Goal: Task Accomplishment & Management: Complete application form

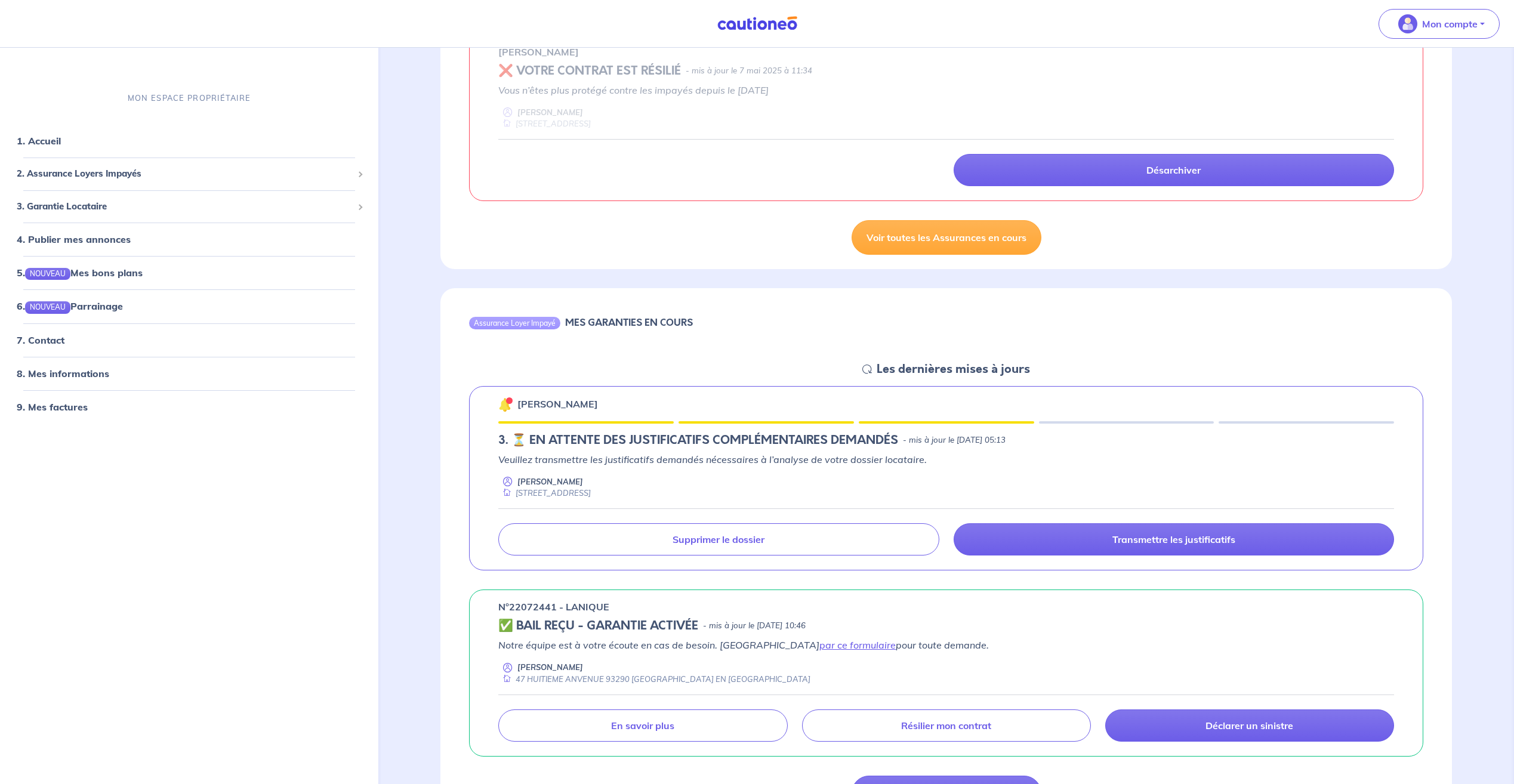
scroll to position [298, 0]
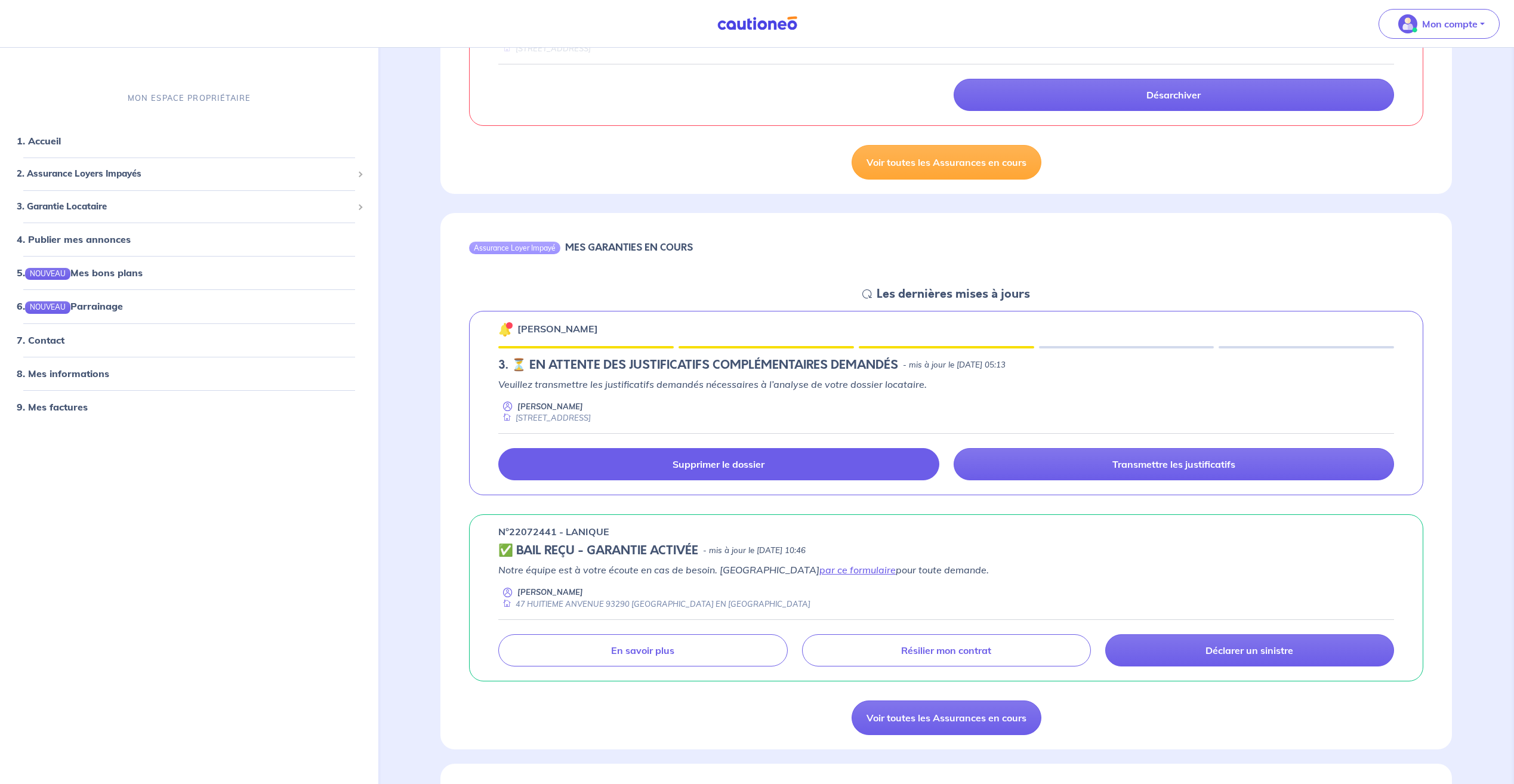
click at [760, 472] on link "Supprimer le dossier" at bounding box center [718, 464] width 440 height 32
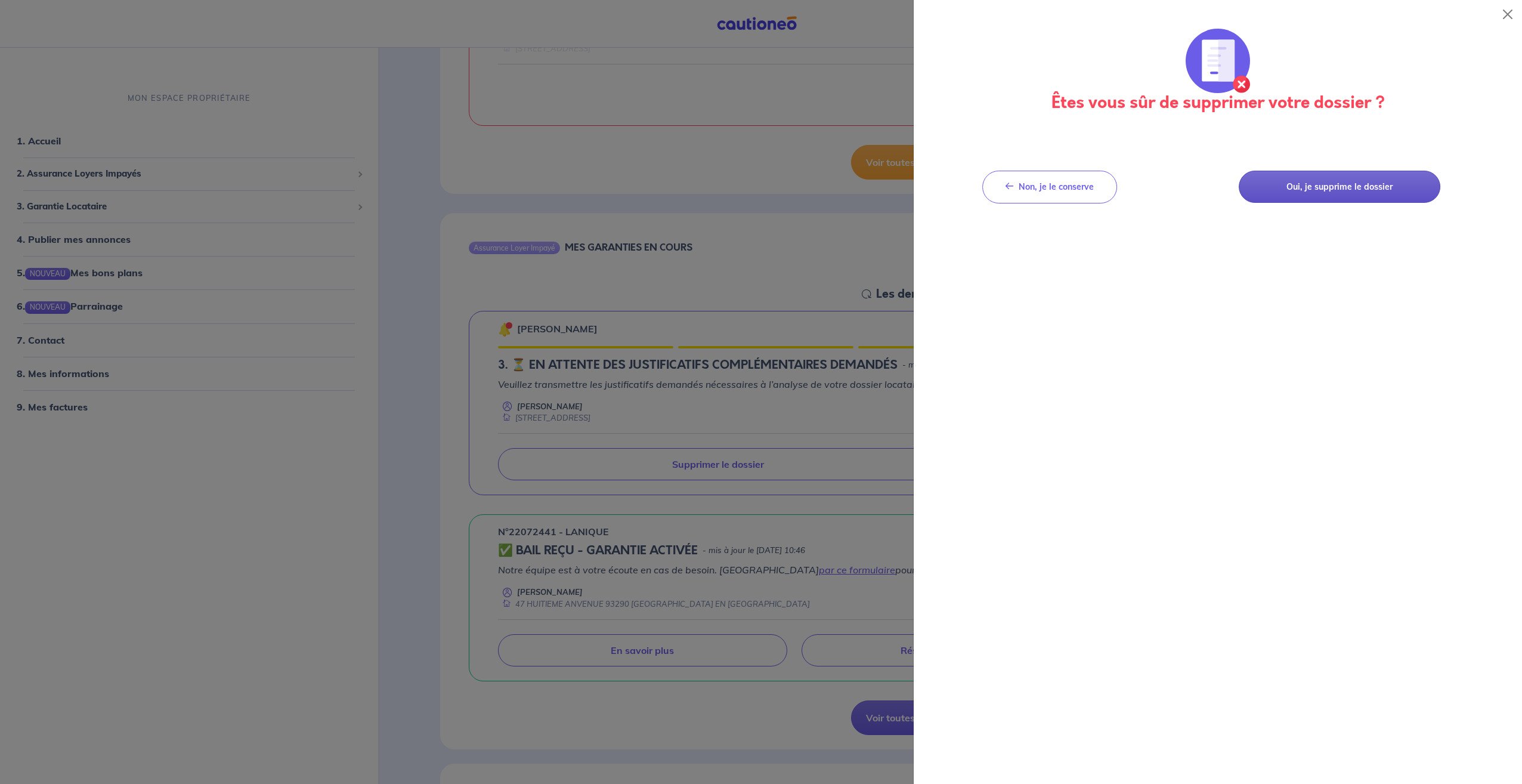
click at [1395, 195] on button "Oui, je supprime le dossier" at bounding box center [1340, 187] width 202 height 33
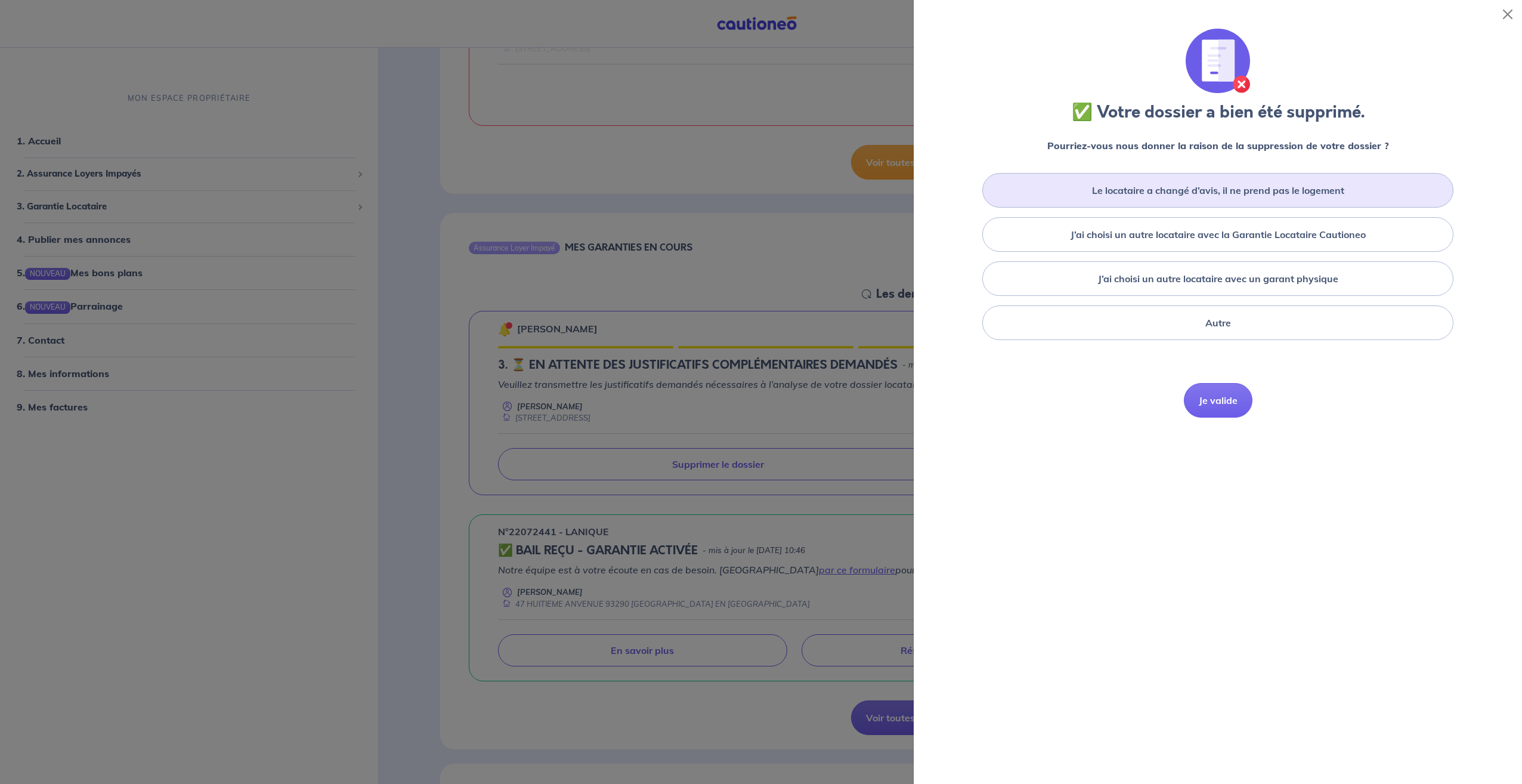
click at [1189, 198] on div "Le locataire a changé d’avis, il ne prend pas le logement" at bounding box center [1218, 190] width 471 height 34
click at [1229, 419] on button "Je valide" at bounding box center [1218, 418] width 69 height 34
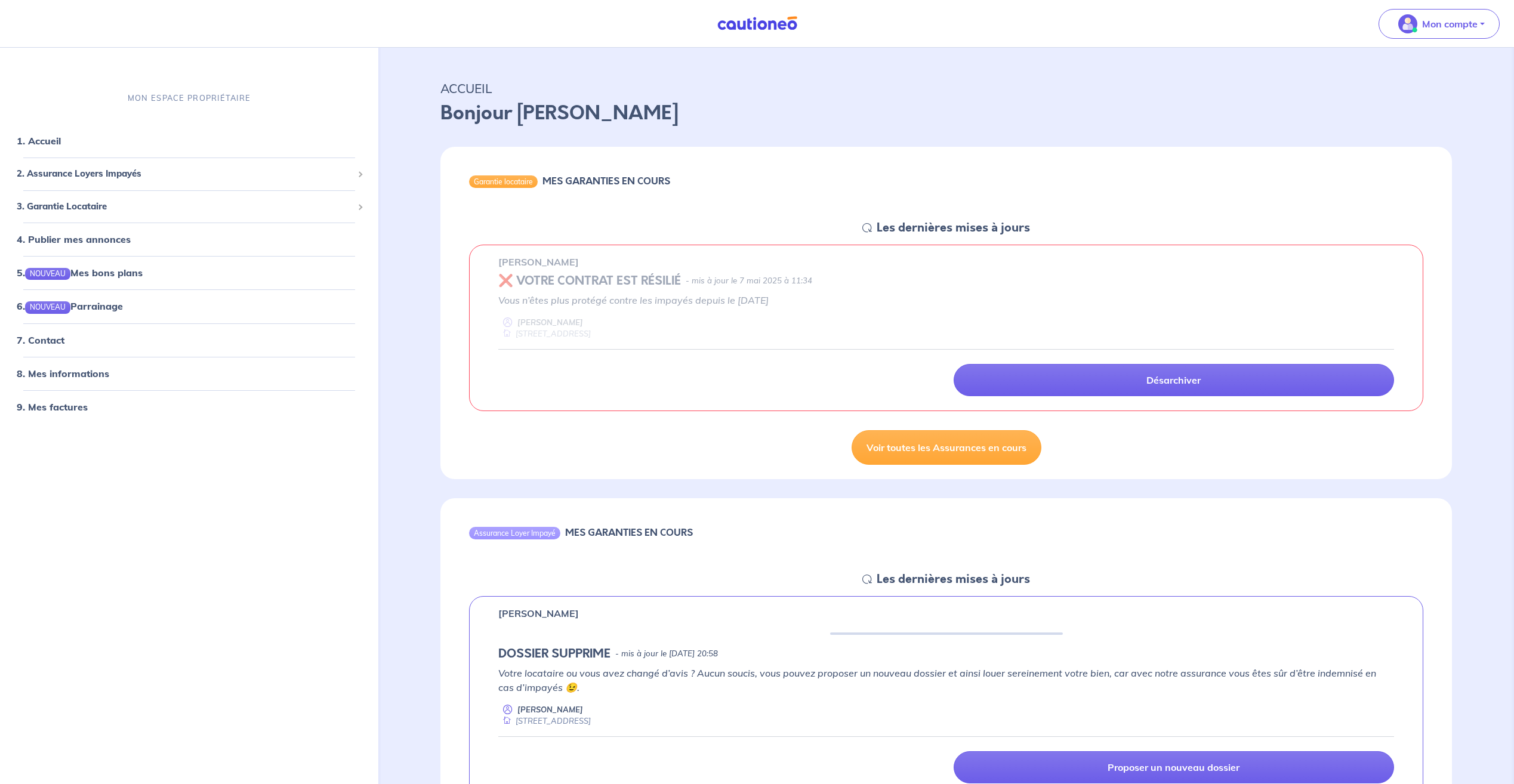
scroll to position [0, 0]
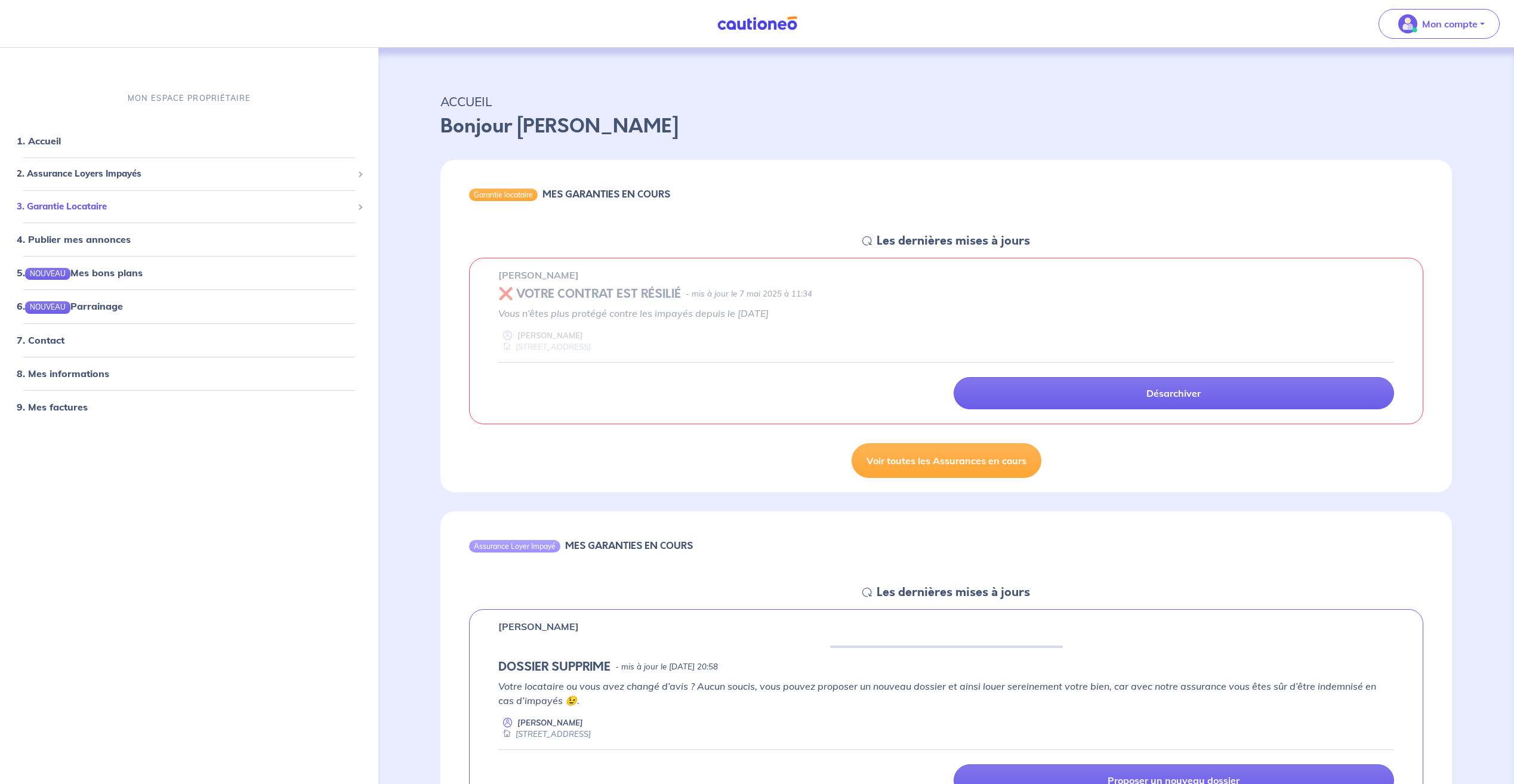
click at [129, 207] on span "3. Garantie Locataire" at bounding box center [184, 207] width 336 height 14
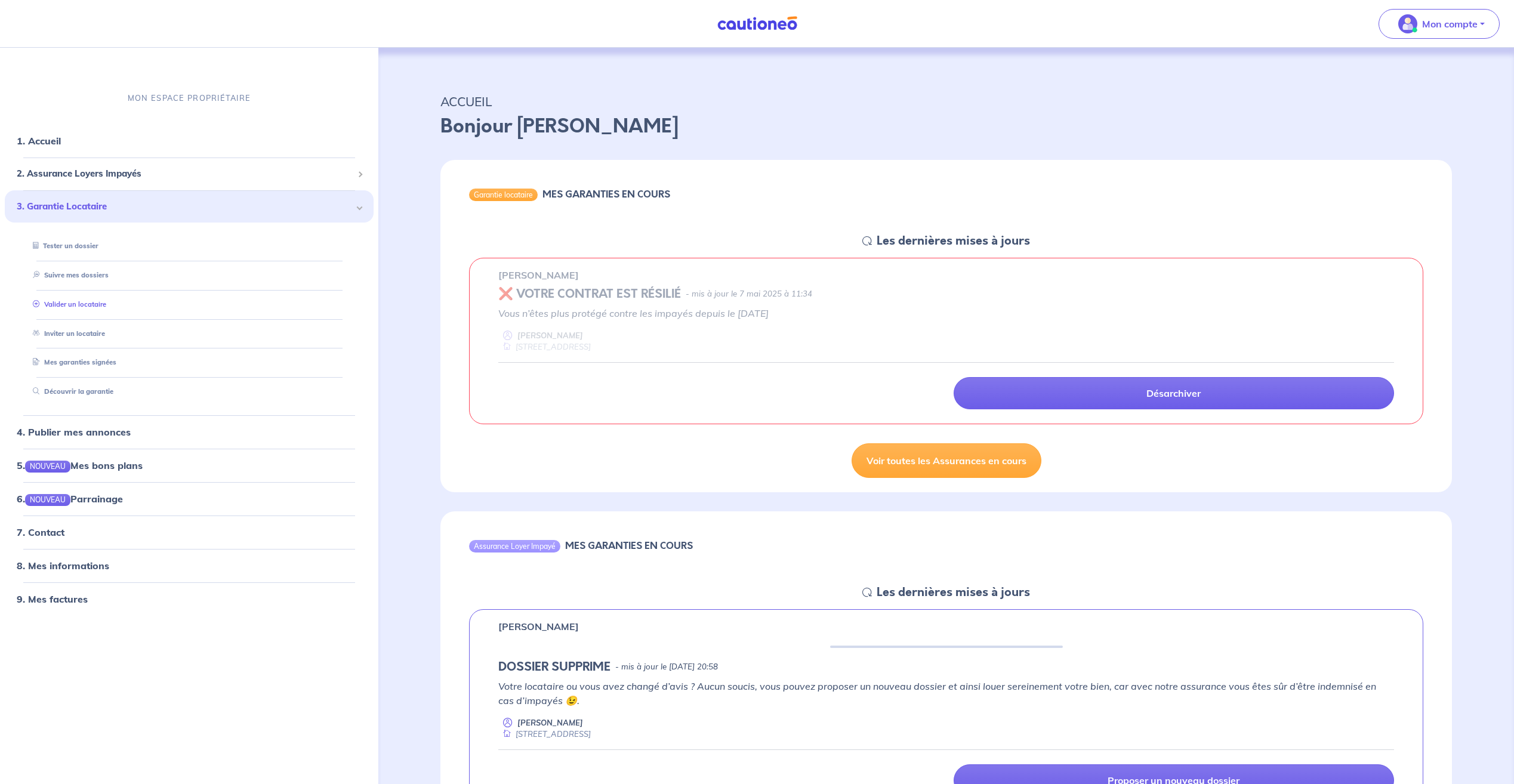
click at [101, 302] on link "Valider un locataire" at bounding box center [67, 304] width 78 height 9
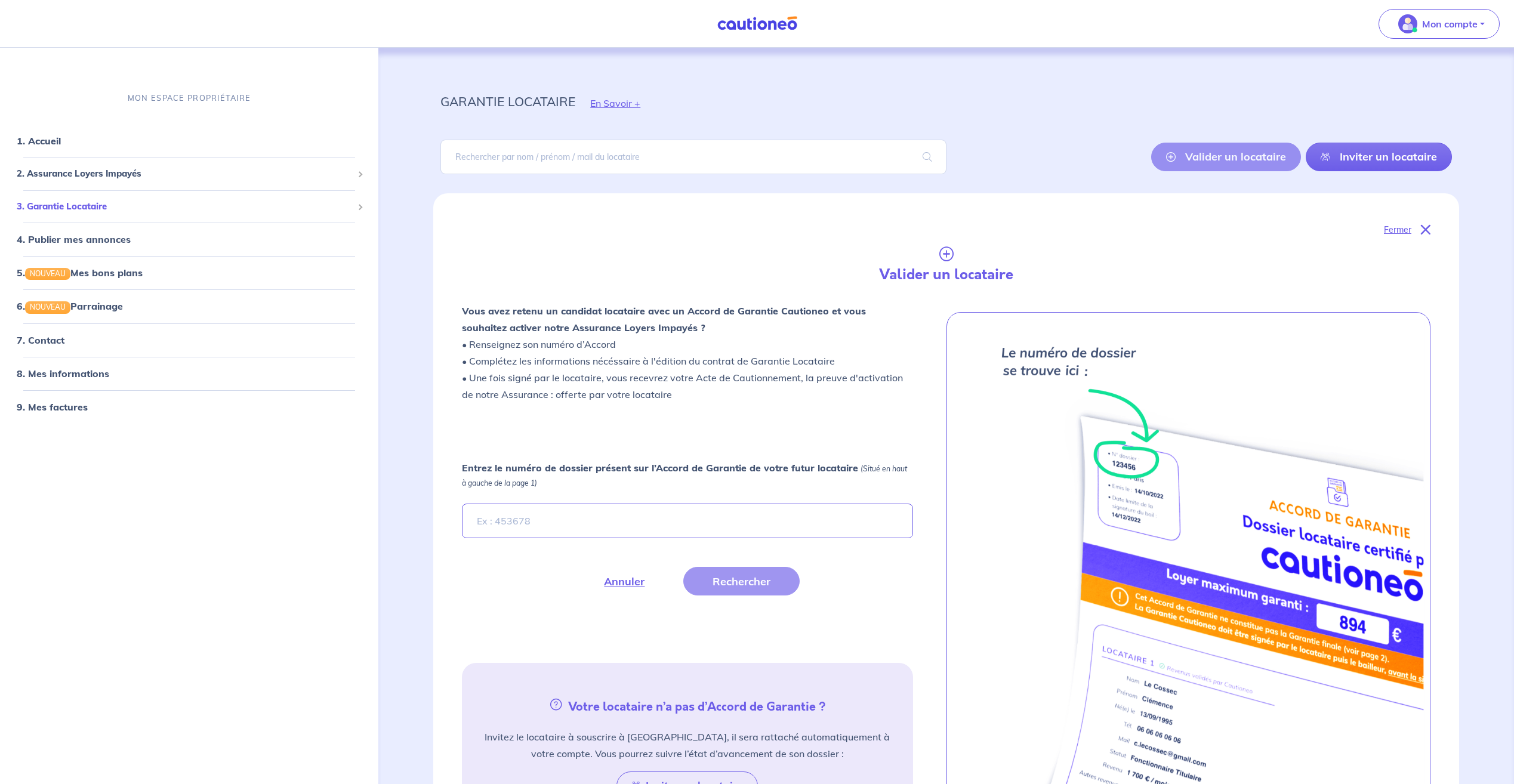
click at [101, 203] on span "3. Garantie Locataire" at bounding box center [184, 207] width 336 height 14
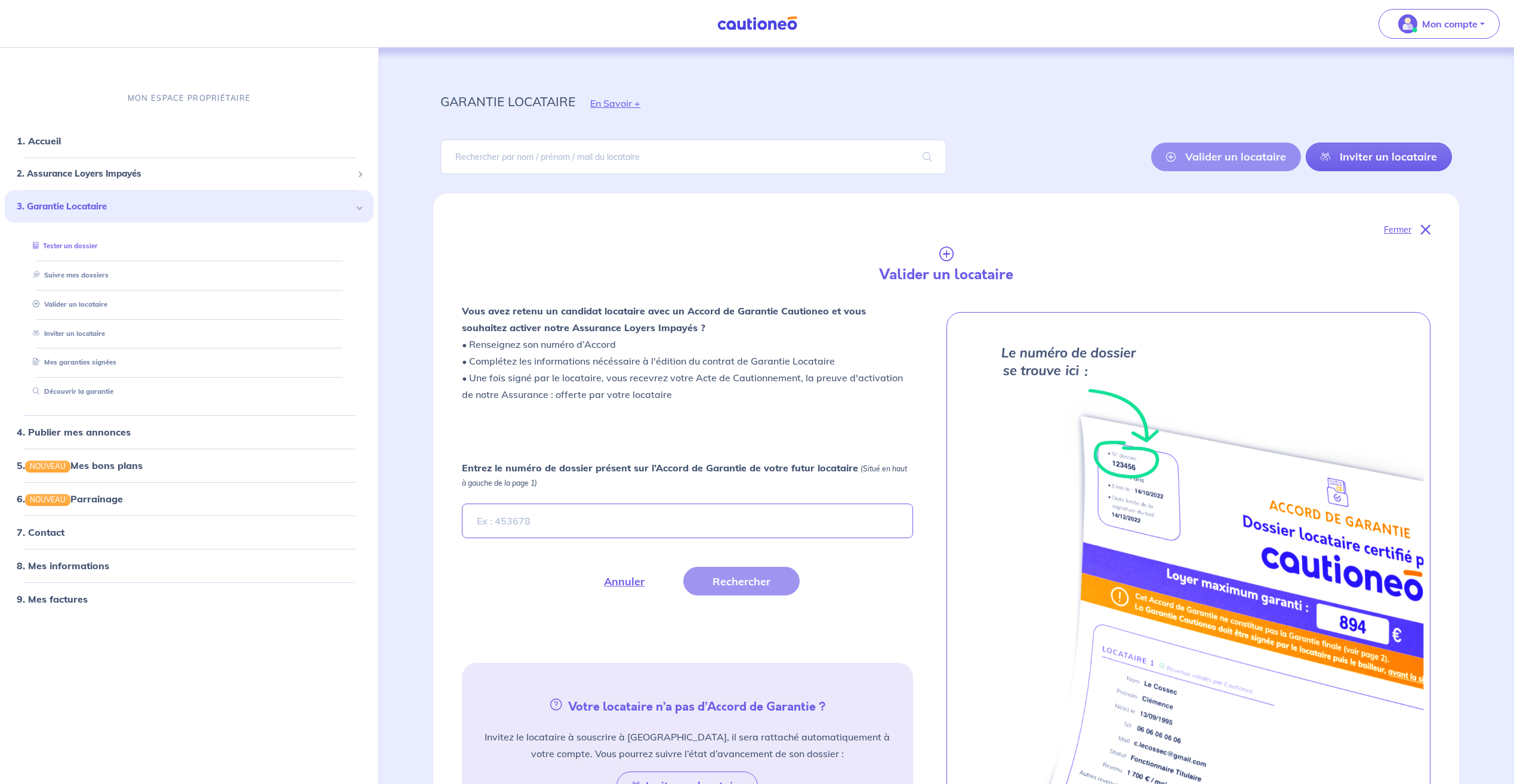
click at [79, 245] on link "Tester un dossier" at bounding box center [62, 246] width 69 height 9
click at [113, 175] on span "2. Assurance Loyers Impayés" at bounding box center [184, 175] width 336 height 14
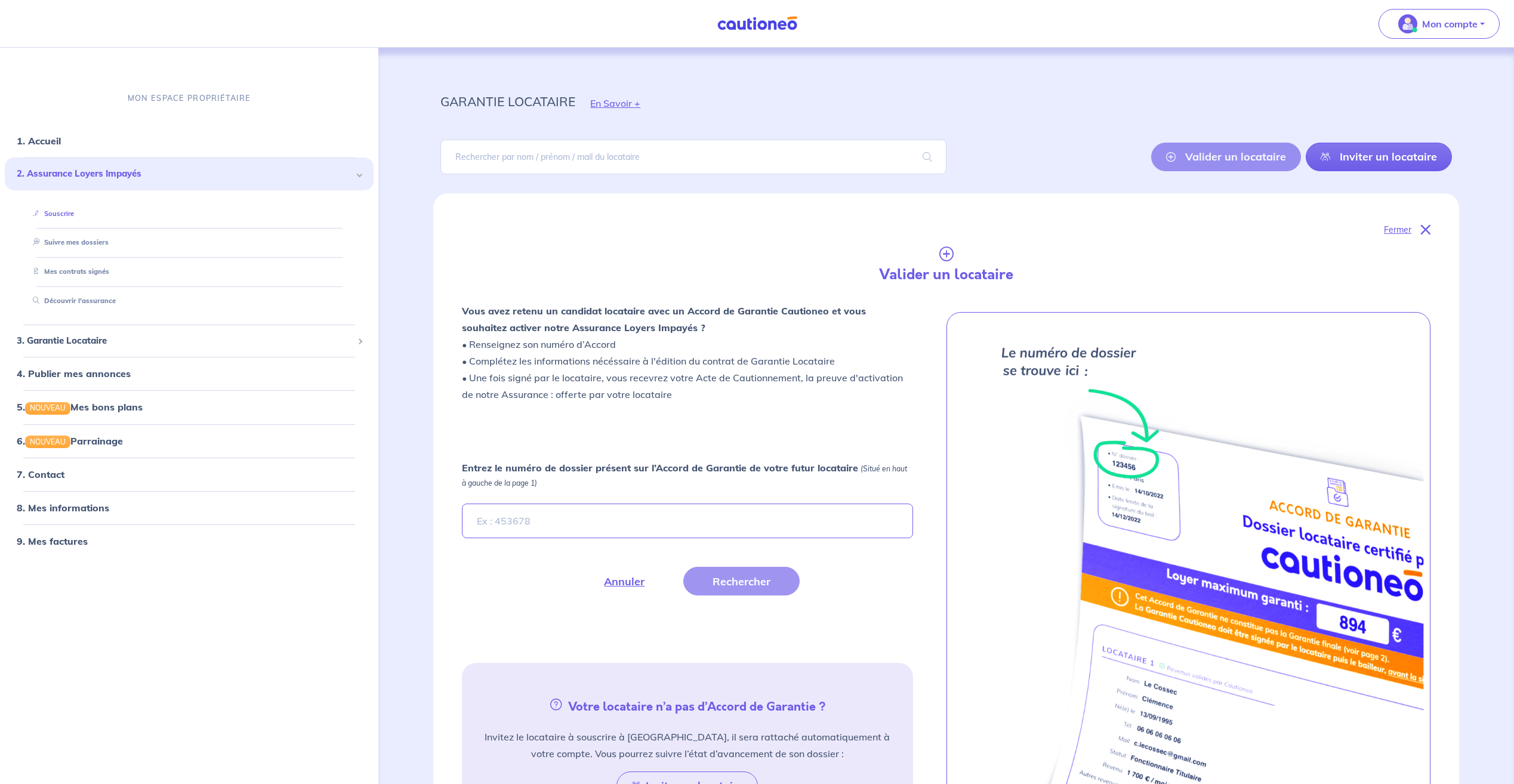
click at [71, 213] on link "Souscrire" at bounding box center [51, 214] width 46 height 9
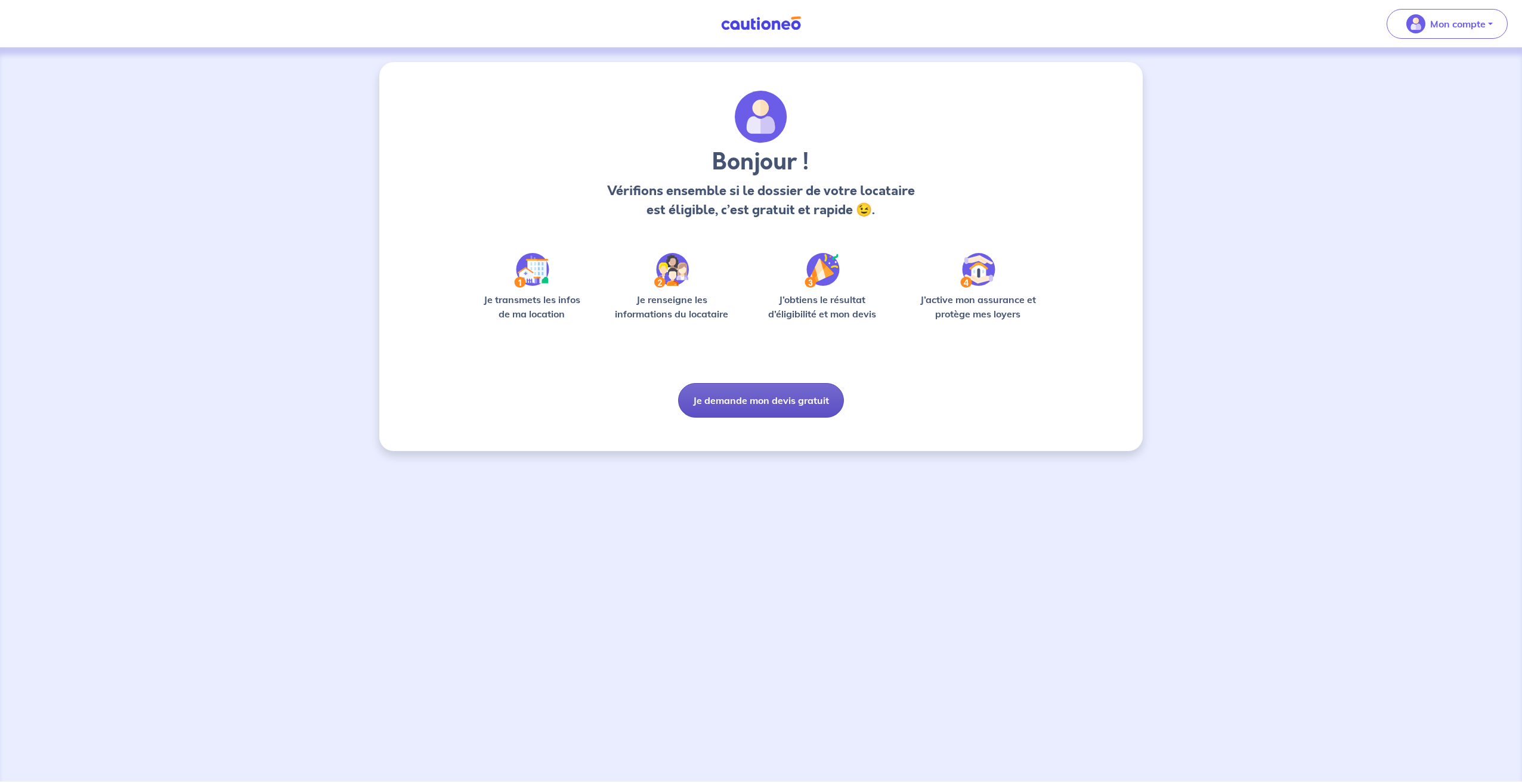
click at [761, 403] on button "Je demande mon devis gratuit" at bounding box center [761, 400] width 166 height 34
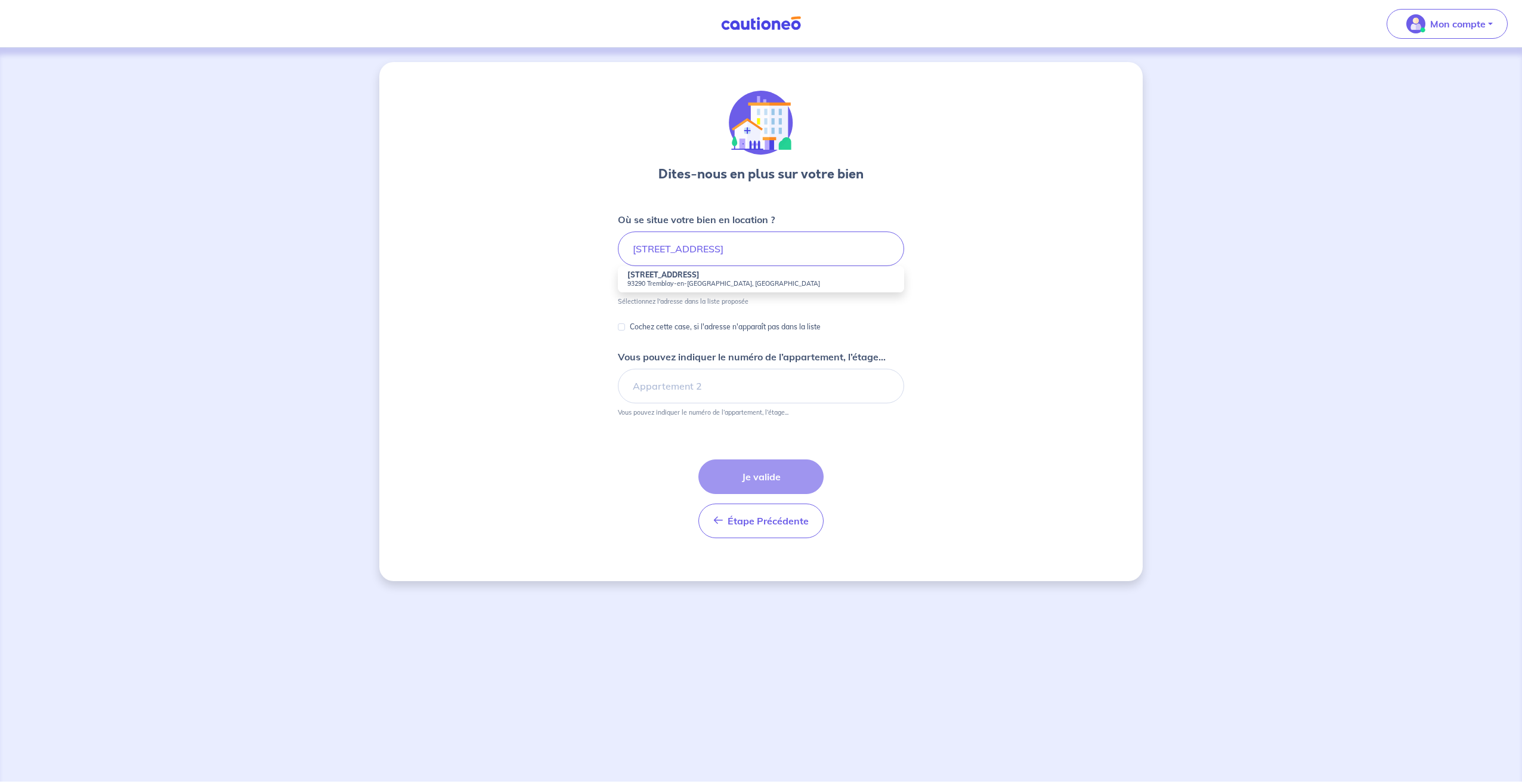
click at [701, 274] on li "[STREET_ADDRESS]" at bounding box center [761, 279] width 286 height 26
type input "[STREET_ADDRESS]"
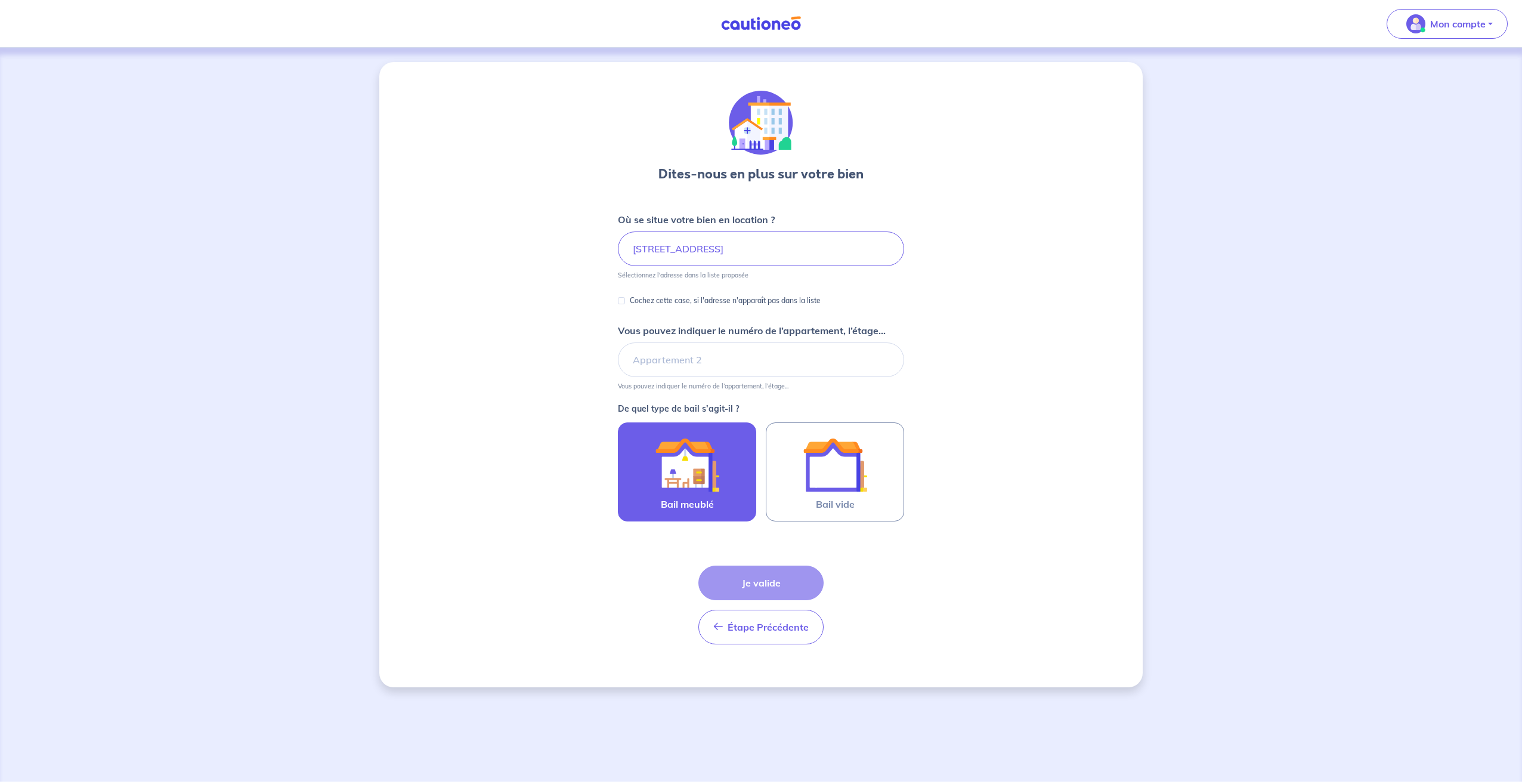
click at [686, 500] on span "Bail meublé" at bounding box center [687, 504] width 53 height 14
click at [0, 0] on input "Bail meublé" at bounding box center [0, 0] width 0 height 0
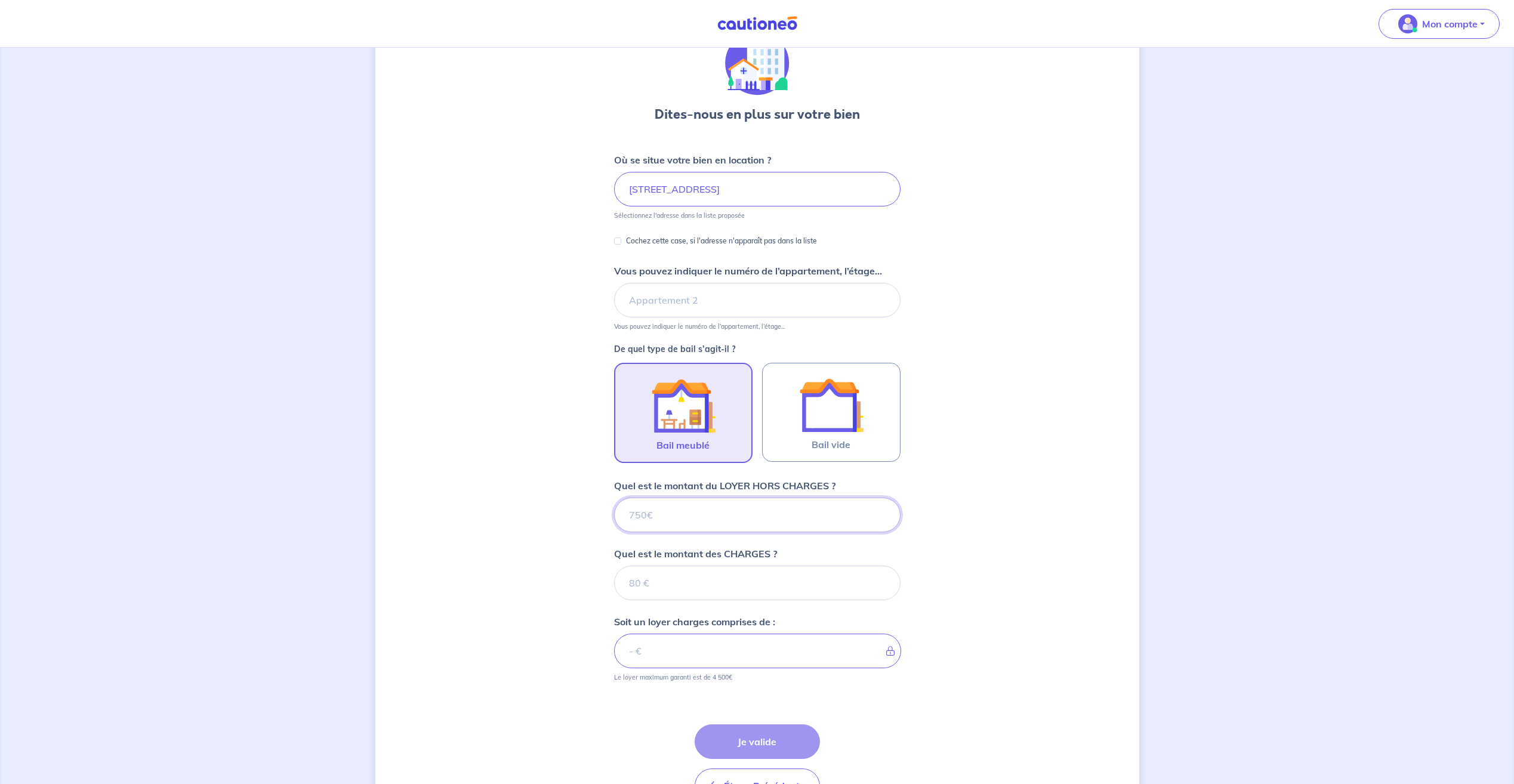
scroll to position [136, 0]
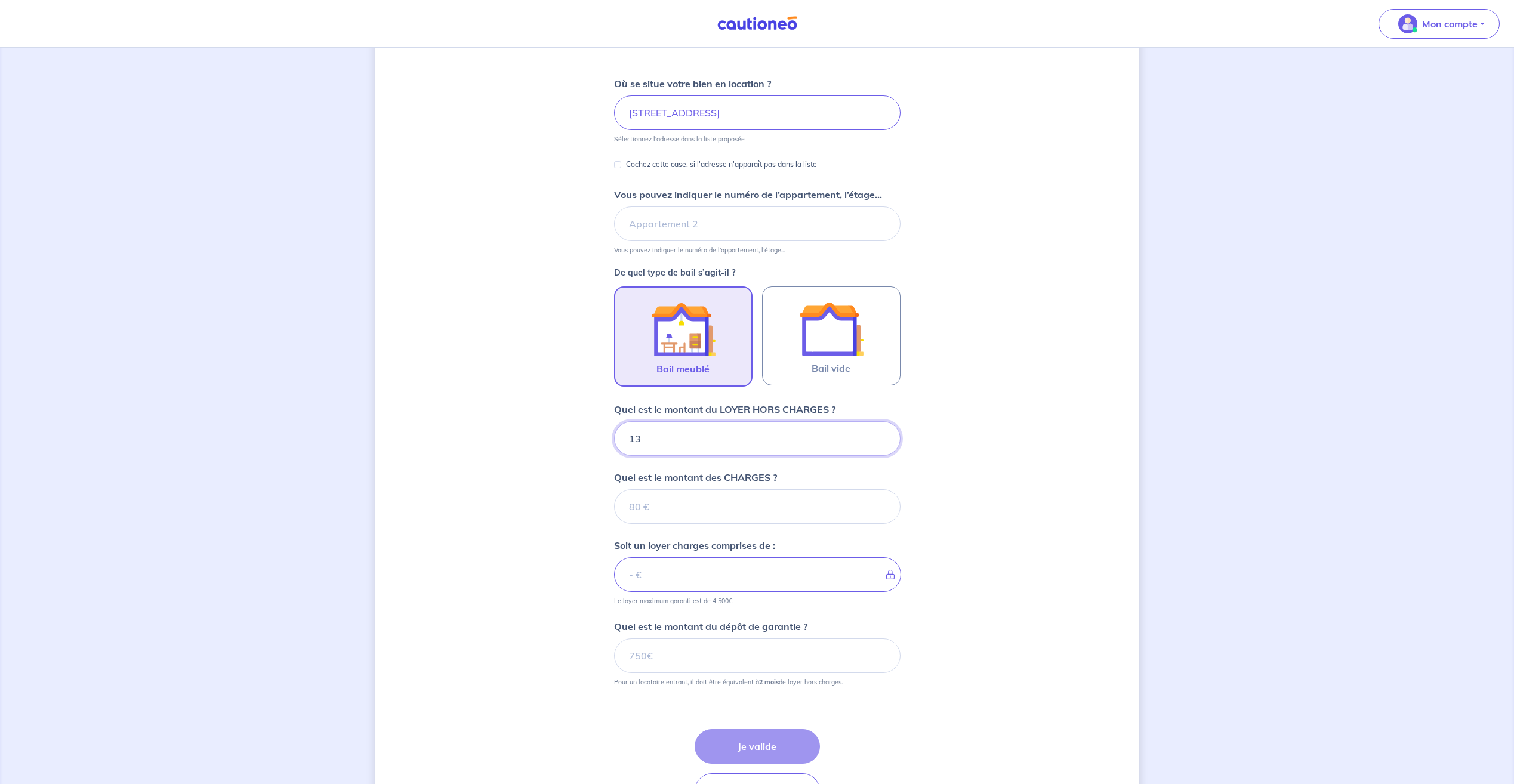
type input "135"
type input "1350"
click at [735, 505] on input "Quel est le montant des CHARGES ?" at bounding box center [757, 507] width 286 height 34
type input "50"
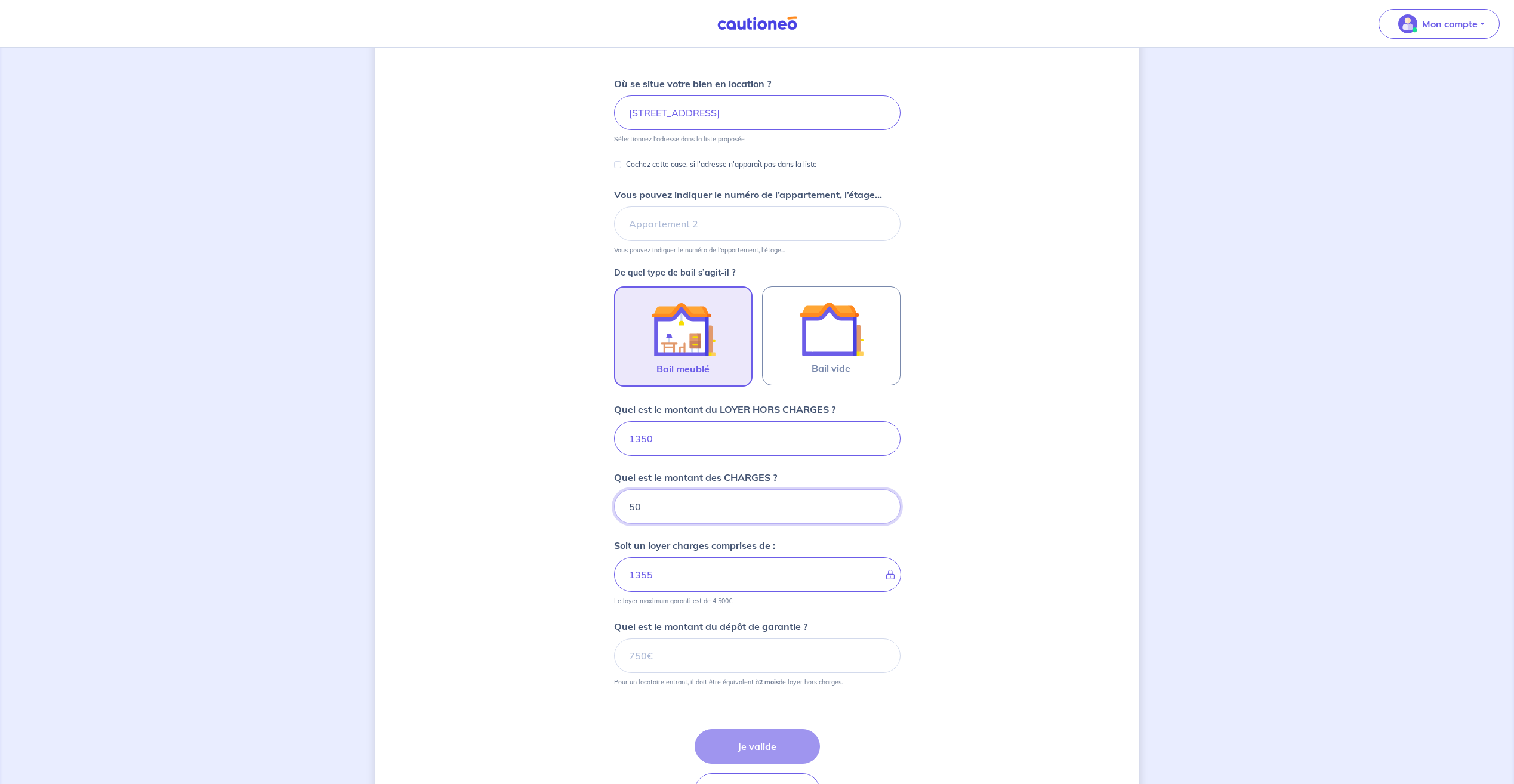
type input "1400"
type input "50"
click at [581, 603] on div "Dites-nous en plus sur votre bien Où se situe votre bien en location ? [STREET_…" at bounding box center [757, 388] width 764 height 924
click at [691, 666] on input "Quel est le montant du dépôt de garantie ?" at bounding box center [757, 655] width 286 height 34
type input "1350"
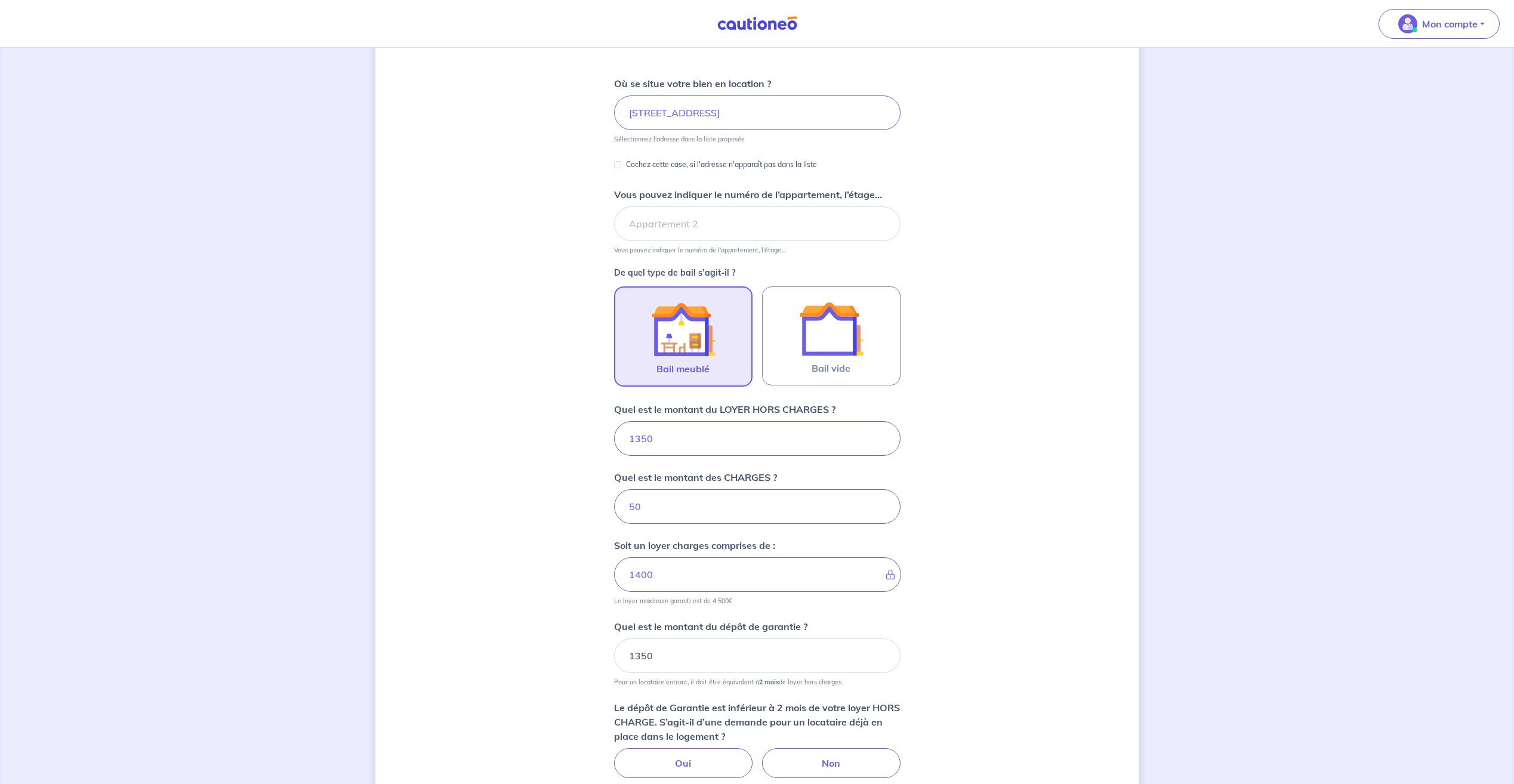
click at [530, 662] on div "Dites-nous en plus sur votre bien Où se situe votre bien en location ? [STREET_…" at bounding box center [757, 434] width 764 height 1016
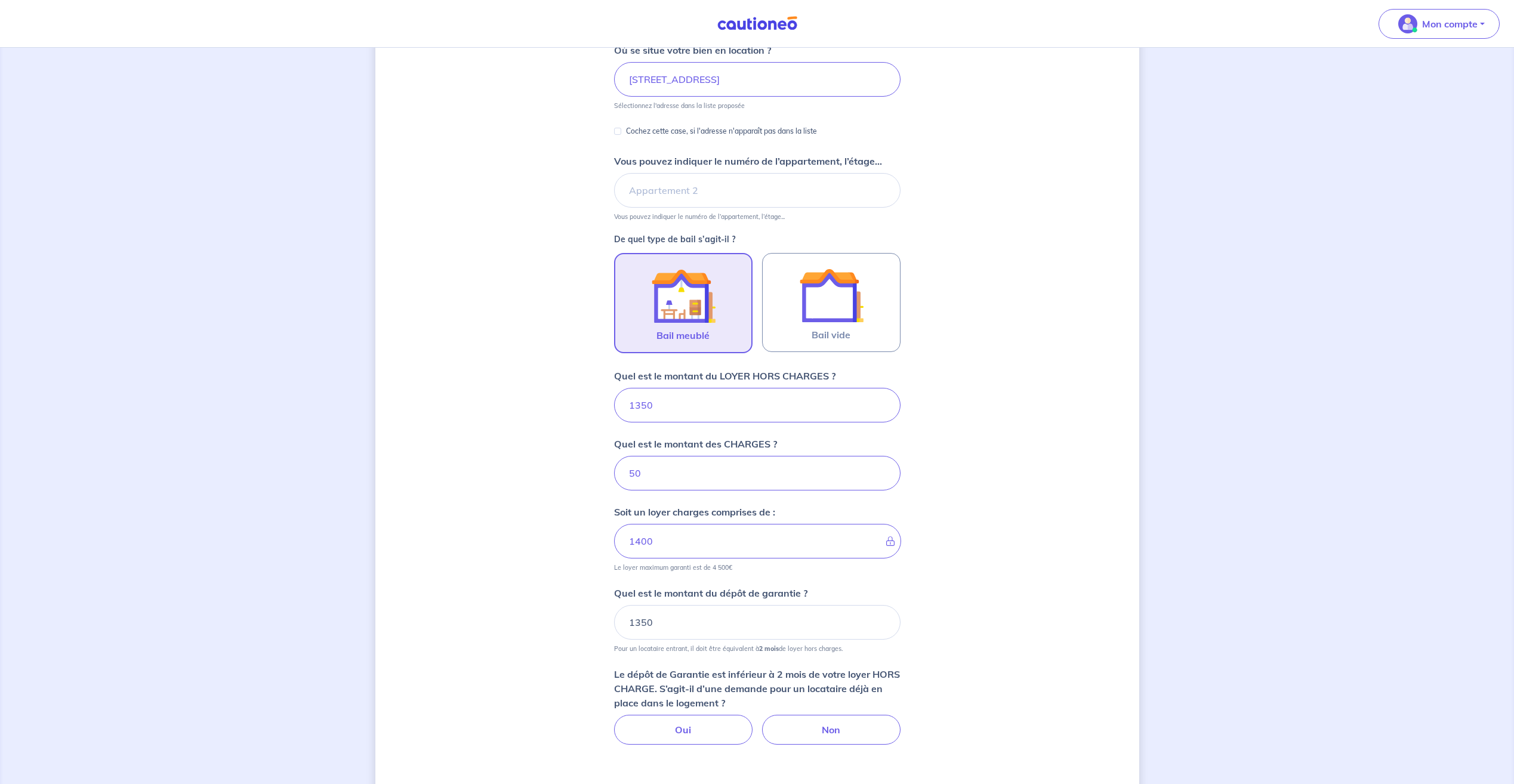
scroll to position [196, 0]
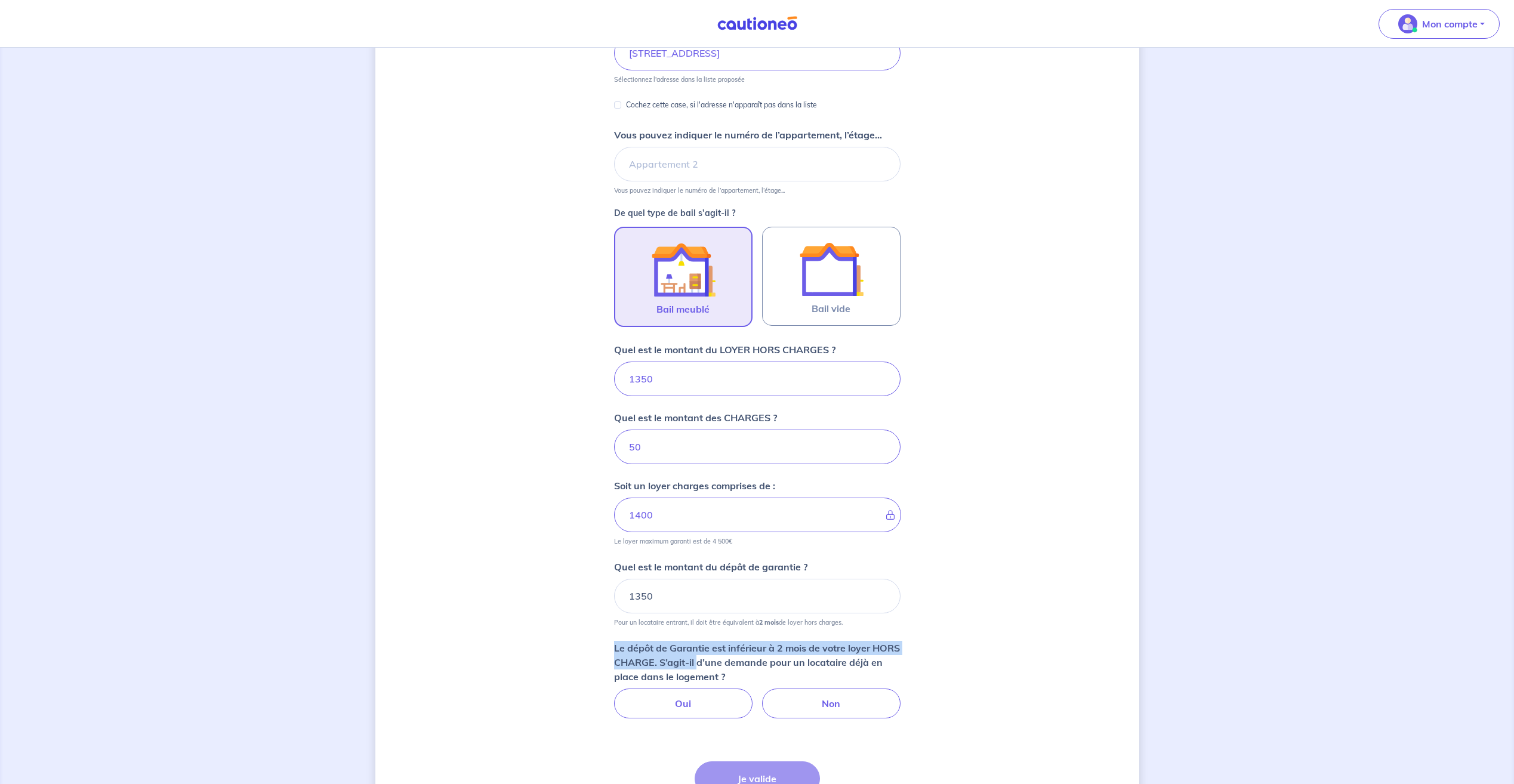
drag, startPoint x: 614, startPoint y: 647, endPoint x: 730, endPoint y: 658, distance: 116.5
click at [730, 658] on p "Le dépôt de Garantie est inférieur à 2 mois de votre loyer HORS CHARGE. S’agit-…" at bounding box center [757, 662] width 286 height 43
drag, startPoint x: 730, startPoint y: 658, endPoint x: 811, endPoint y: 701, distance: 91.7
click at [811, 701] on label "Non" at bounding box center [832, 703] width 139 height 30
click at [761, 696] on input "Non" at bounding box center [757, 692] width 8 height 8
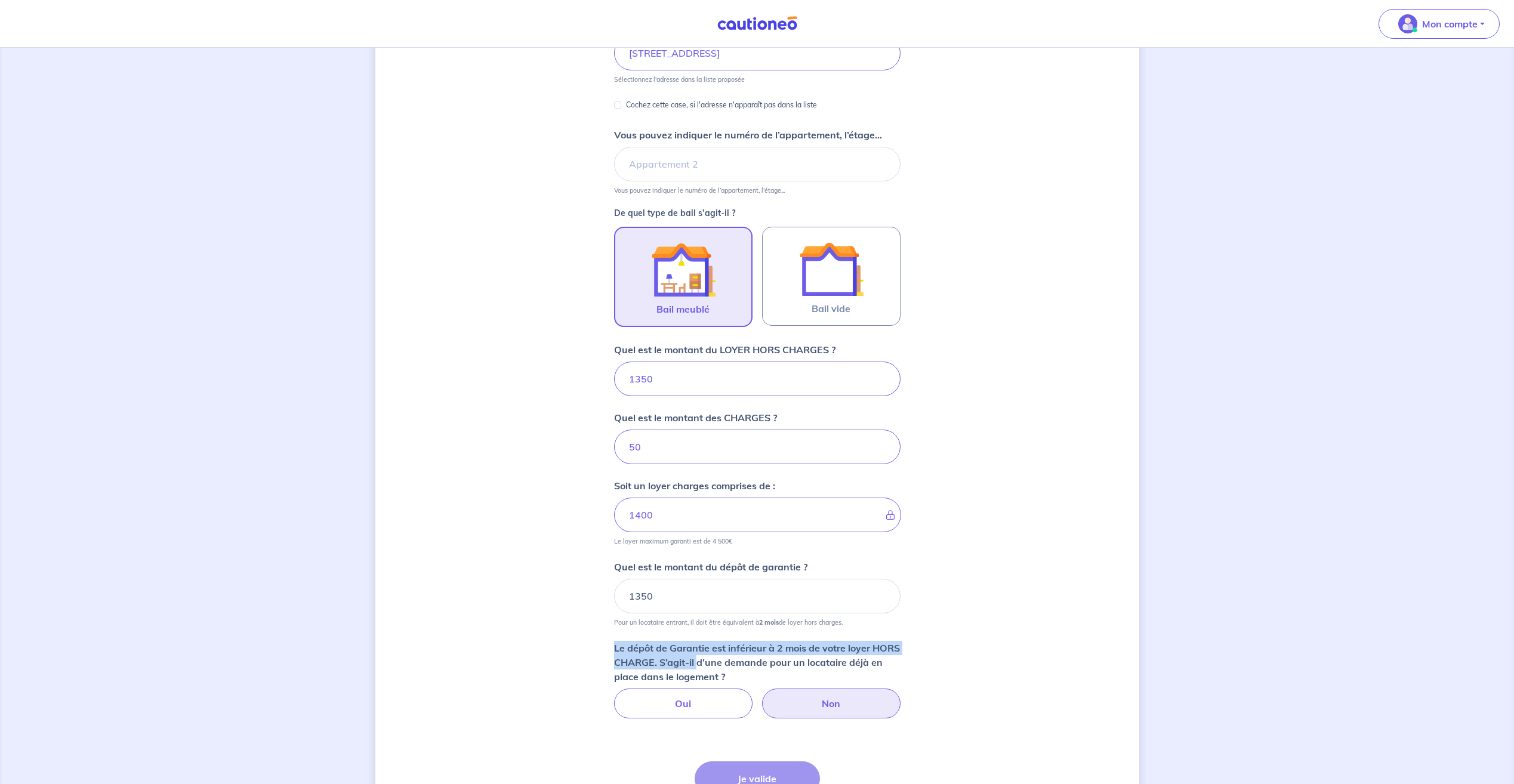
radio input "true"
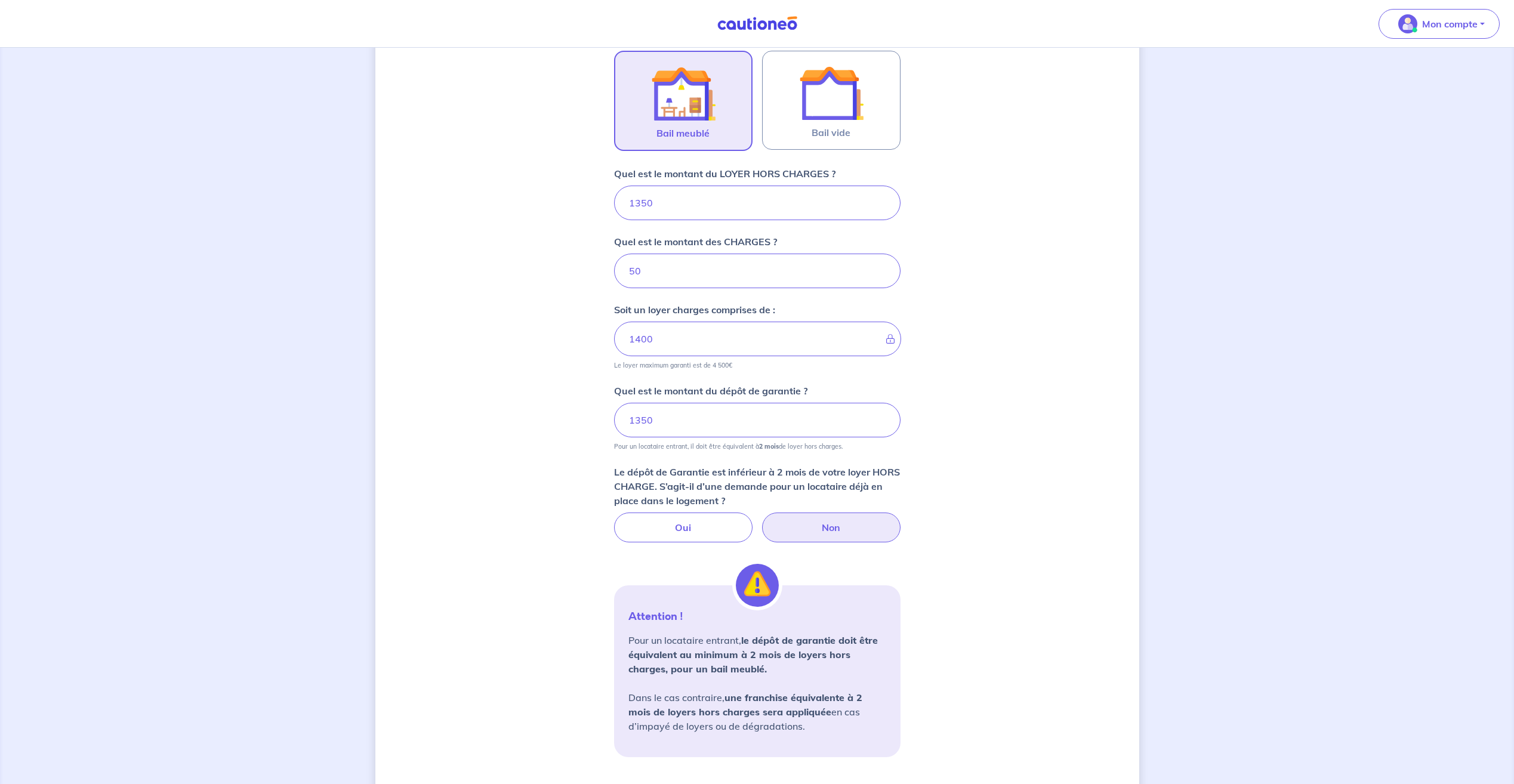
scroll to position [375, 0]
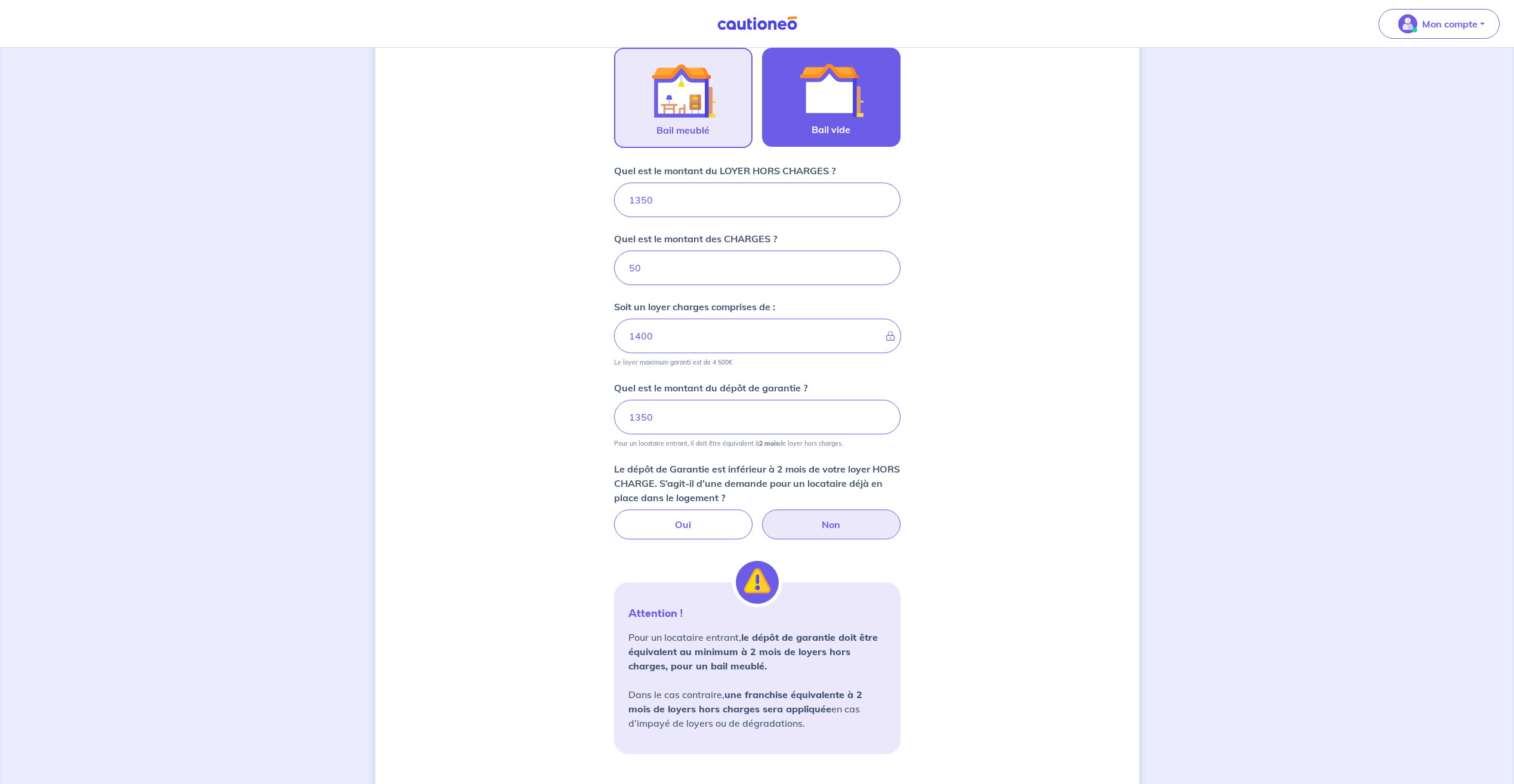
click at [805, 126] on label "Bail vide" at bounding box center [832, 97] width 139 height 99
click at [0, 0] on input "Bail vide" at bounding box center [0, 0] width 0 height 0
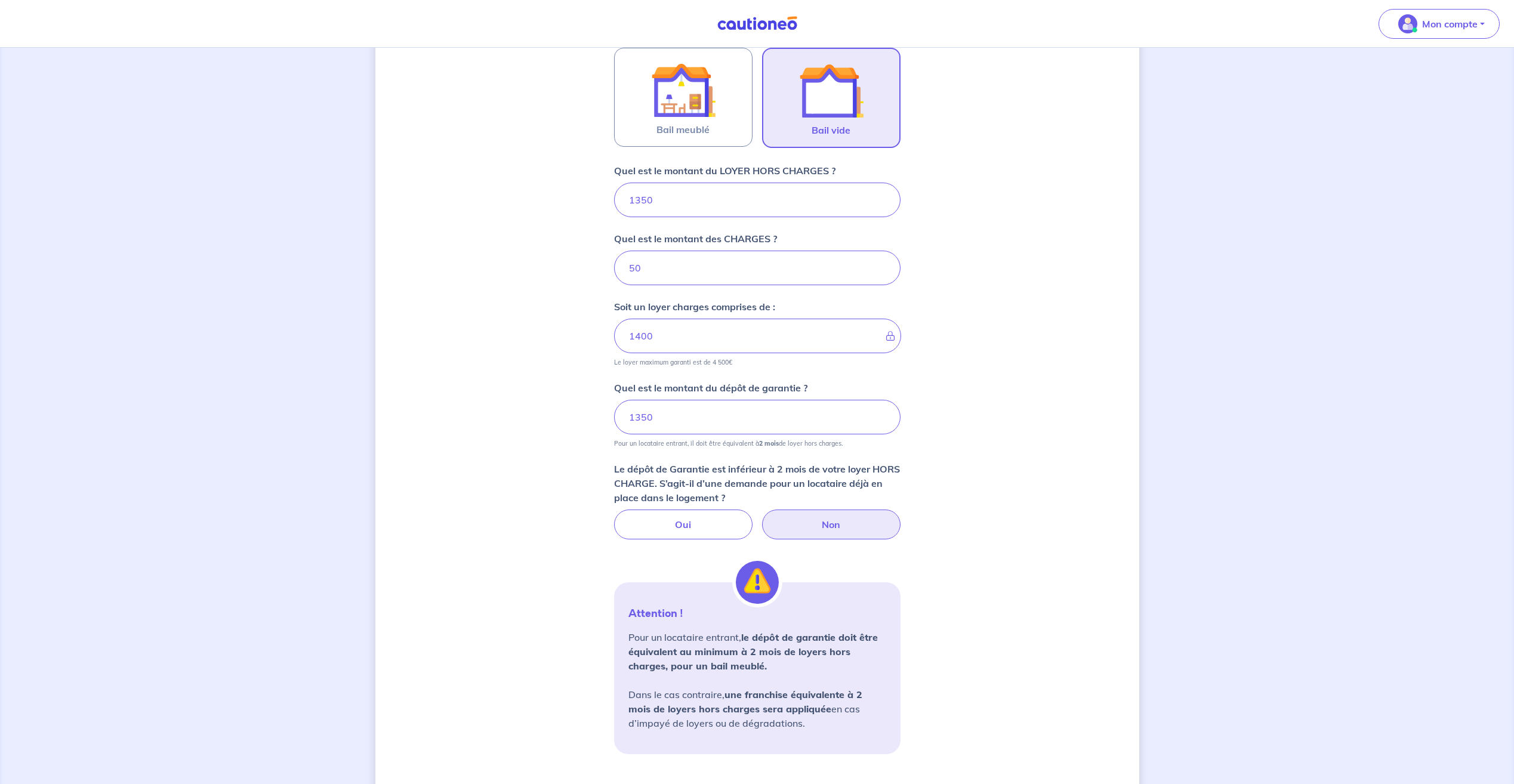
scroll to position [217, 0]
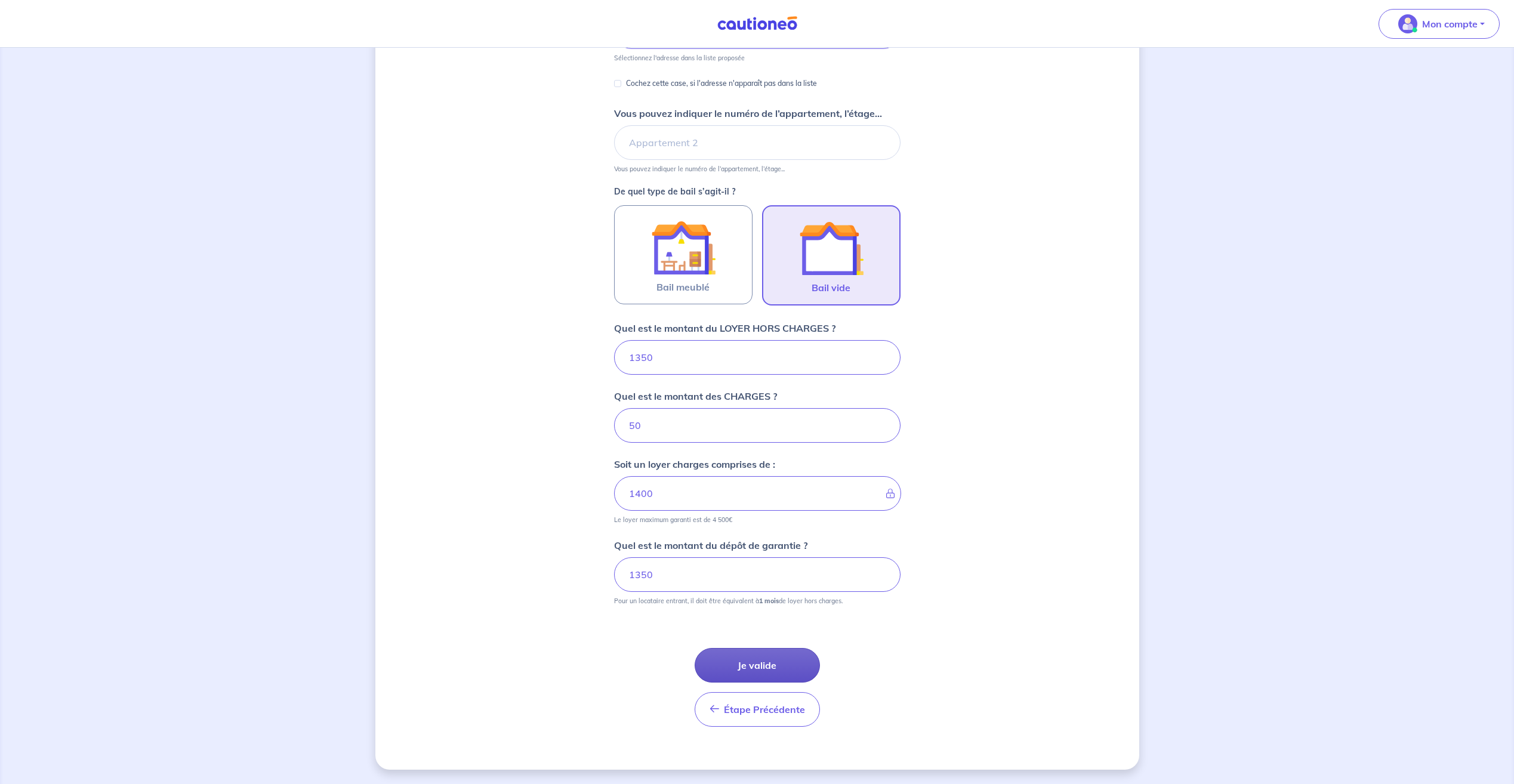
click at [791, 668] on button "Je valide" at bounding box center [757, 665] width 126 height 34
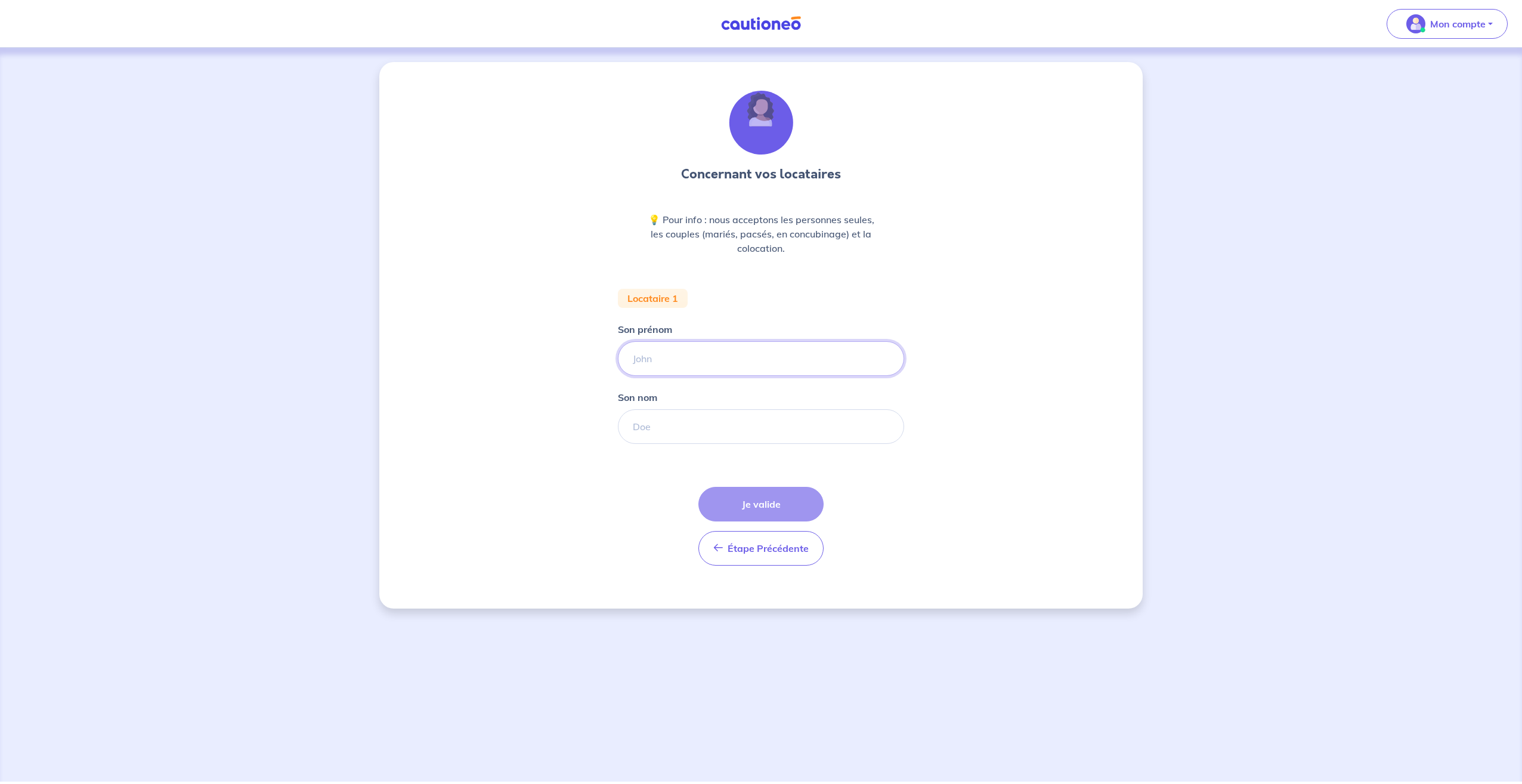
click at [664, 355] on input "Son prénom" at bounding box center [761, 358] width 286 height 34
click at [513, 348] on div "Concernant vos locataires 💡 Pour info : nous acceptons les personnes seules, le…" at bounding box center [761, 335] width 764 height 546
click at [678, 368] on input "Son prénom" at bounding box center [761, 358] width 286 height 34
type input "Naïm"
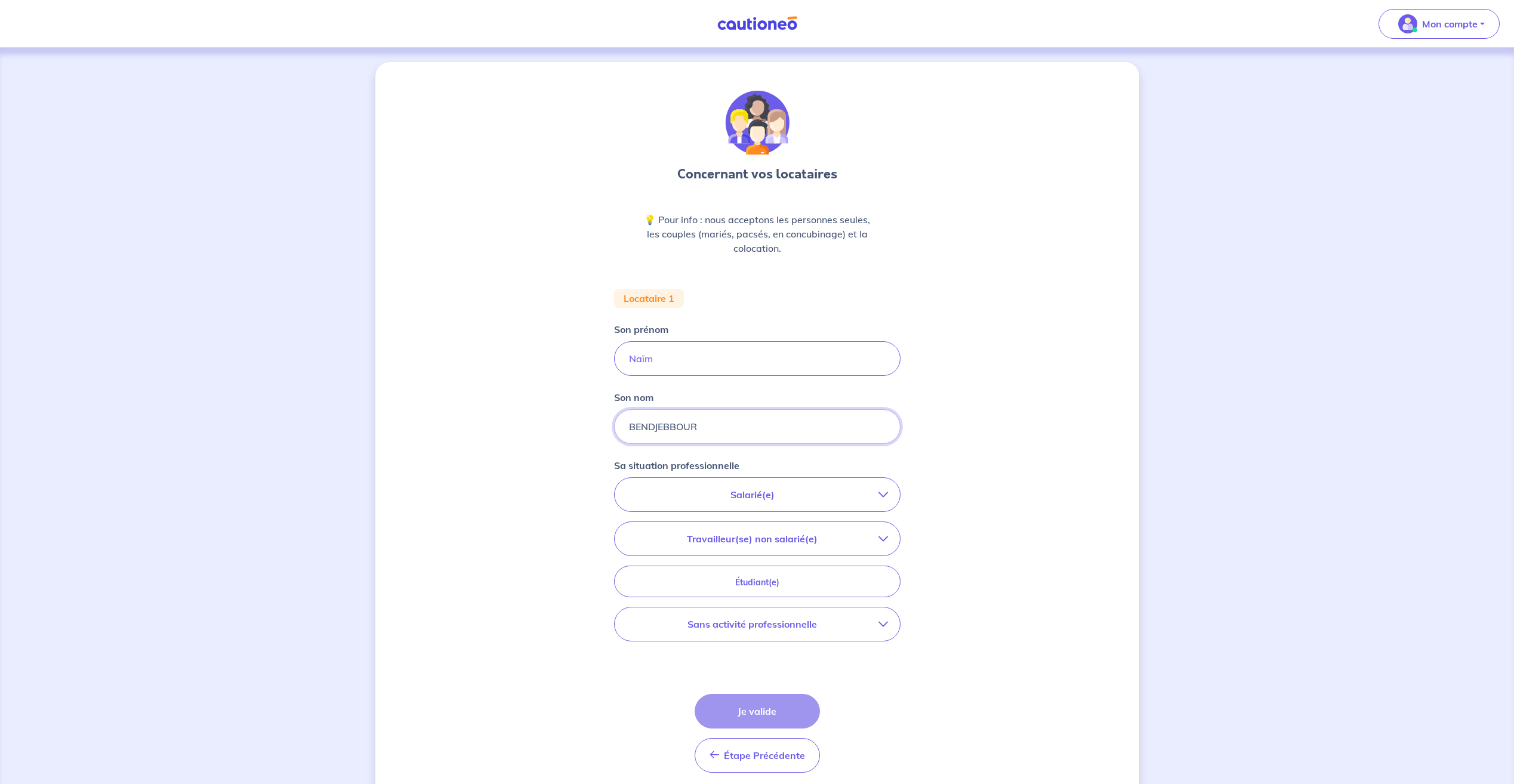
type input "BENDJEBBOUR"
click at [533, 513] on div "Concernant vos locataires 💡 Pour info : nous acceptons les personnes seules, le…" at bounding box center [757, 439] width 764 height 754
click at [771, 496] on p "Salarié(e)" at bounding box center [752, 494] width 252 height 14
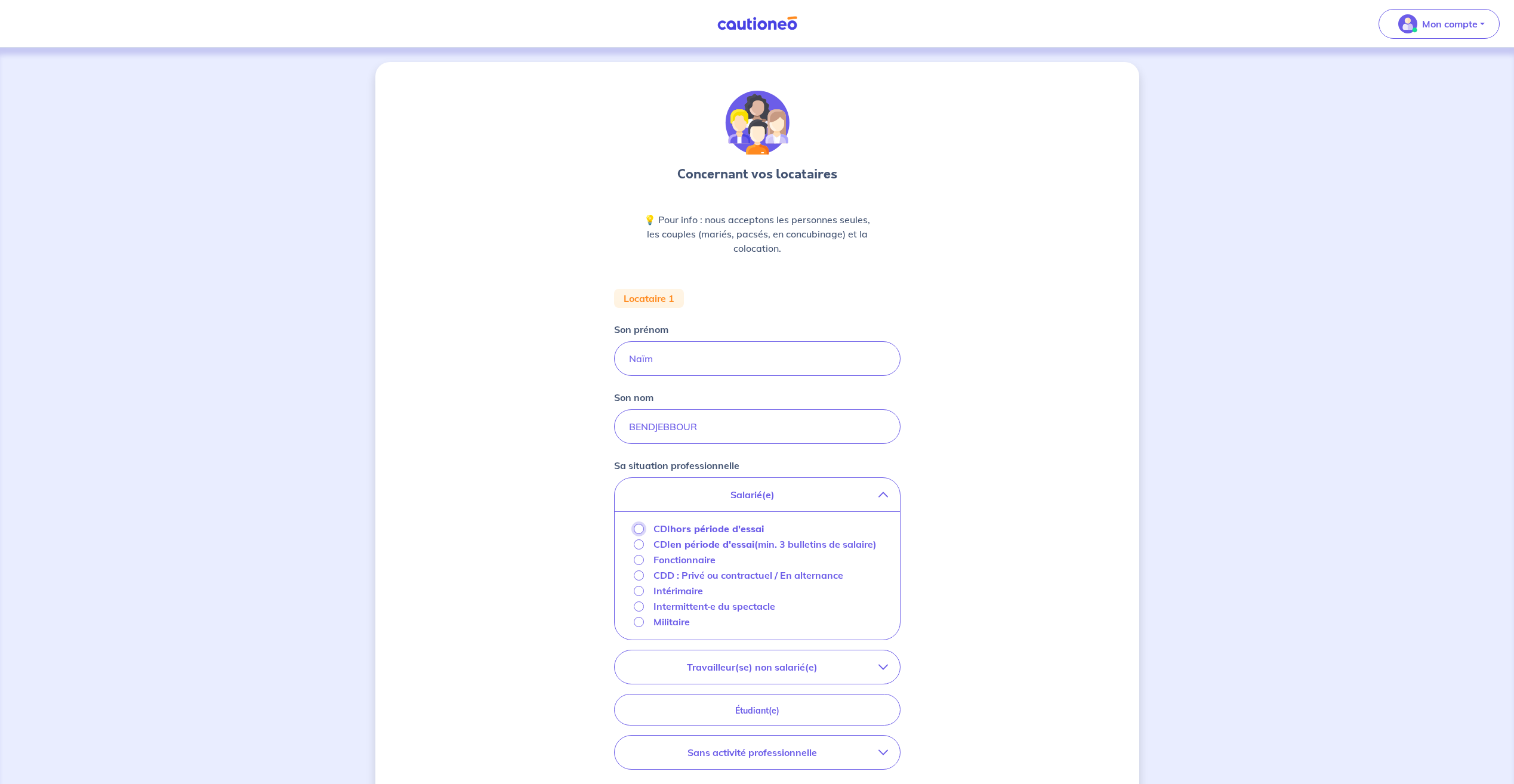
click at [640, 528] on input "CDI hors période d'essai" at bounding box center [638, 528] width 10 height 10
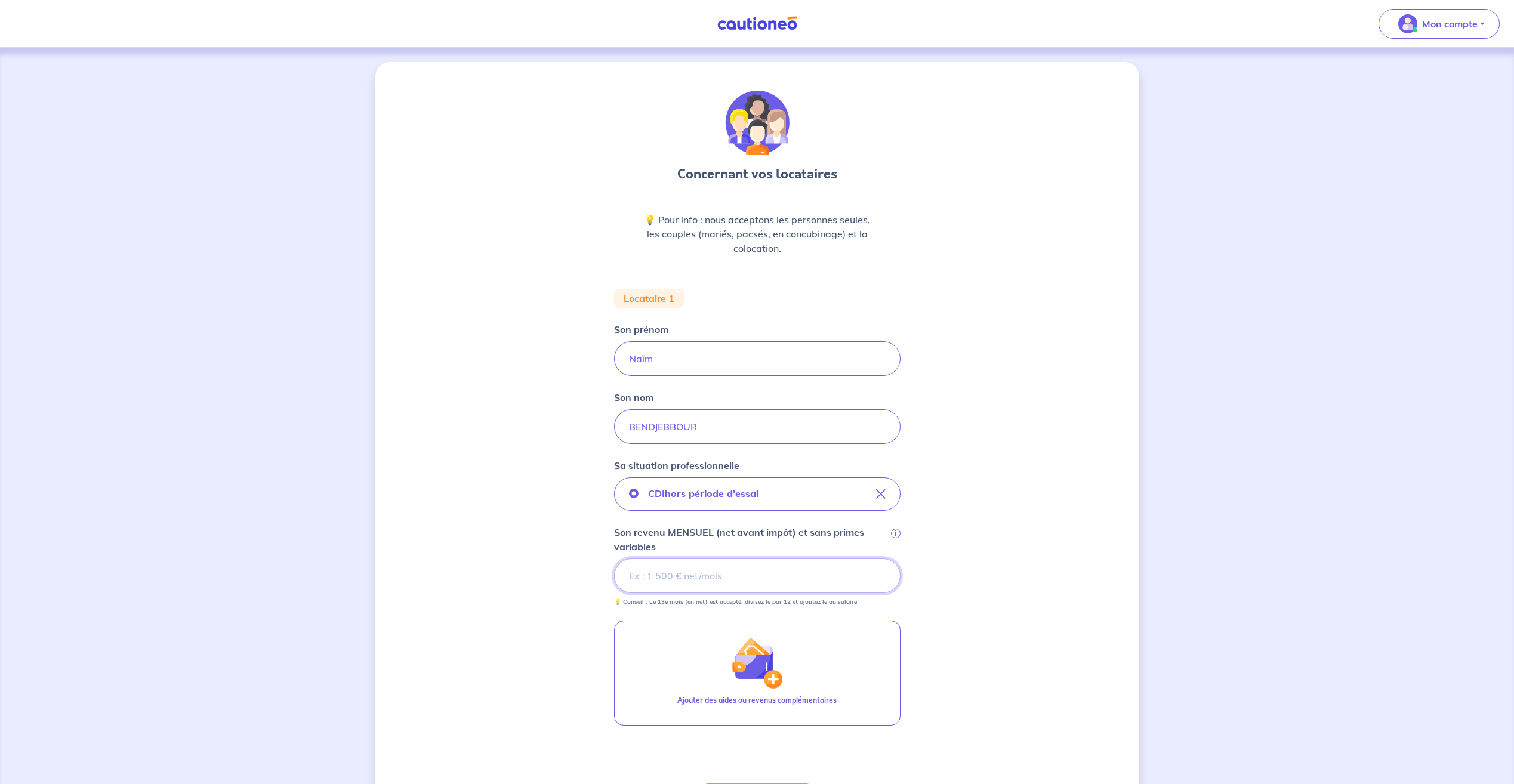
click at [699, 579] on input "Son revenu MENSUEL (net avant impôt) et sans primes variables i" at bounding box center [757, 575] width 286 height 34
click at [529, 586] on div "Concernant vos locataires 💡 Pour info : nous acceptons les personnes seules, le…" at bounding box center [757, 528] width 764 height 932
click at [660, 651] on input "Le revenu annuel déclaré à l'administration fiscale i" at bounding box center [757, 657] width 286 height 34
click at [692, 650] on input "Le revenu annuel déclaré à l'administration fiscale i" at bounding box center [757, 657] width 286 height 34
type input "3065"
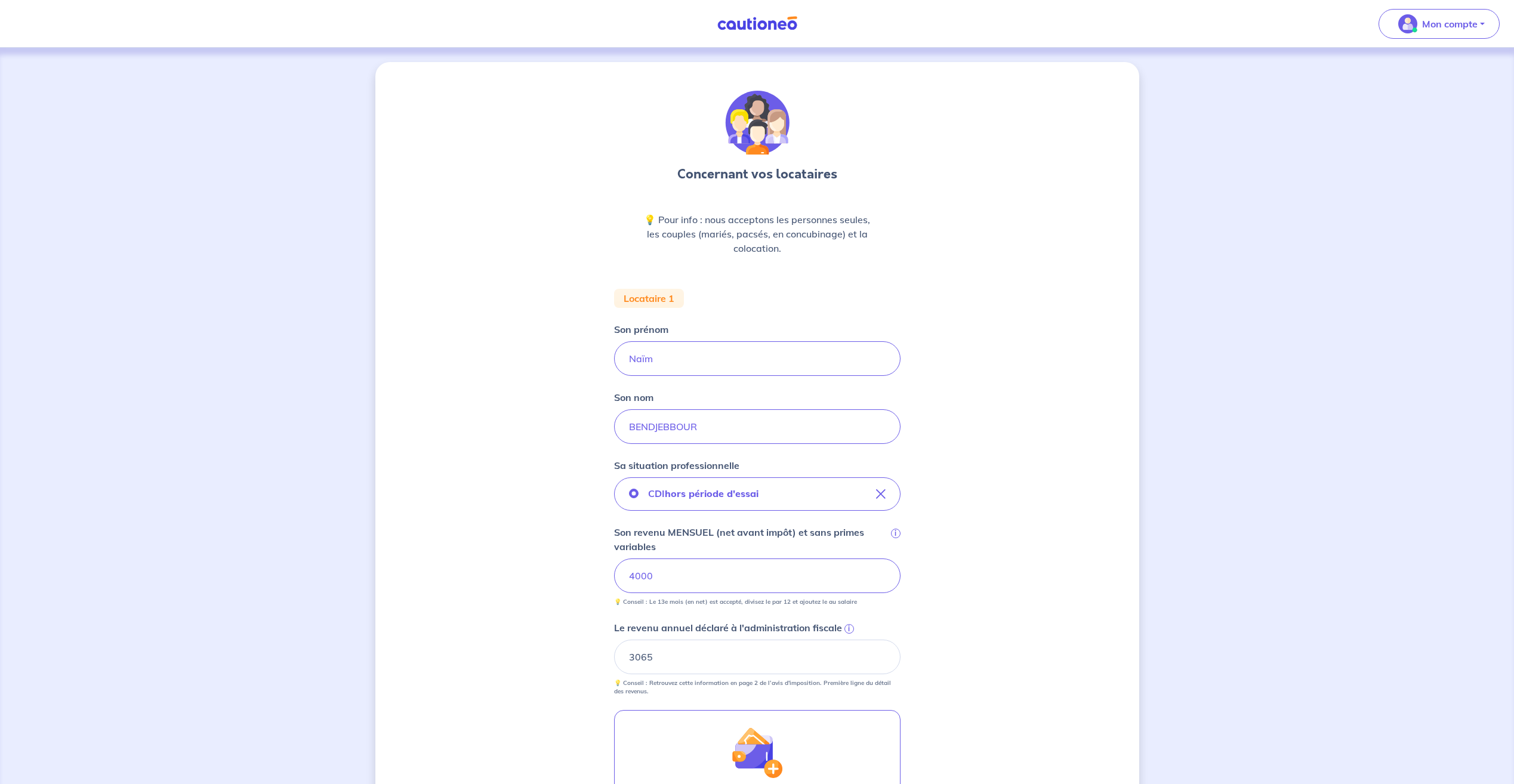
click at [530, 640] on div "Concernant vos locataires 💡 Pour info : nous acceptons les personnes seules, le…" at bounding box center [757, 528] width 764 height 932
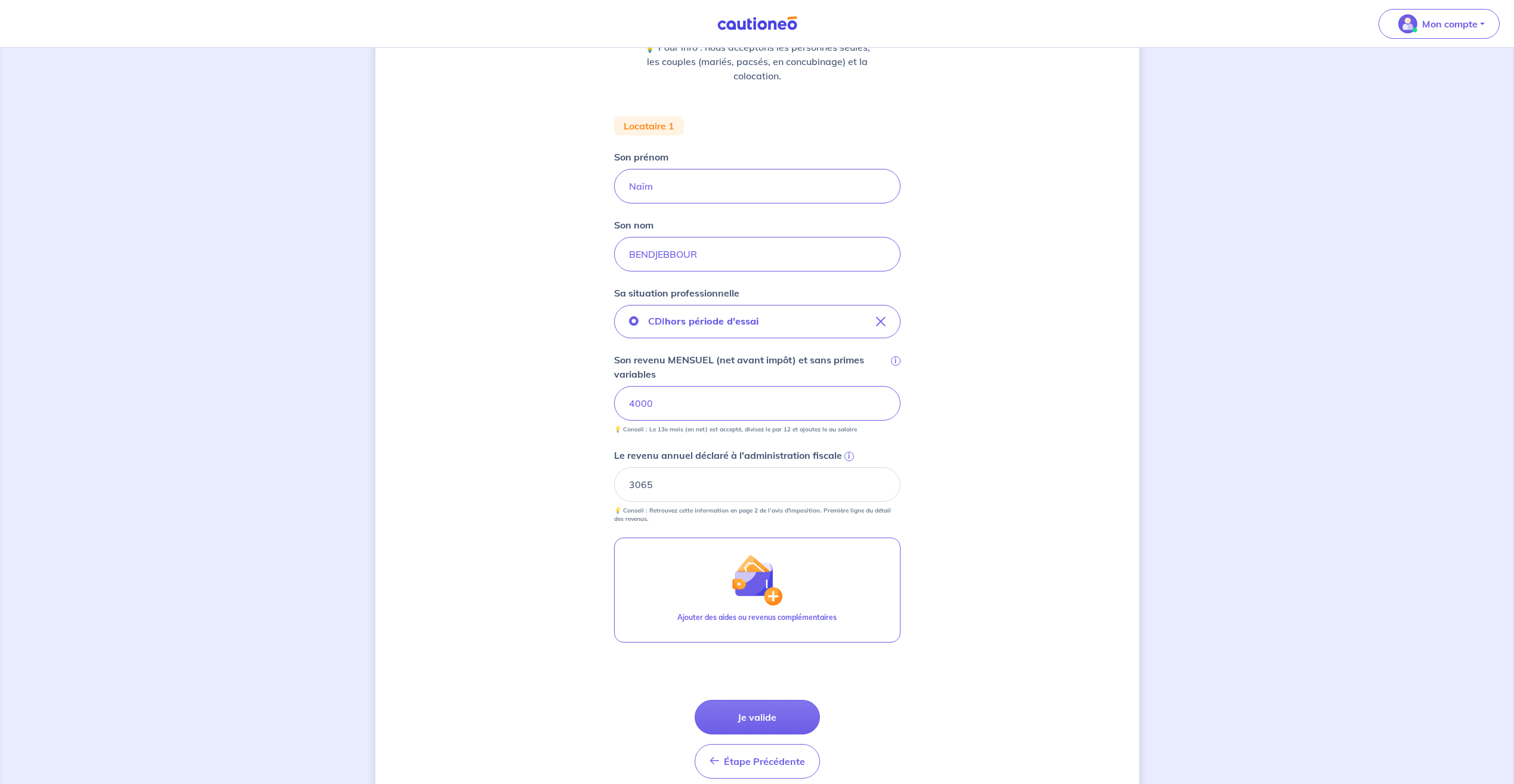
scroll to position [179, 0]
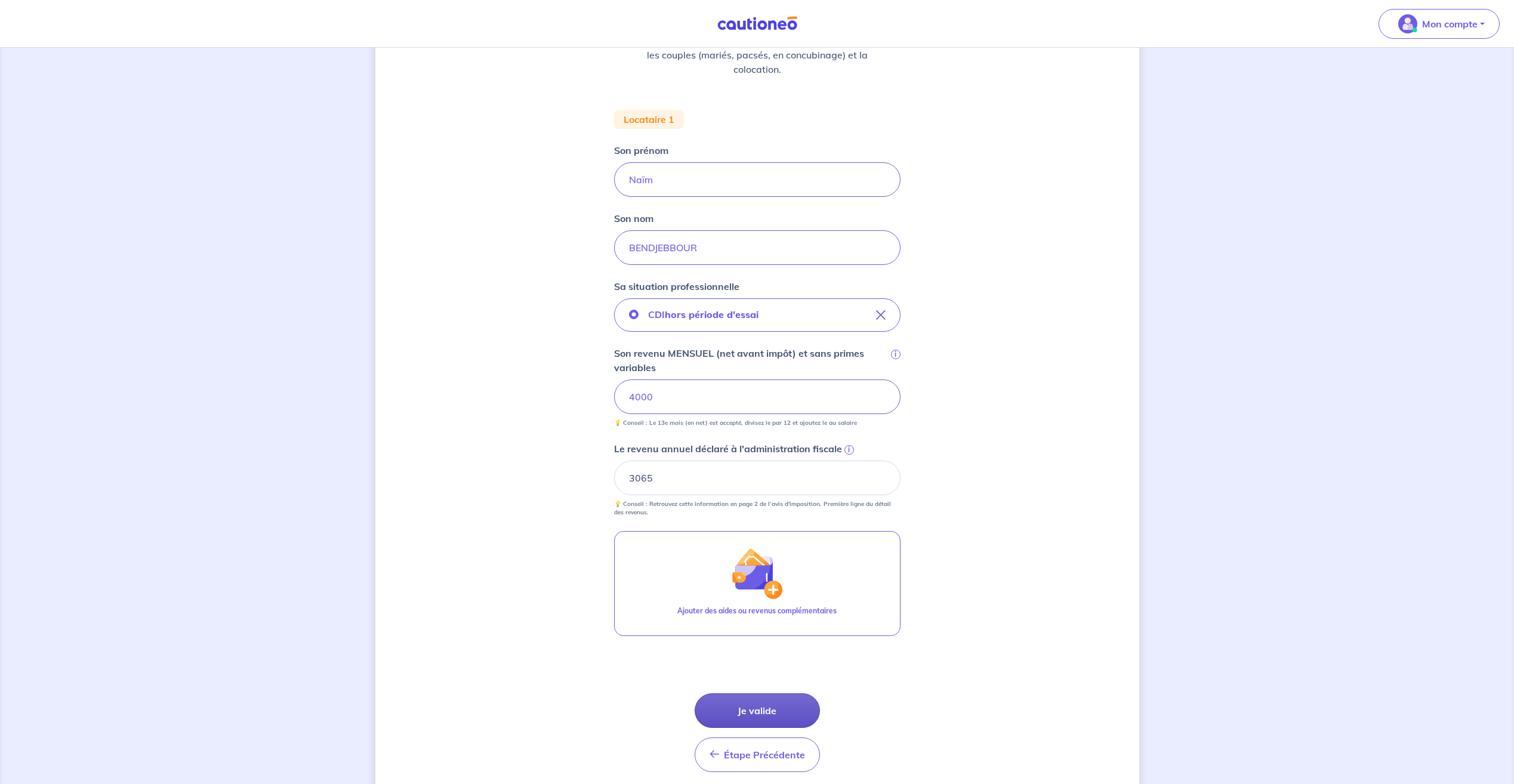
click at [776, 712] on button "Je valide" at bounding box center [757, 710] width 126 height 34
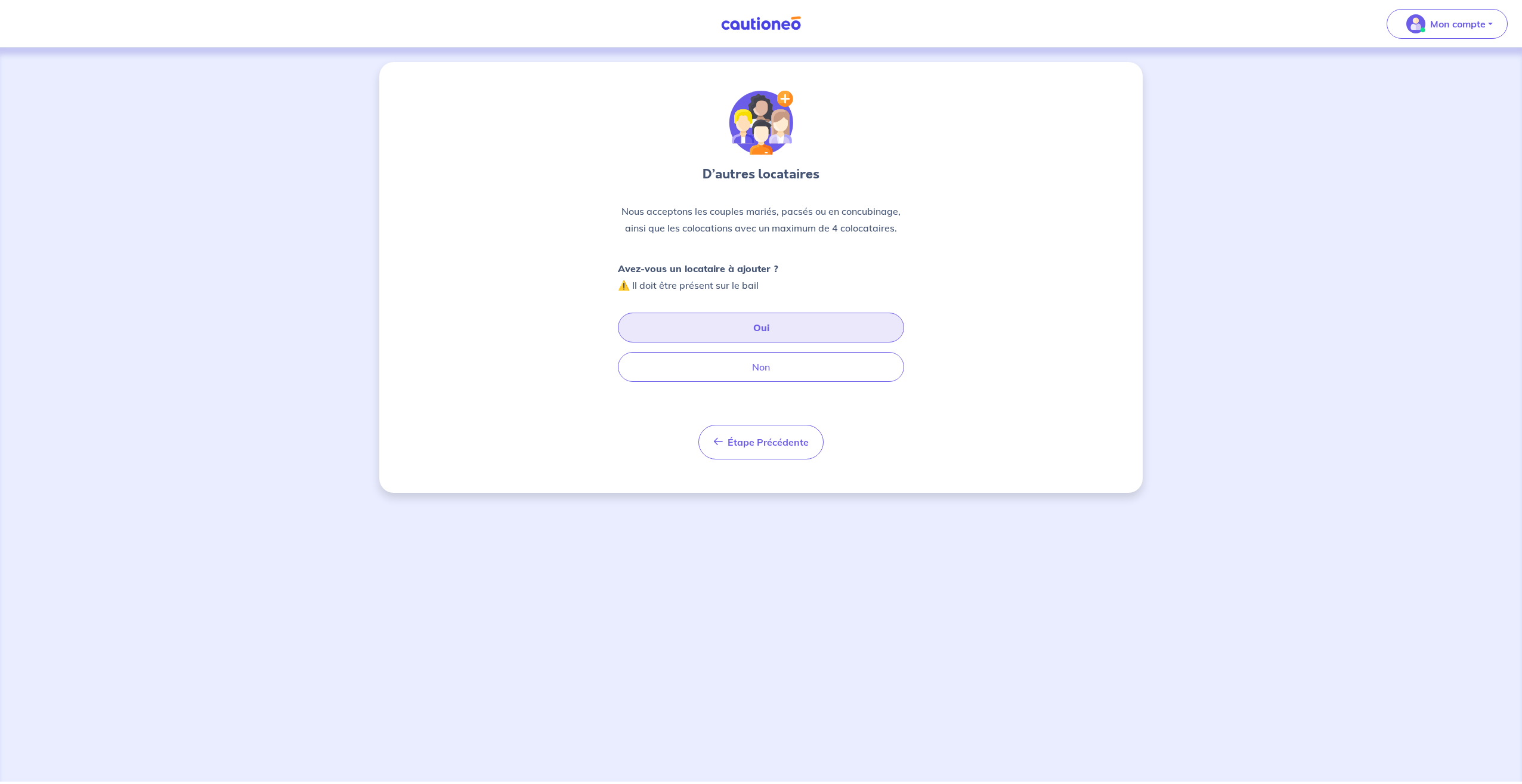
click at [761, 333] on button "Oui" at bounding box center [761, 327] width 286 height 30
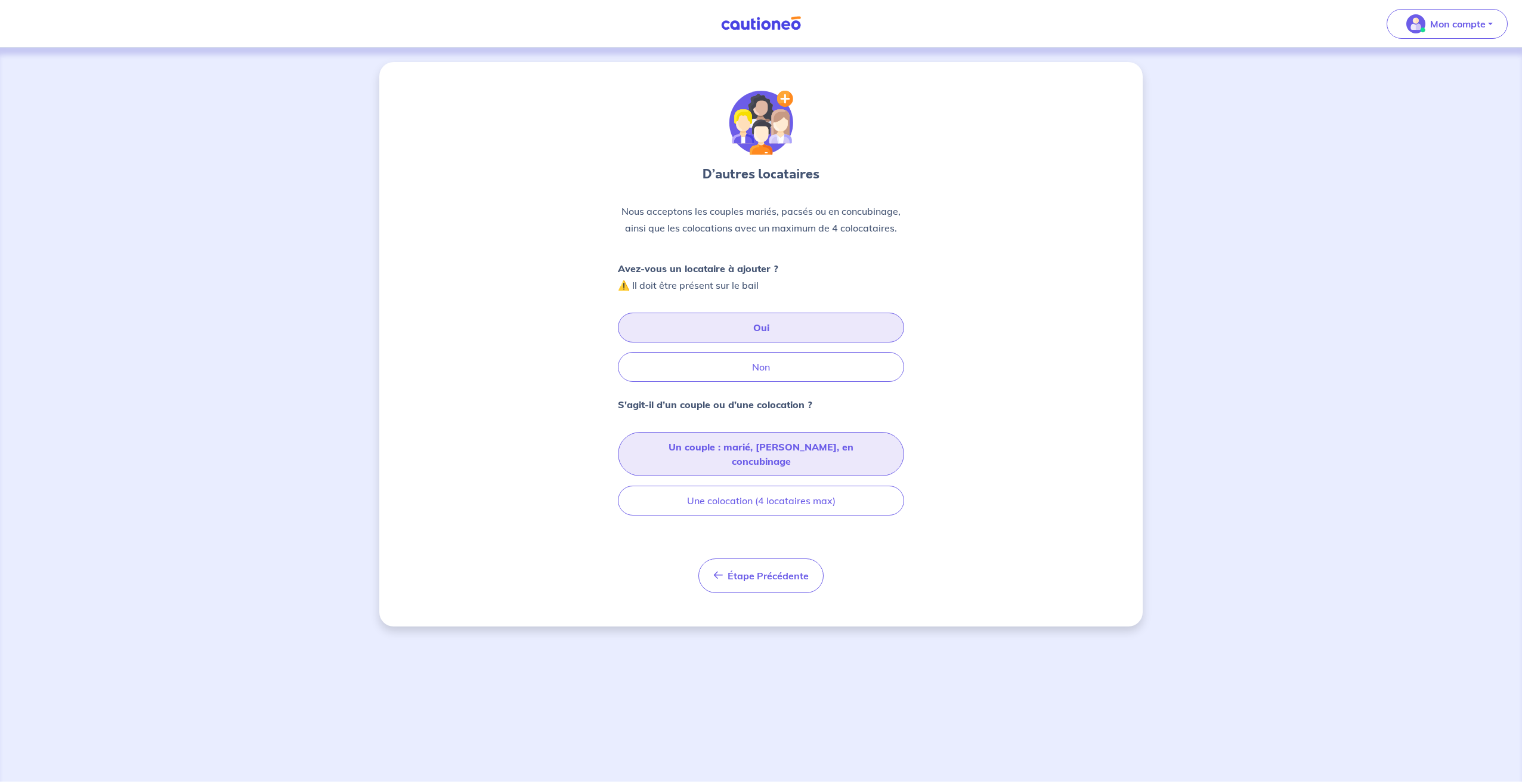
click at [763, 447] on button "Un couple : marié, [PERSON_NAME], en concubinage" at bounding box center [761, 454] width 286 height 44
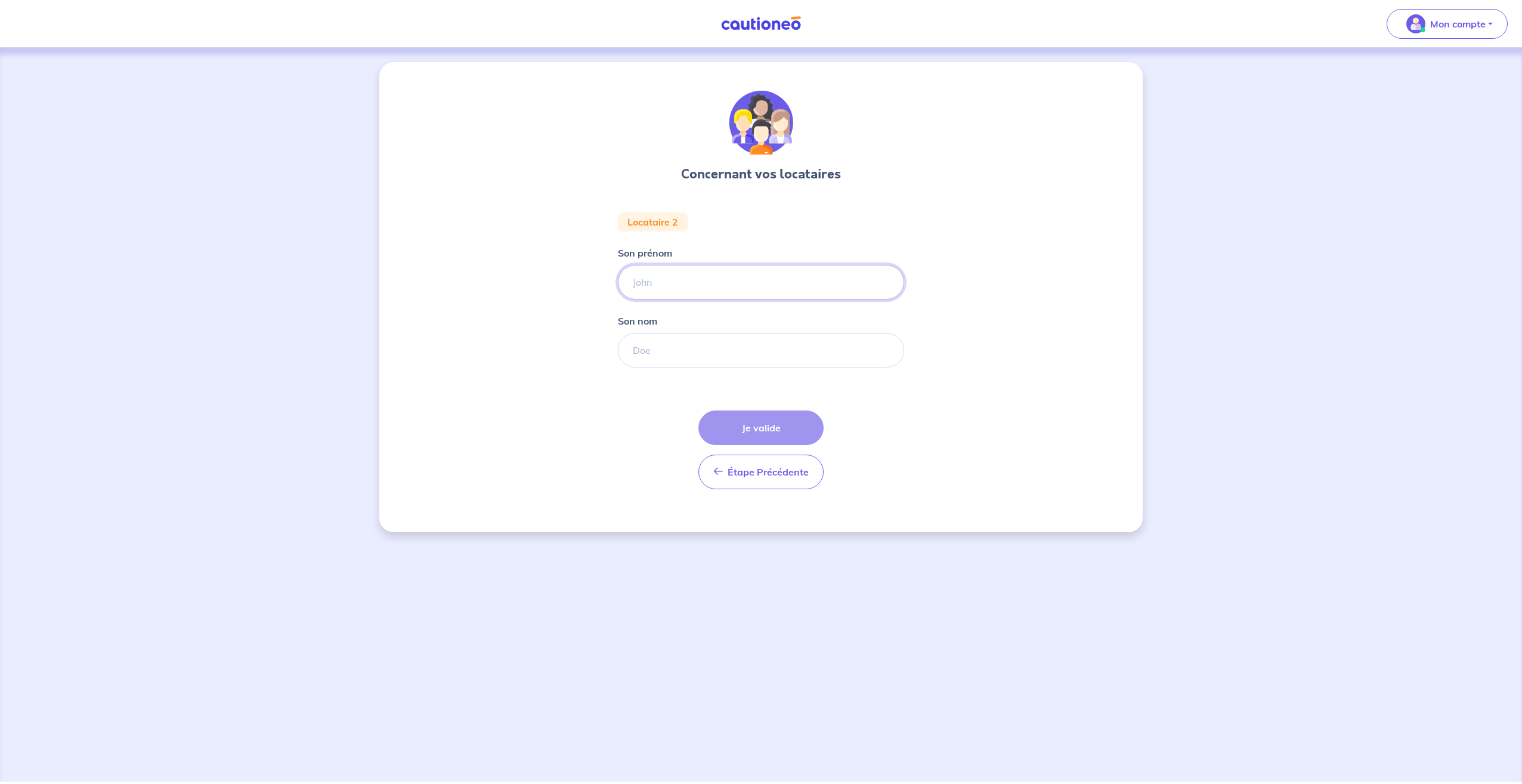
click at [678, 277] on input "Son prénom" at bounding box center [761, 282] width 286 height 34
click at [669, 292] on input "Son prénom" at bounding box center [761, 282] width 286 height 34
paste input "[PERSON_NAME]"
type input "[PERSON_NAME]"
click at [694, 351] on input "Son nom" at bounding box center [761, 350] width 286 height 34
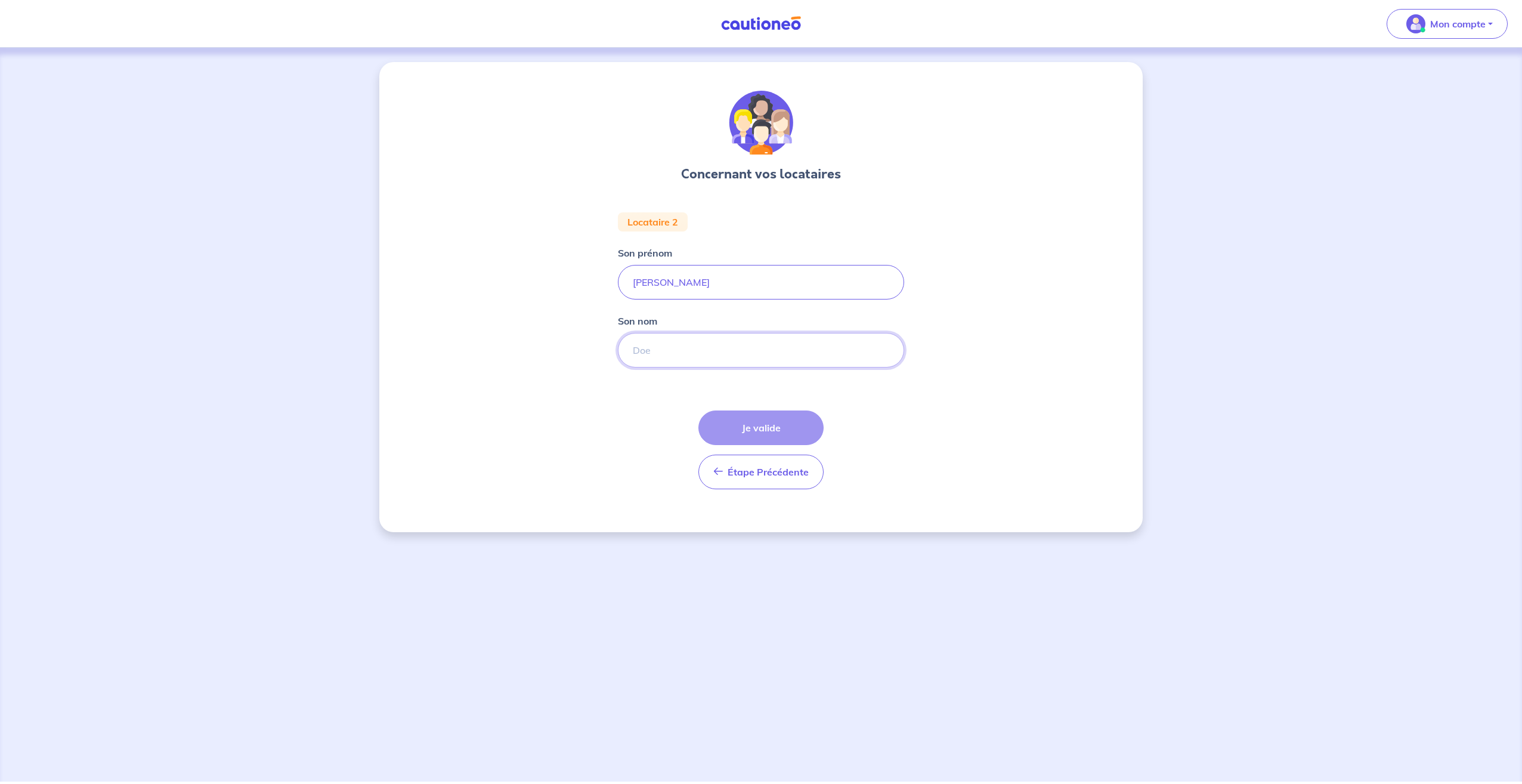
paste input "ZAIDI"
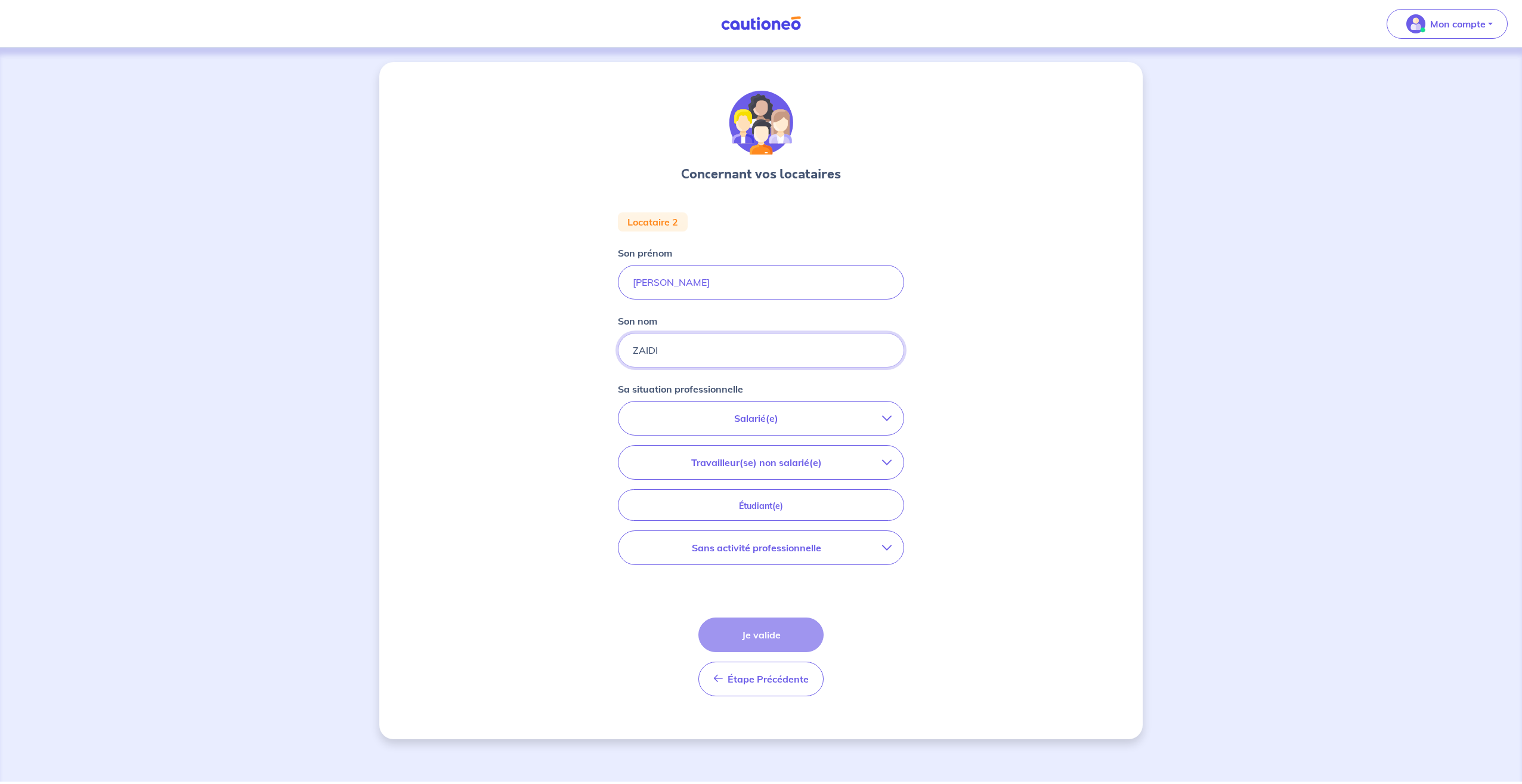
type input "ZAIDI"
click at [522, 375] on div "Concernant vos locataires Locataire 2 Son prénom [PERSON_NAME] nom ZAIDI Sa sit…" at bounding box center [761, 401] width 764 height 677
click at [655, 411] on p "Salarié(e)" at bounding box center [756, 418] width 252 height 14
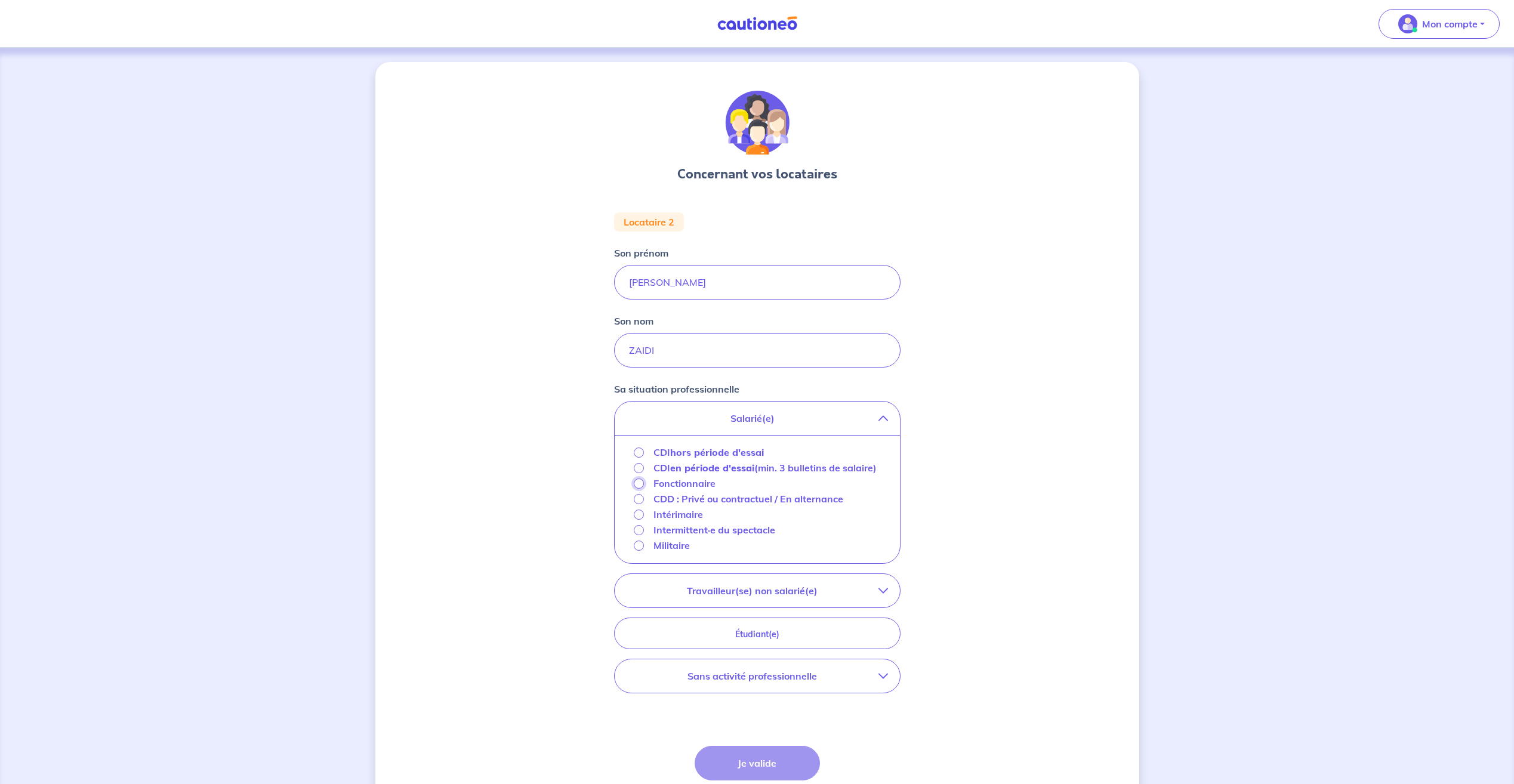
click at [641, 489] on input "Fonctionnaire" at bounding box center [638, 483] width 10 height 10
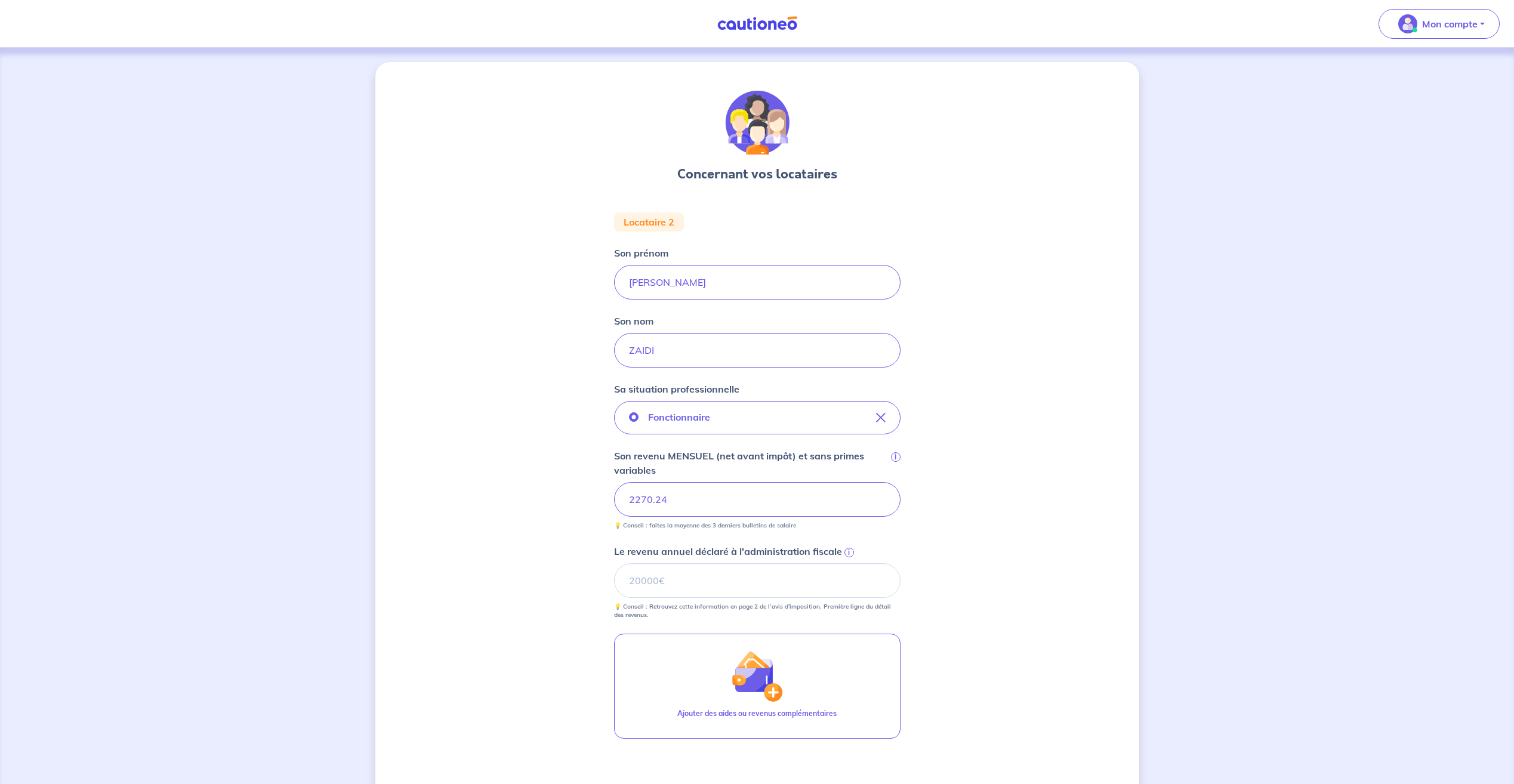
drag, startPoint x: 455, startPoint y: 548, endPoint x: 69, endPoint y: 425, distance: 405.1
click at [452, 548] on div "Concernant vos locataires Locataire 2 Son prénom [PERSON_NAME] nom ZAIDI Sa sit…" at bounding box center [757, 490] width 764 height 856
click at [666, 584] on input "Le revenu annuel déclaré à l'administration fiscale i" at bounding box center [757, 581] width 286 height 34
drag, startPoint x: 669, startPoint y: 579, endPoint x: 495, endPoint y: 541, distance: 178.1
click at [497, 553] on div "Concernant vos locataires Locataire 2 Son prénom [PERSON_NAME] nom ZAIDI Sa sit…" at bounding box center [757, 490] width 764 height 856
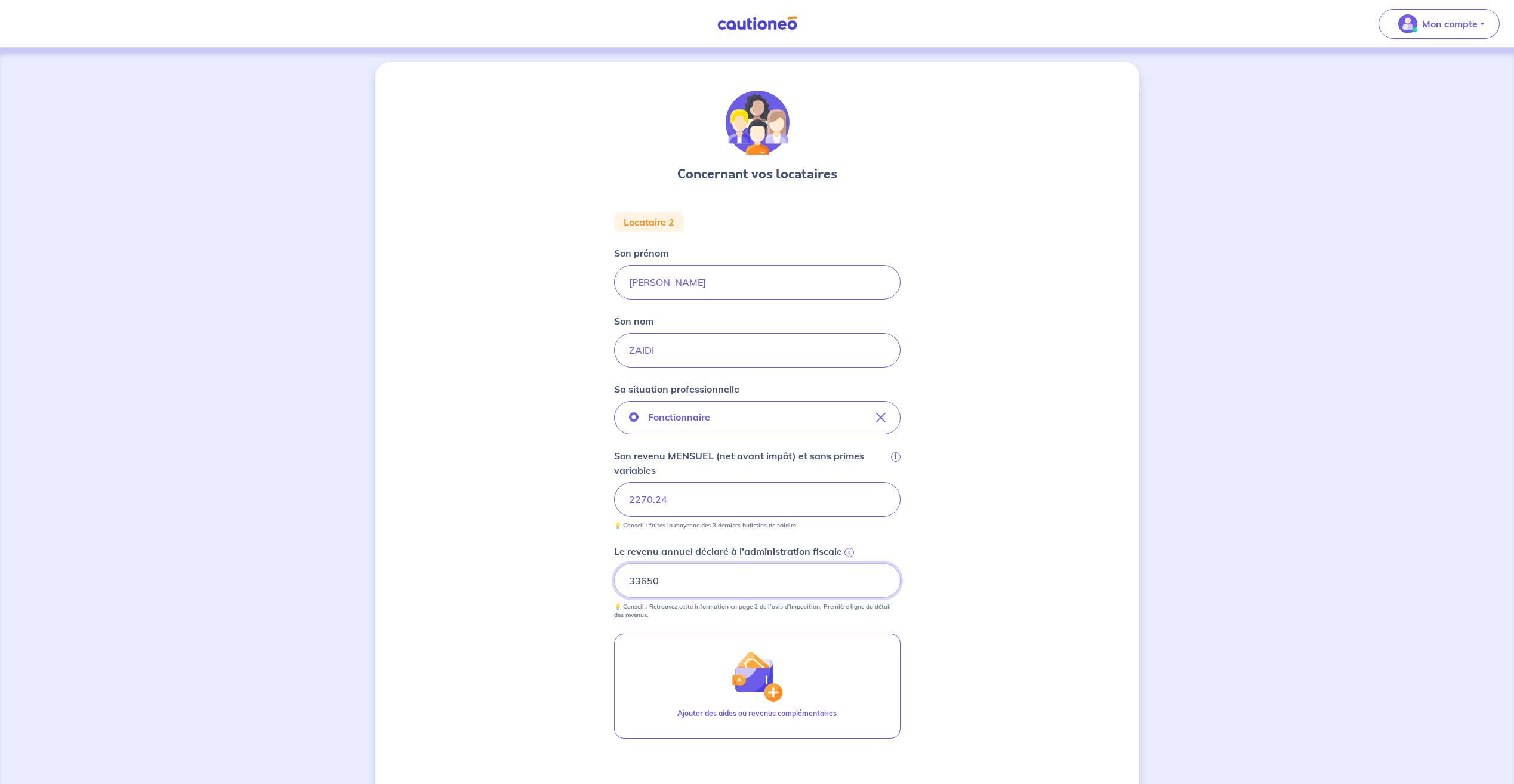
type input "33650"
drag, startPoint x: 562, startPoint y: 541, endPoint x: 538, endPoint y: 538, distance: 24.2
click at [562, 541] on div "Concernant vos locataires Locataire 2 Son prénom [PERSON_NAME] nom ZAIDI Sa sit…" at bounding box center [757, 490] width 764 height 856
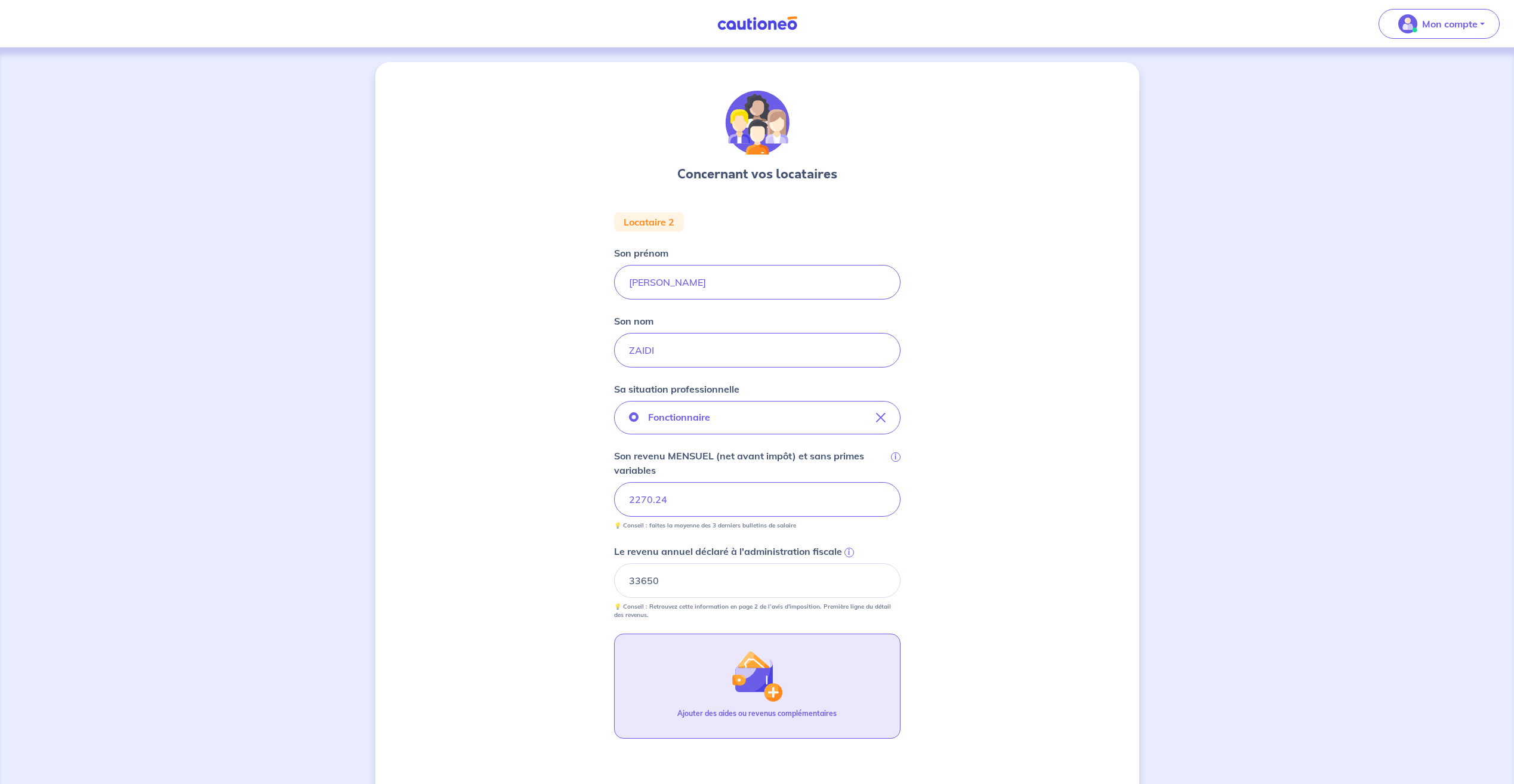
scroll to position [148, 0]
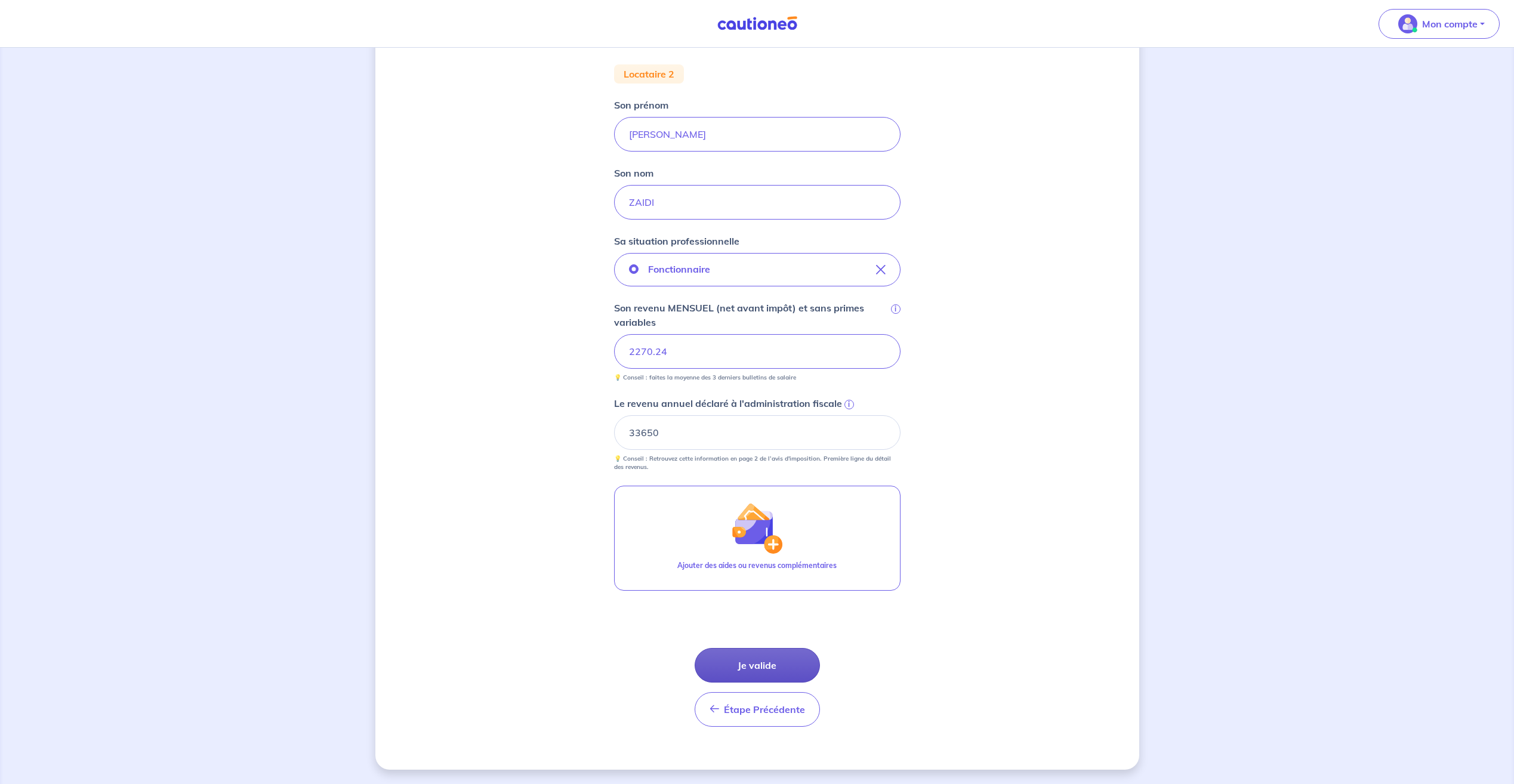
click at [750, 668] on button "Je valide" at bounding box center [757, 665] width 126 height 34
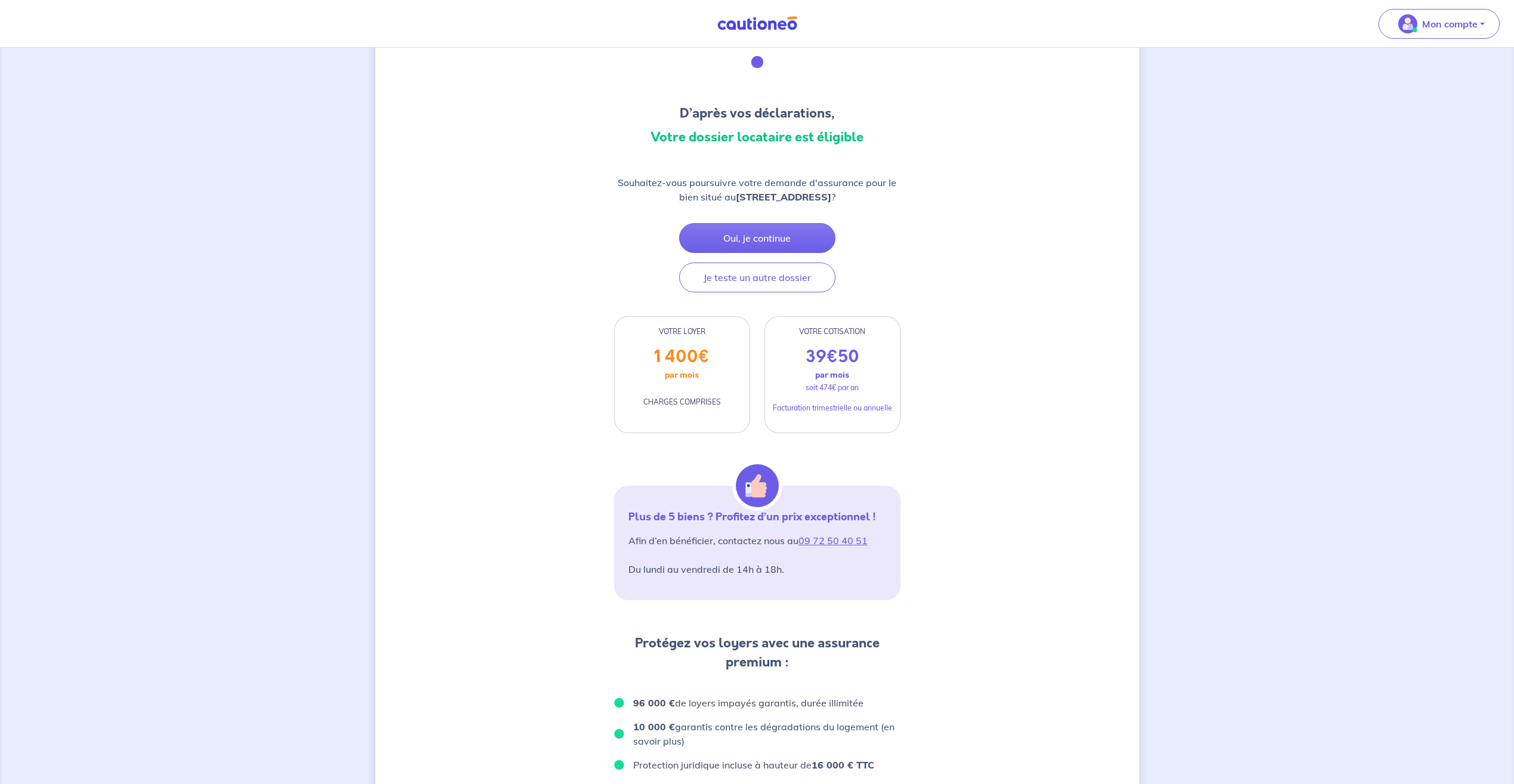
scroll to position [60, 0]
click at [807, 240] on button "Oui, je continue" at bounding box center [757, 239] width 157 height 30
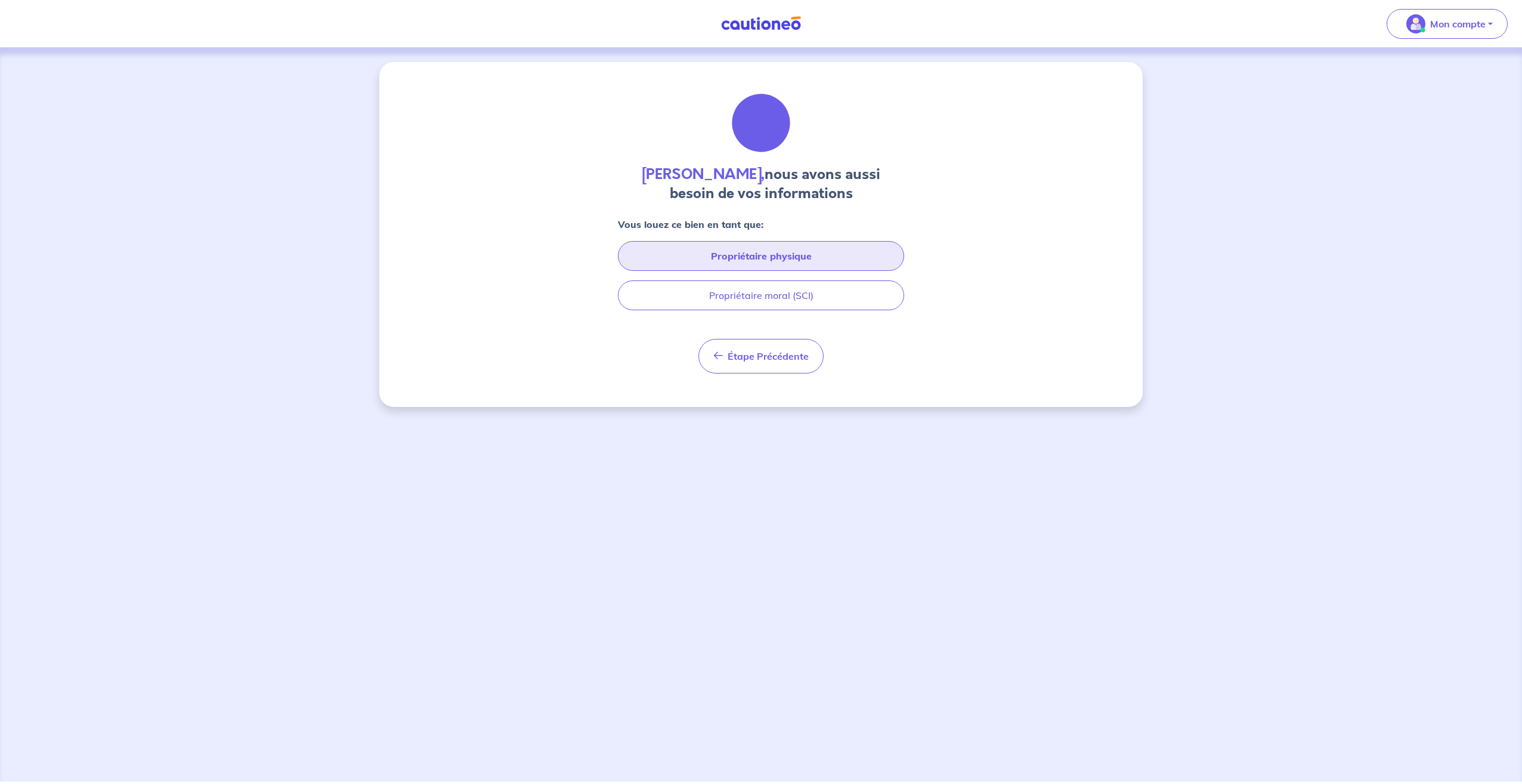
click at [802, 256] on button "Propriétaire physique" at bounding box center [761, 256] width 286 height 30
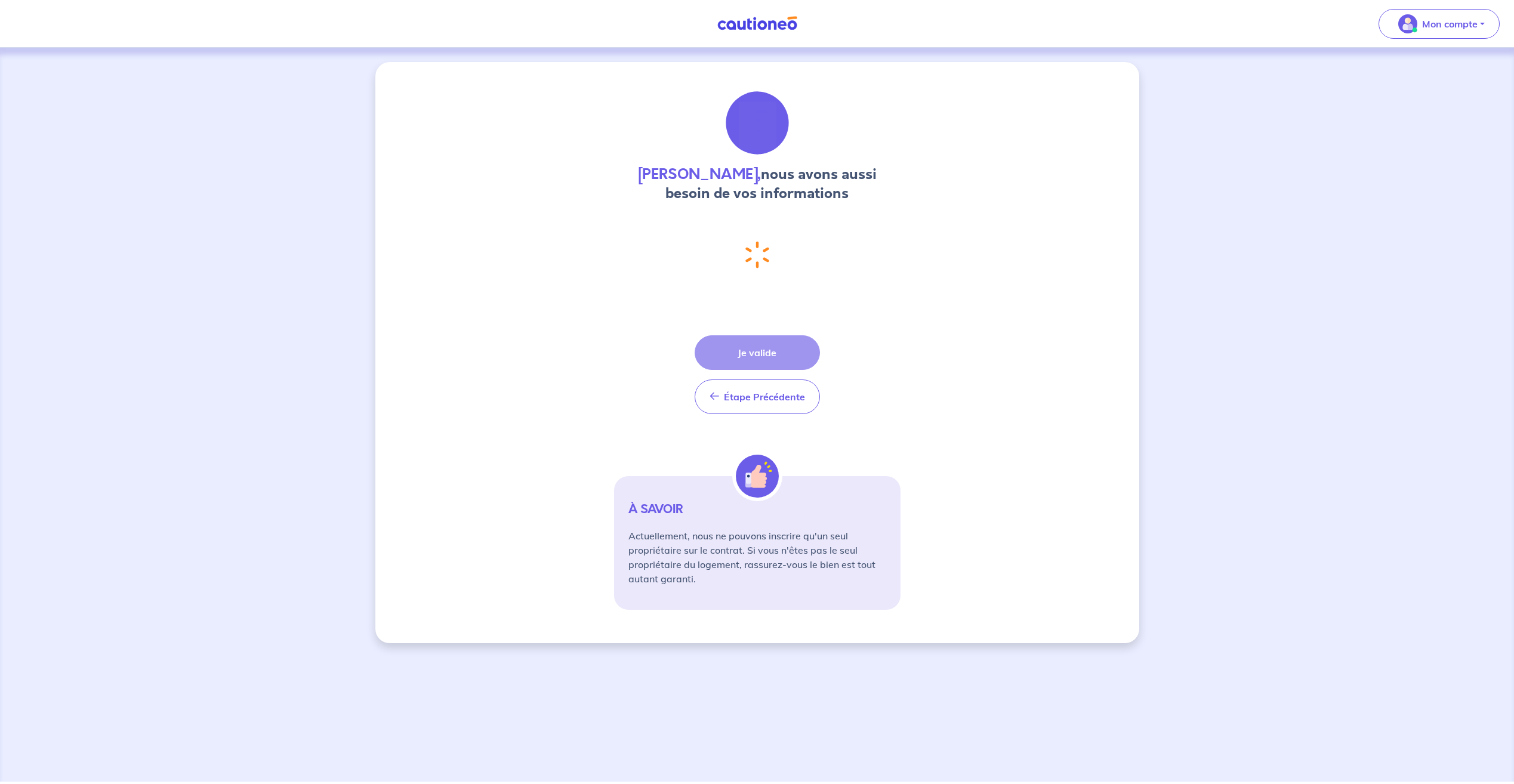
select select "FR"
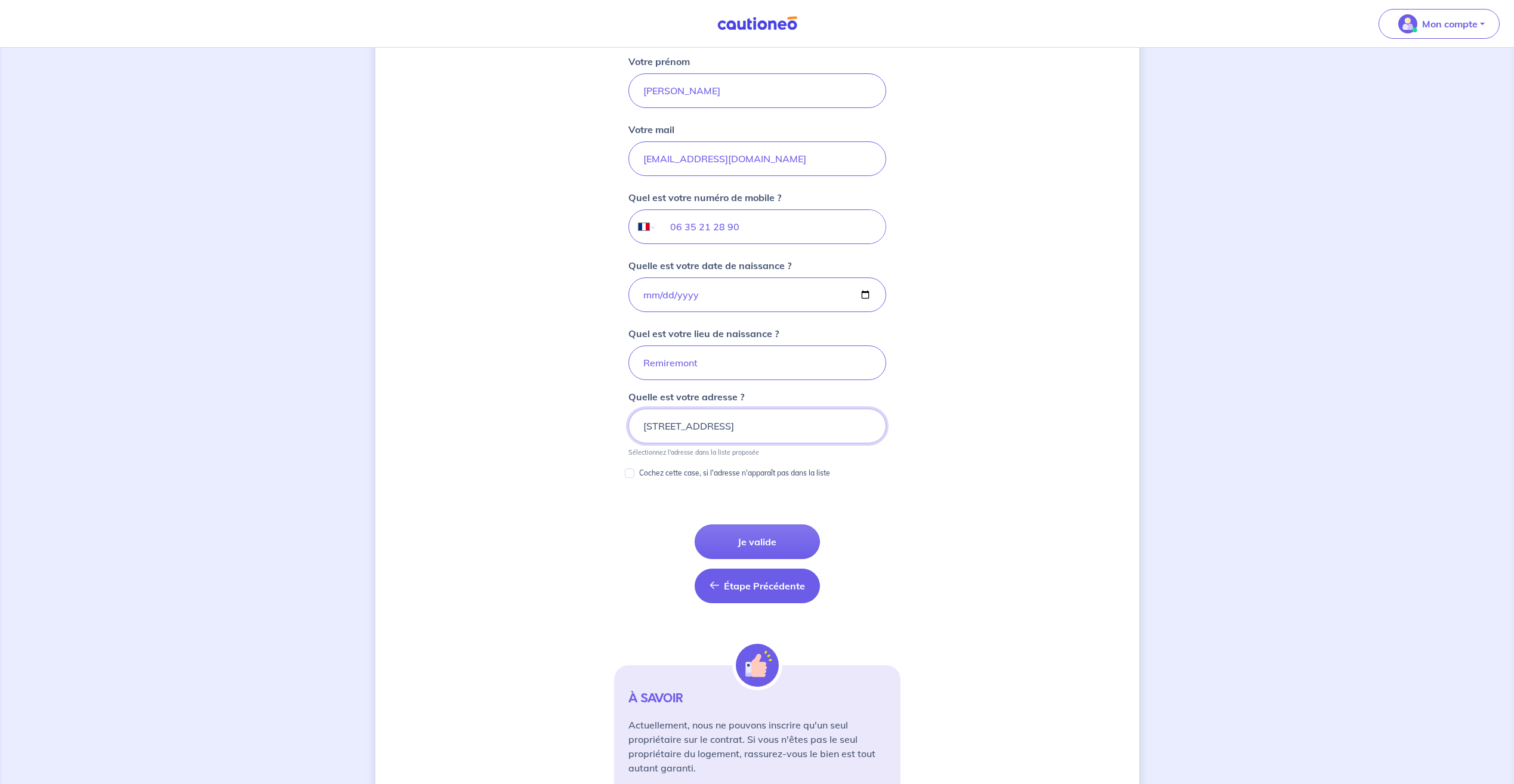
scroll to position [404, 0]
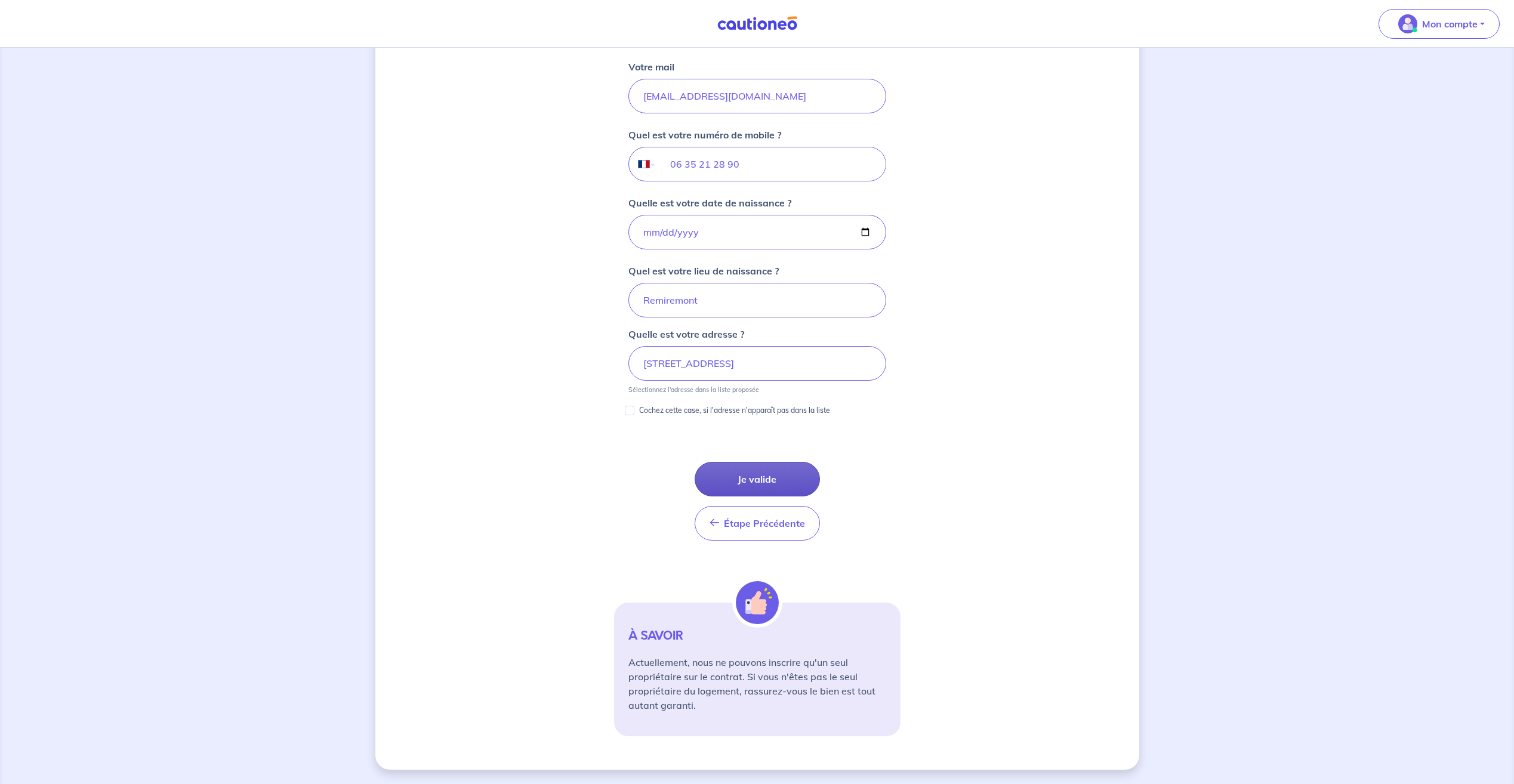
click at [765, 480] on button "Je valide" at bounding box center [757, 479] width 126 height 34
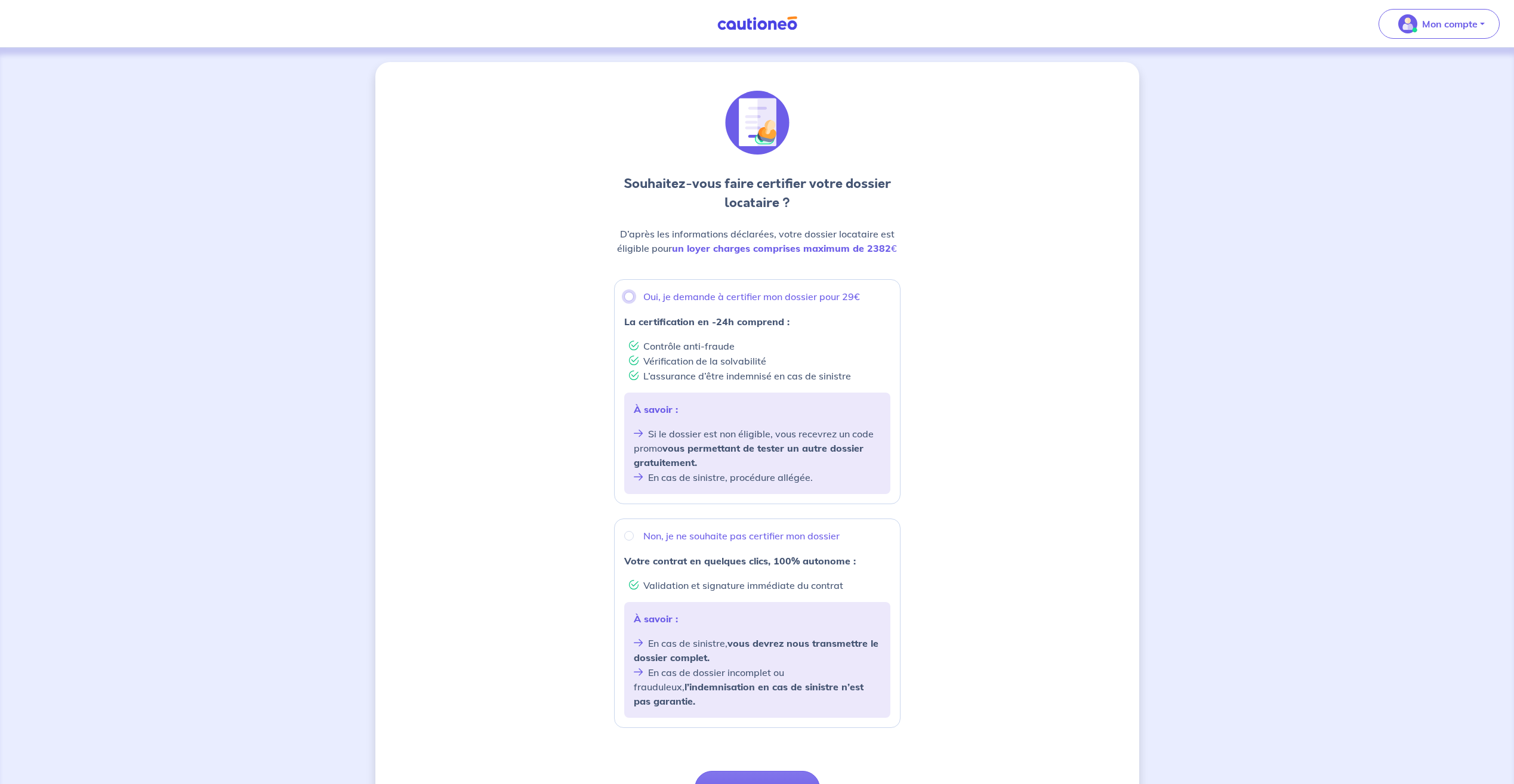
click at [630, 295] on input "Oui, je demande à certifier mon dossier pour 29€" at bounding box center [629, 296] width 9 height 9
radio input "true"
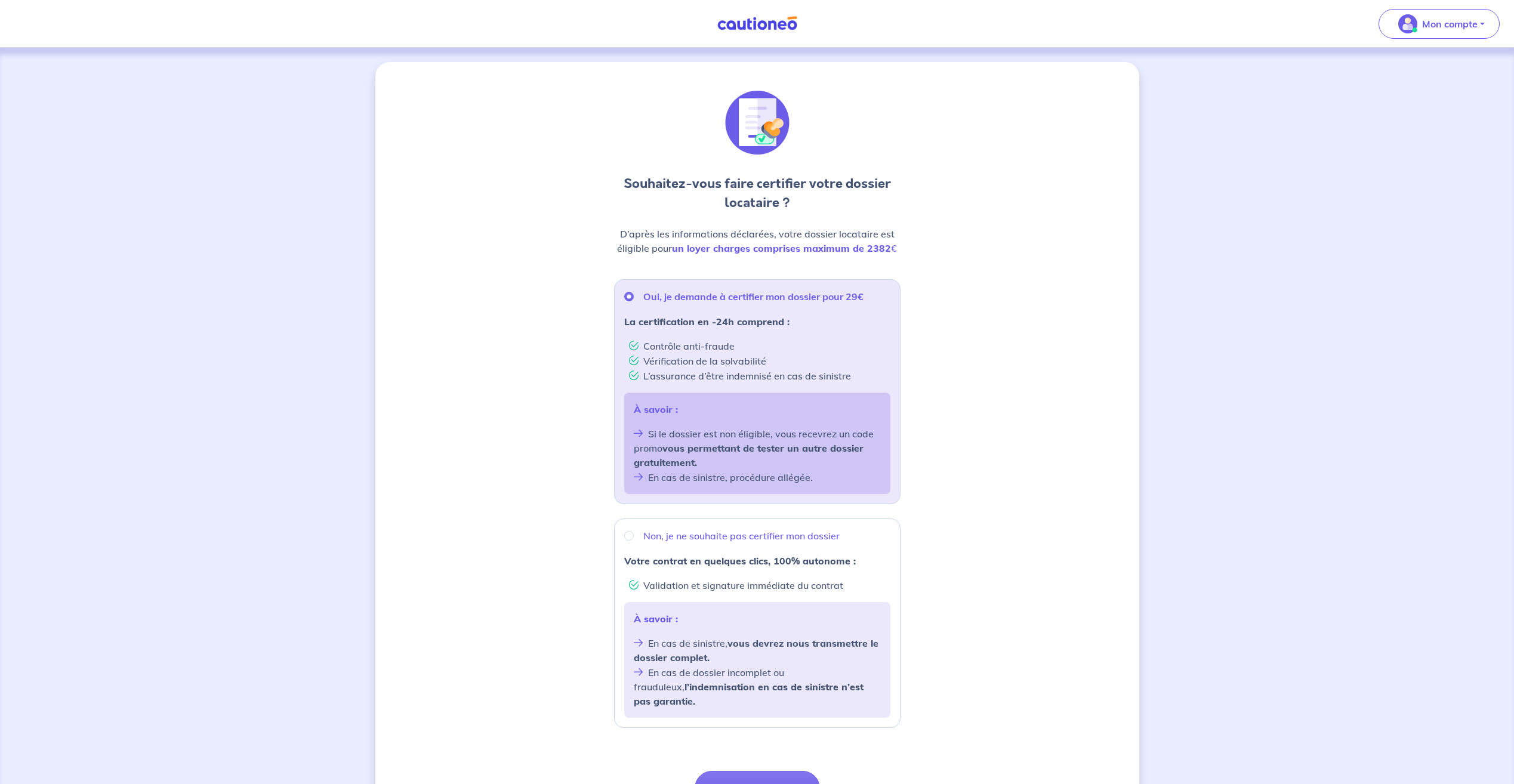
click at [568, 413] on div "Souhaitez-vous faire certifier votre dossier locataire ? D’après les informatio…" at bounding box center [757, 478] width 764 height 831
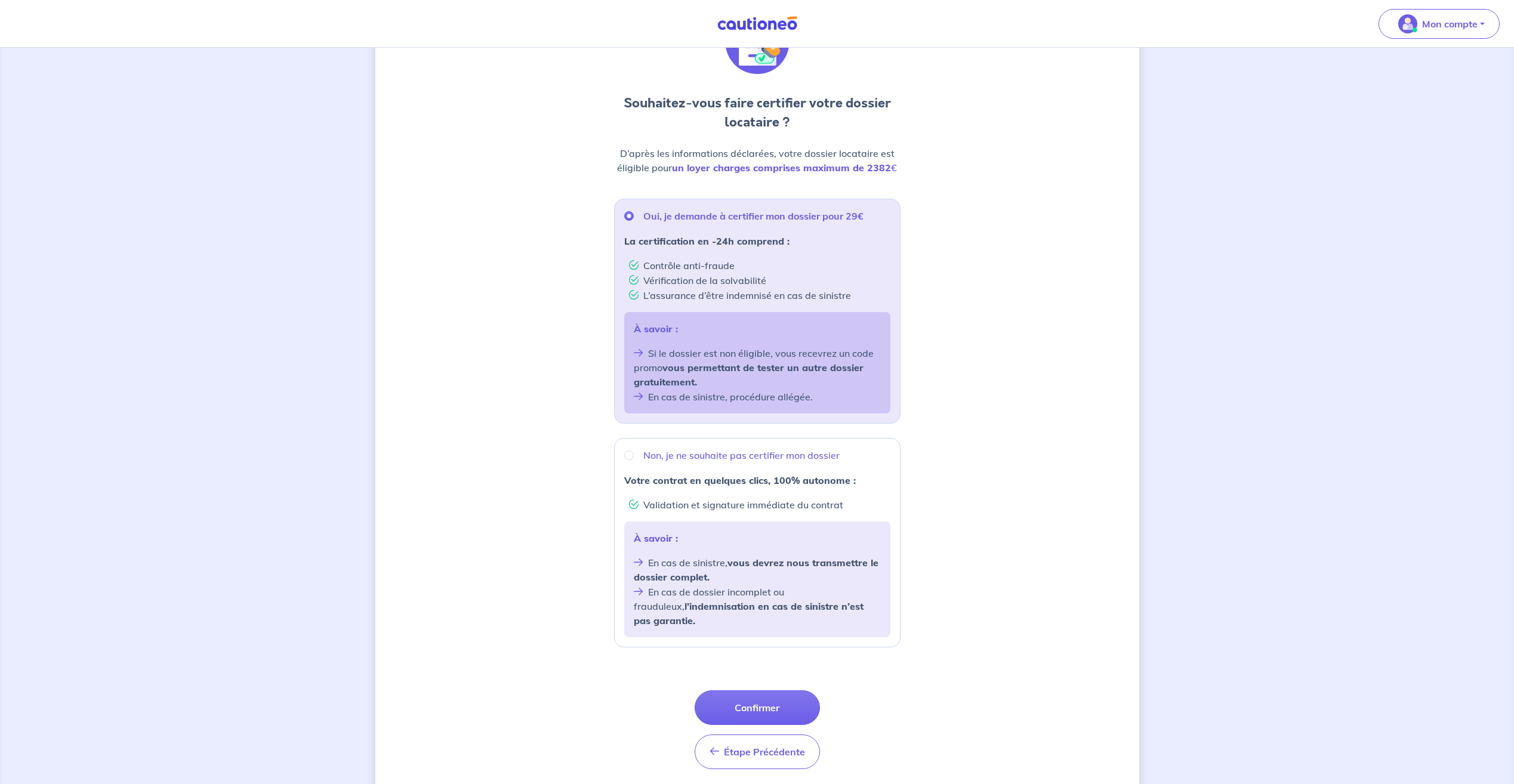
scroll to position [108, 0]
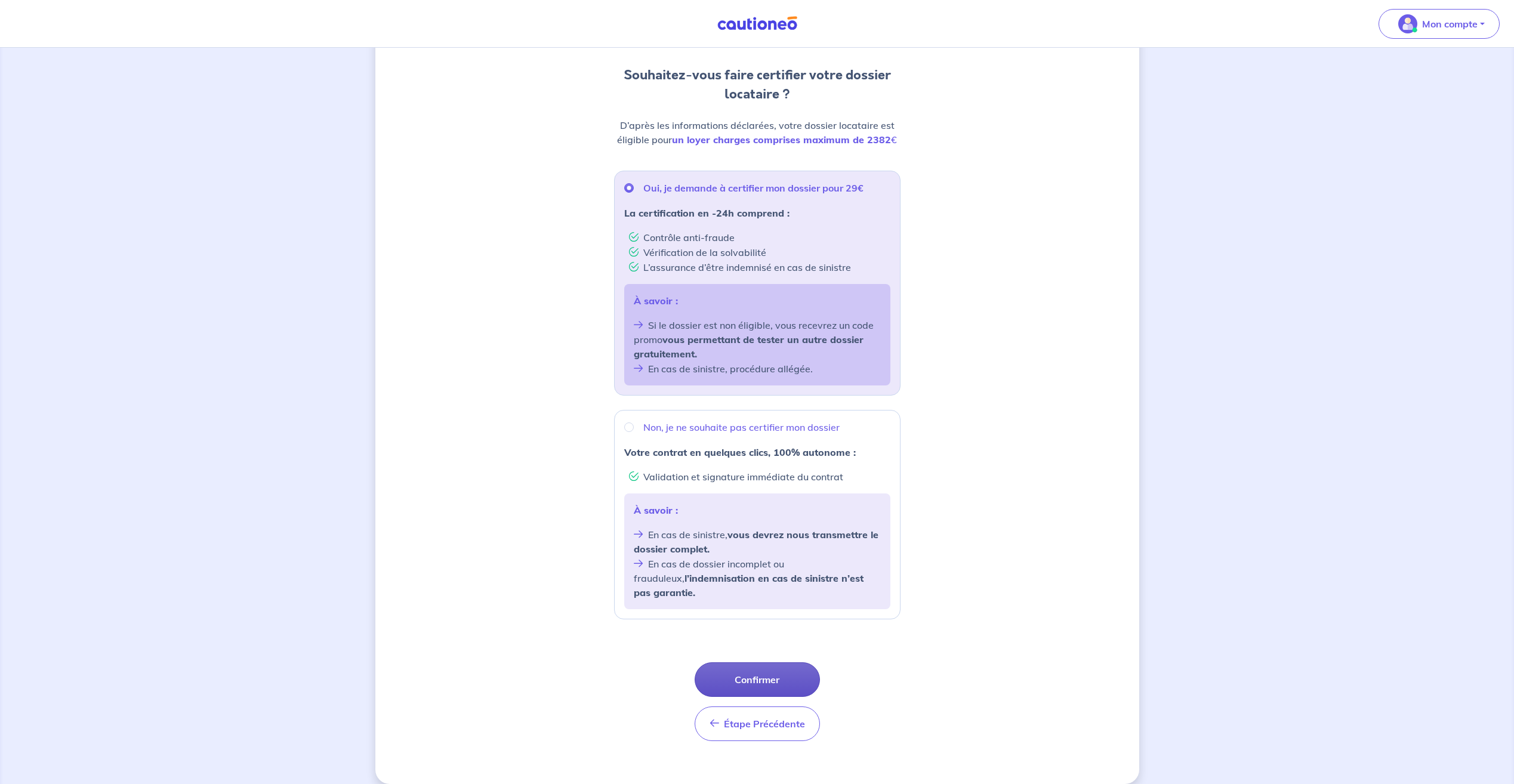
click at [798, 662] on button "Confirmer" at bounding box center [757, 680] width 126 height 34
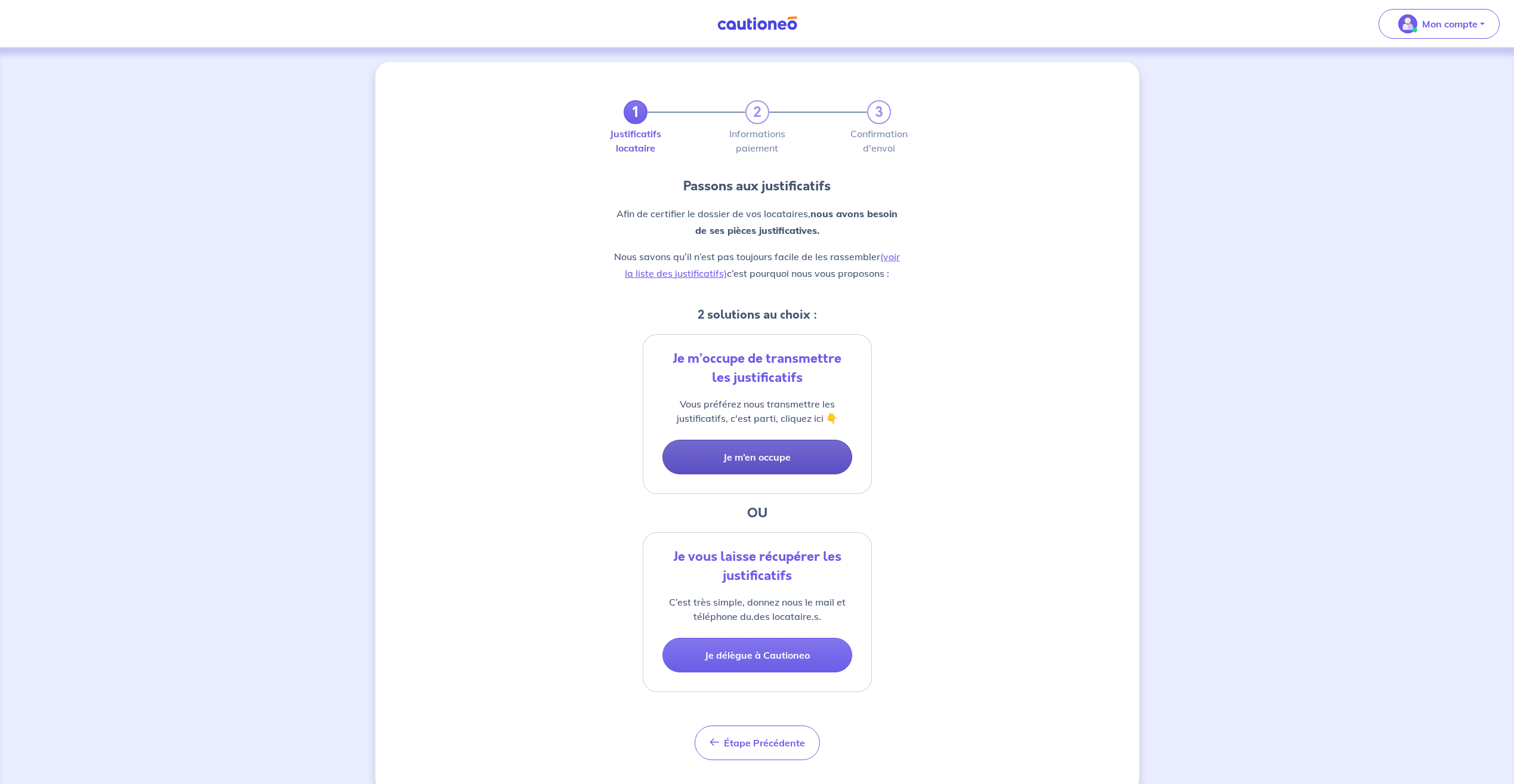
click at [746, 456] on button "Je m’en occupe" at bounding box center [757, 457] width 189 height 34
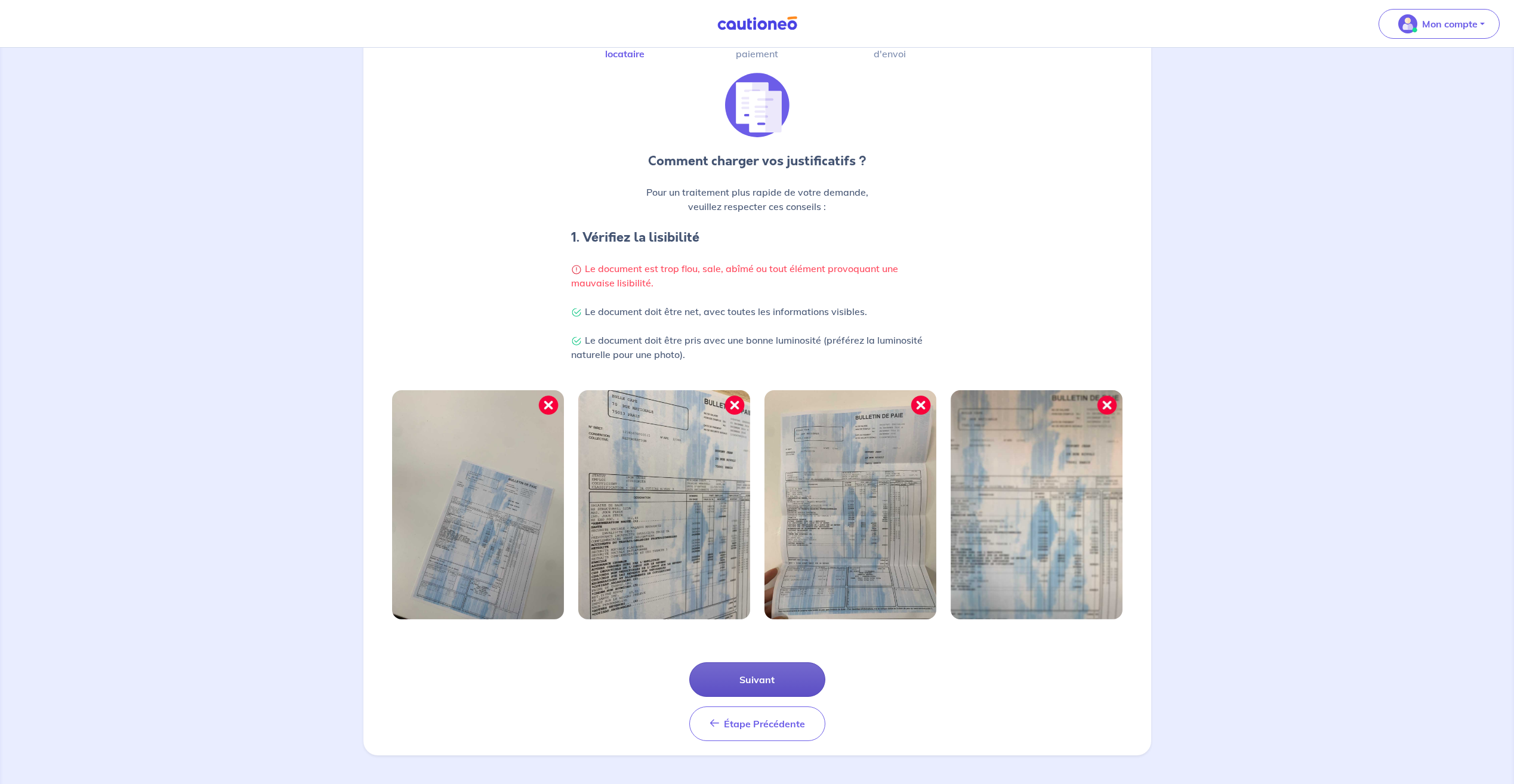
click at [782, 687] on button "Suivant" at bounding box center [757, 680] width 136 height 34
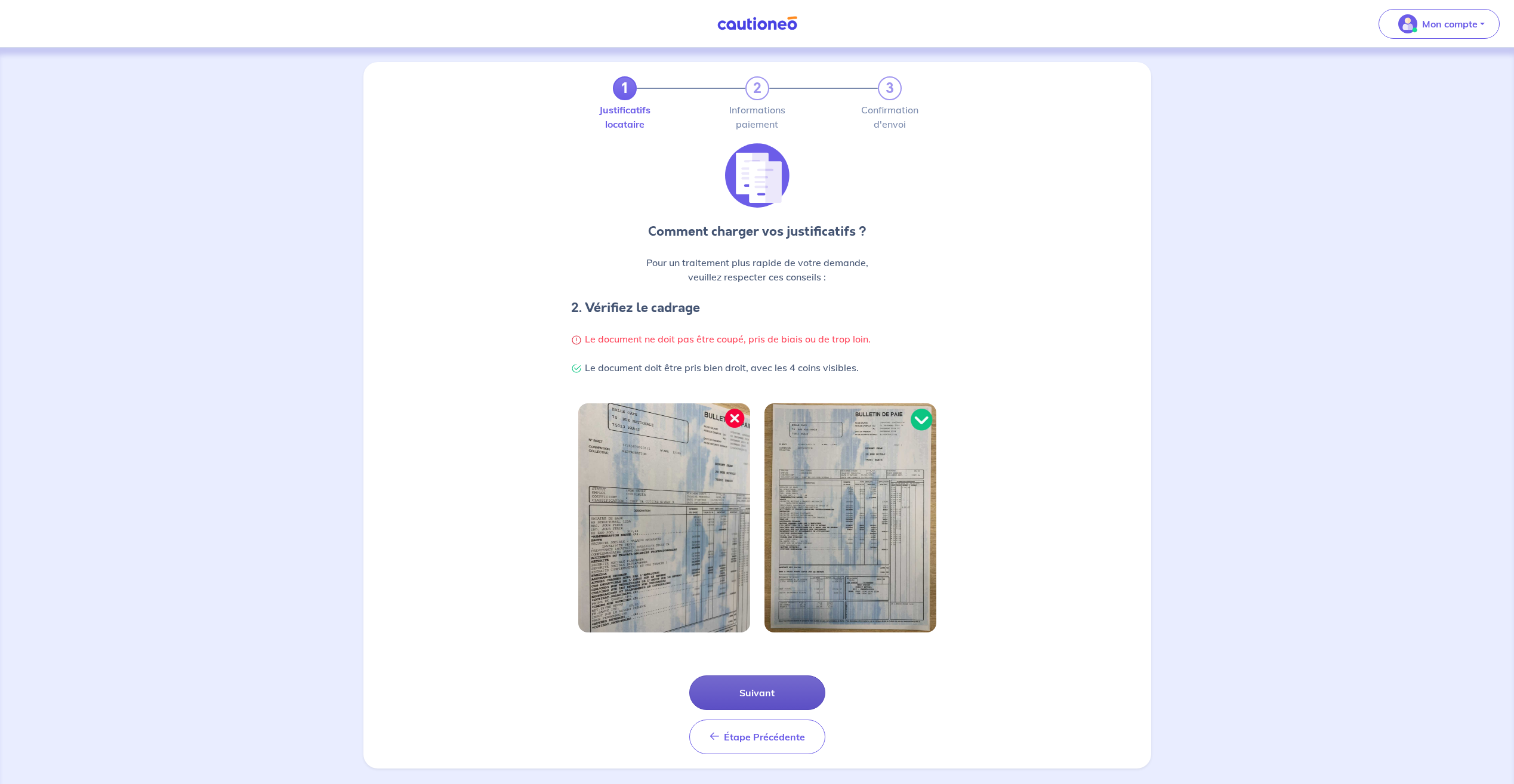
click at [767, 693] on button "Suivant" at bounding box center [757, 693] width 136 height 34
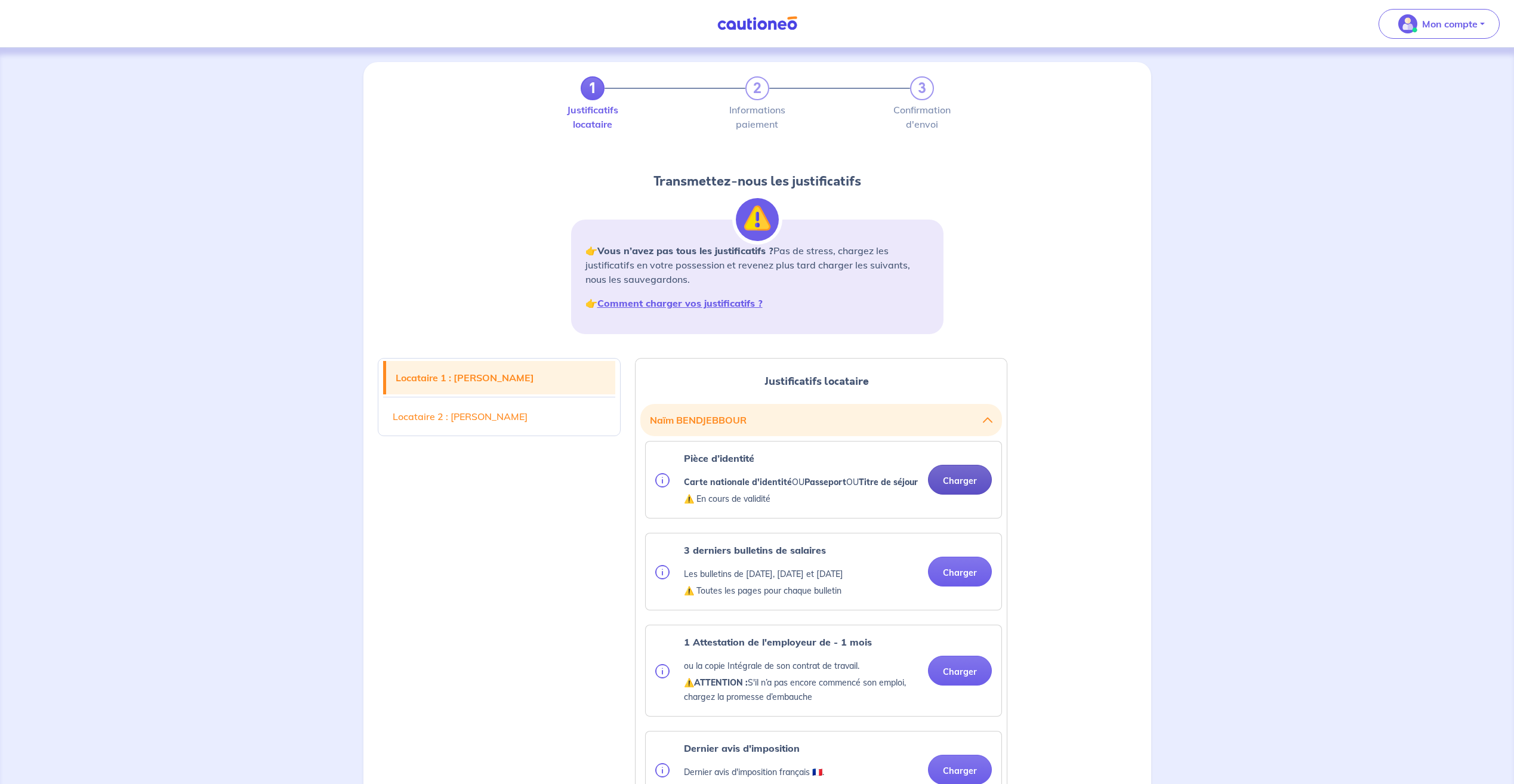
click at [960, 491] on button "Charger" at bounding box center [960, 479] width 64 height 30
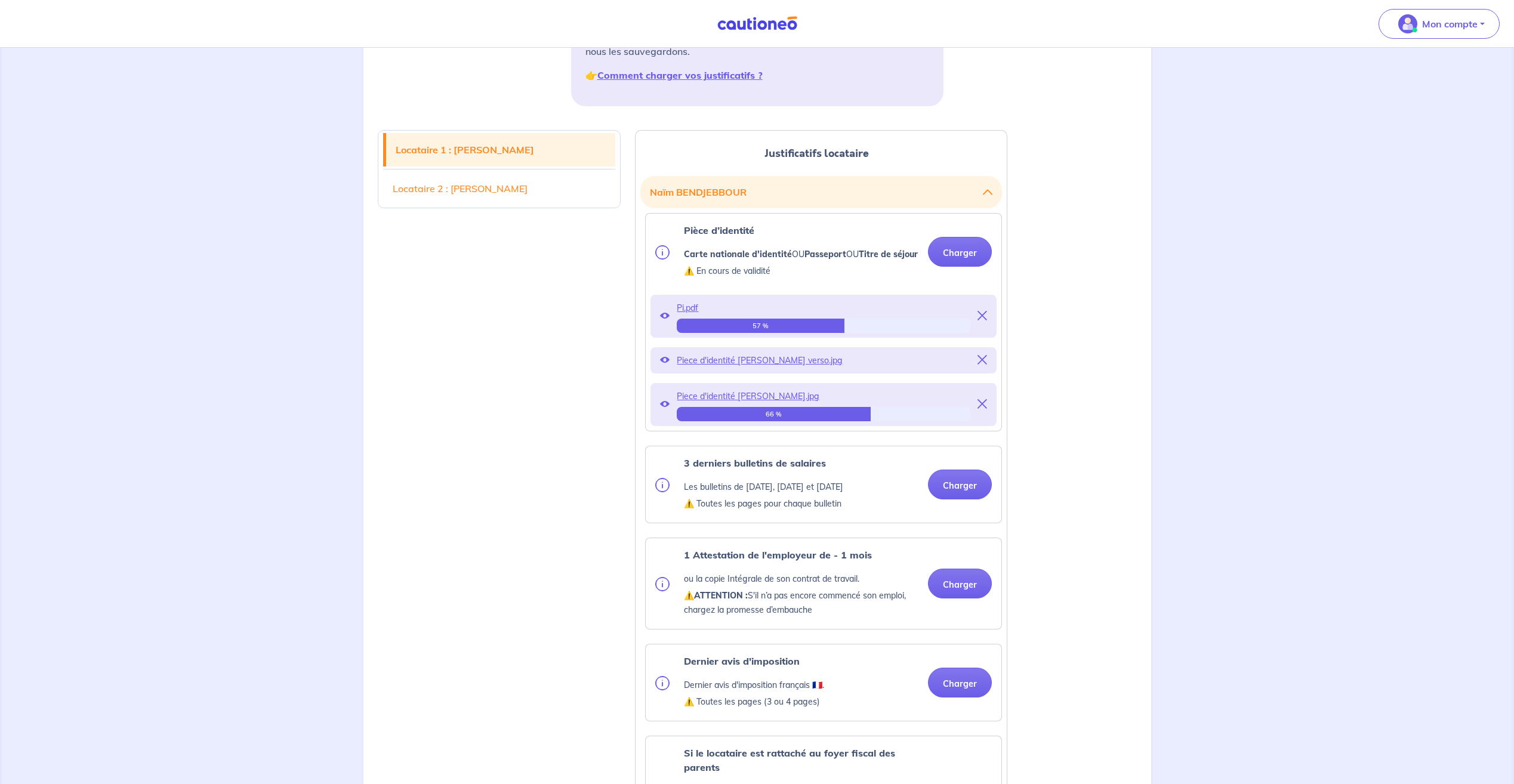
scroll to position [238, 0]
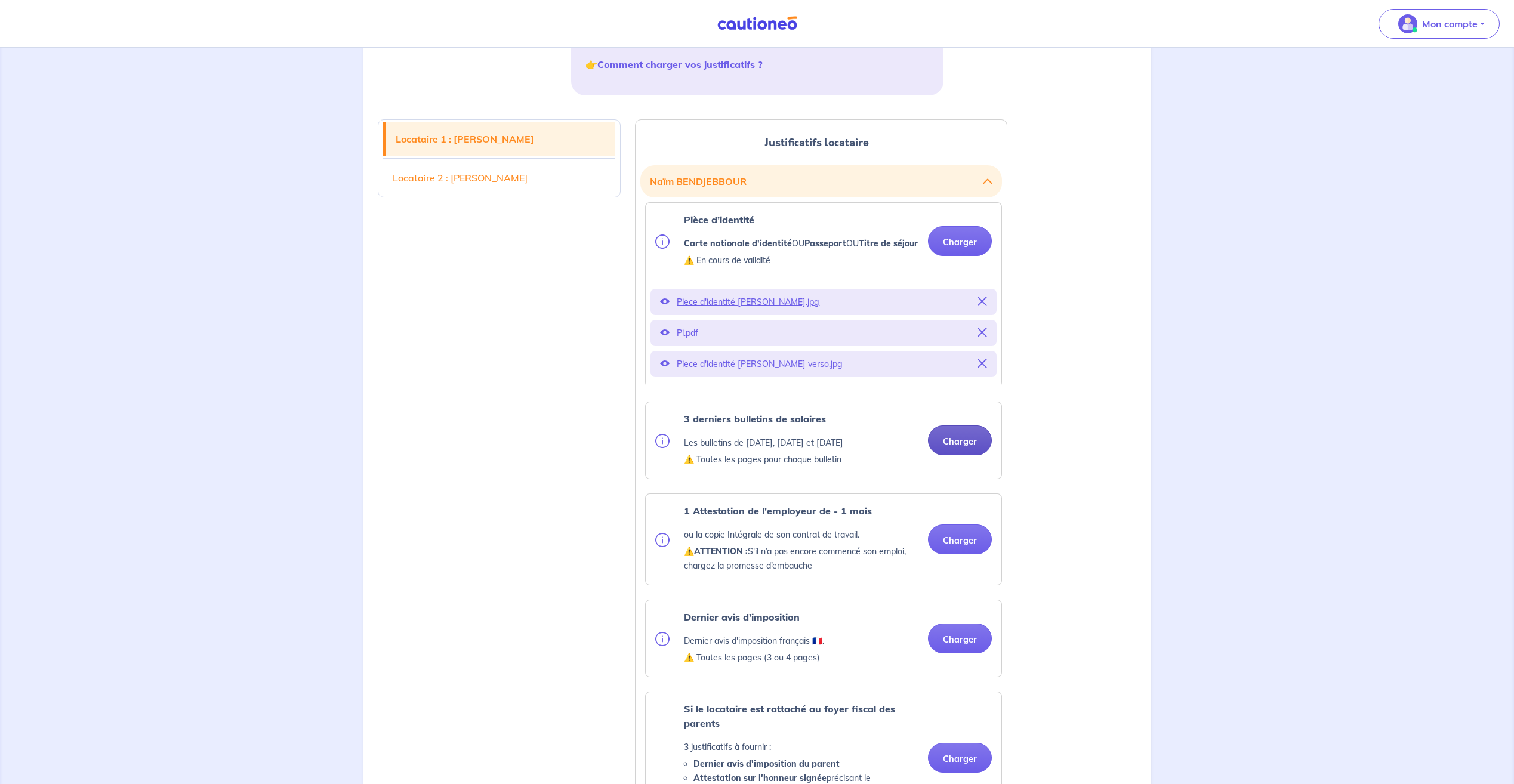
click at [973, 455] on button "Charger" at bounding box center [960, 440] width 64 height 30
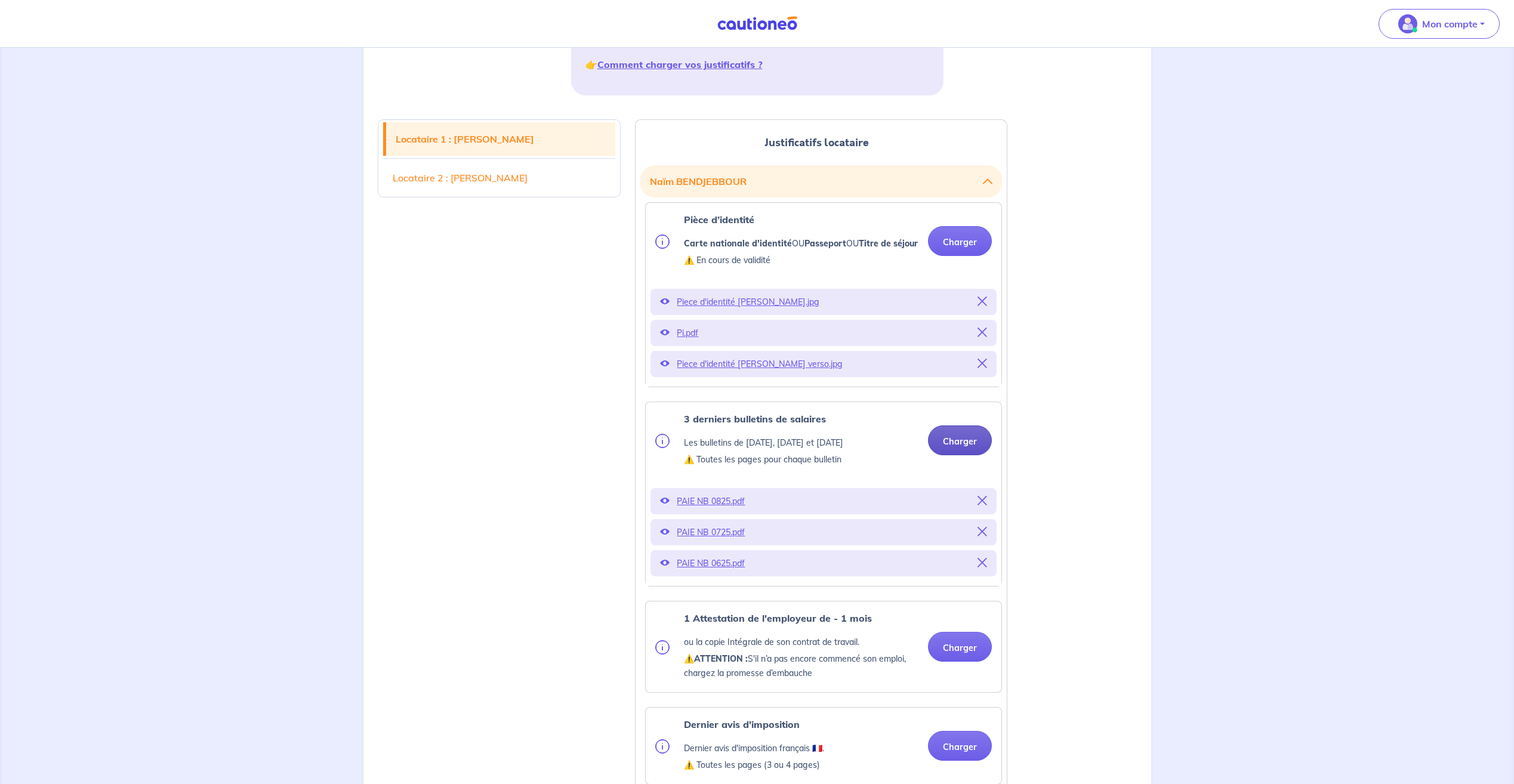
click at [958, 455] on button "Charger" at bounding box center [960, 440] width 64 height 30
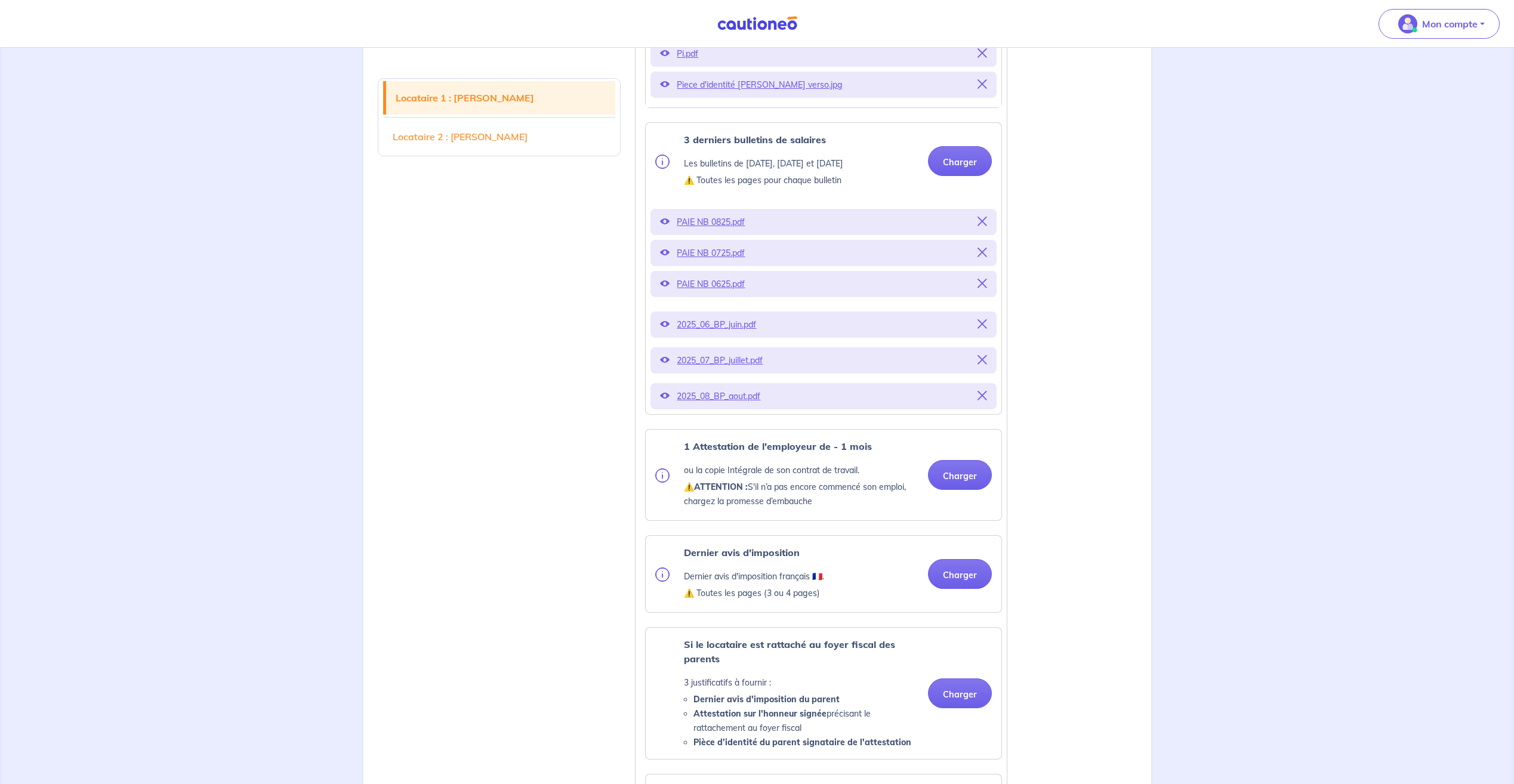
scroll to position [537, 0]
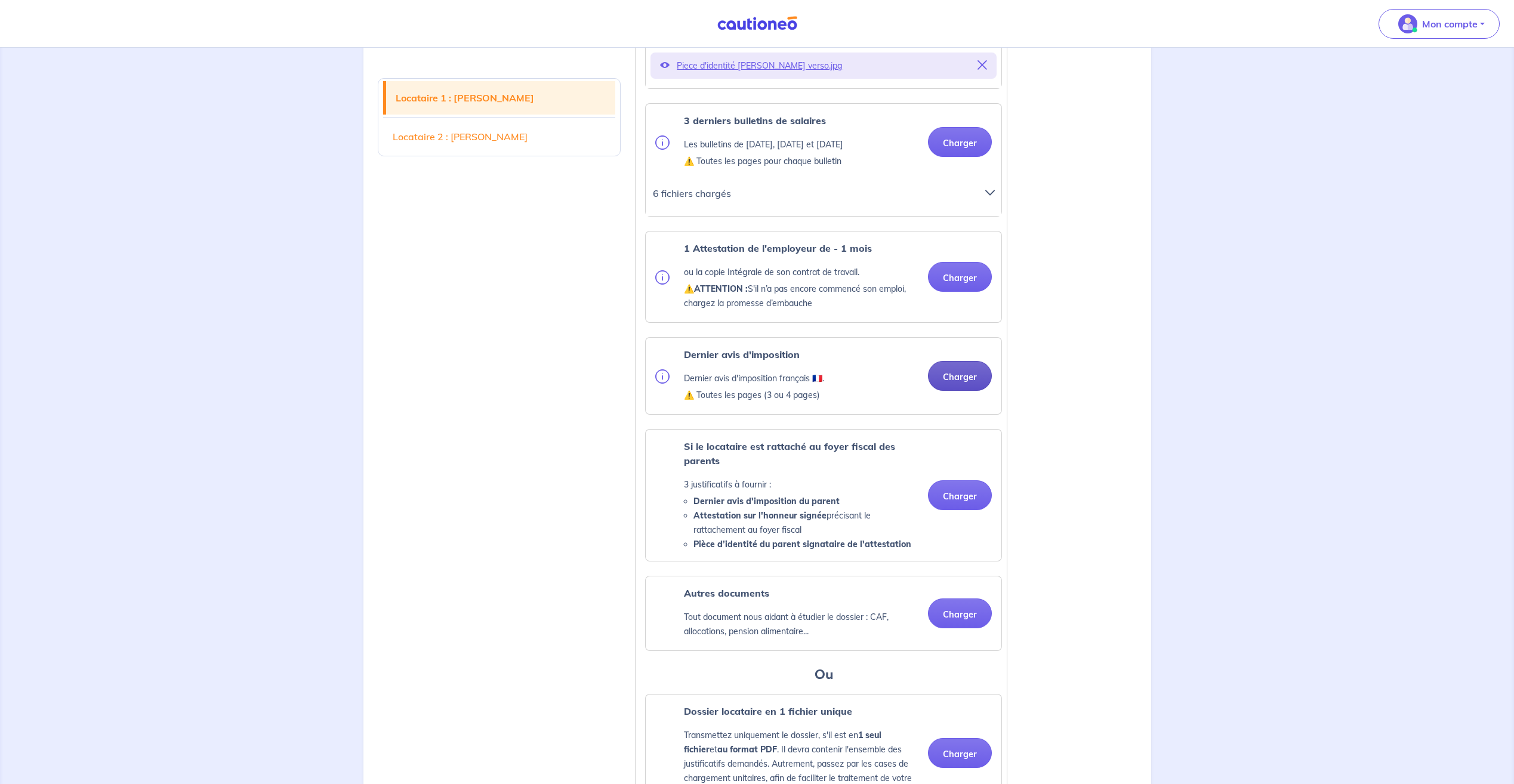
click at [963, 390] on button "Charger" at bounding box center [960, 376] width 64 height 30
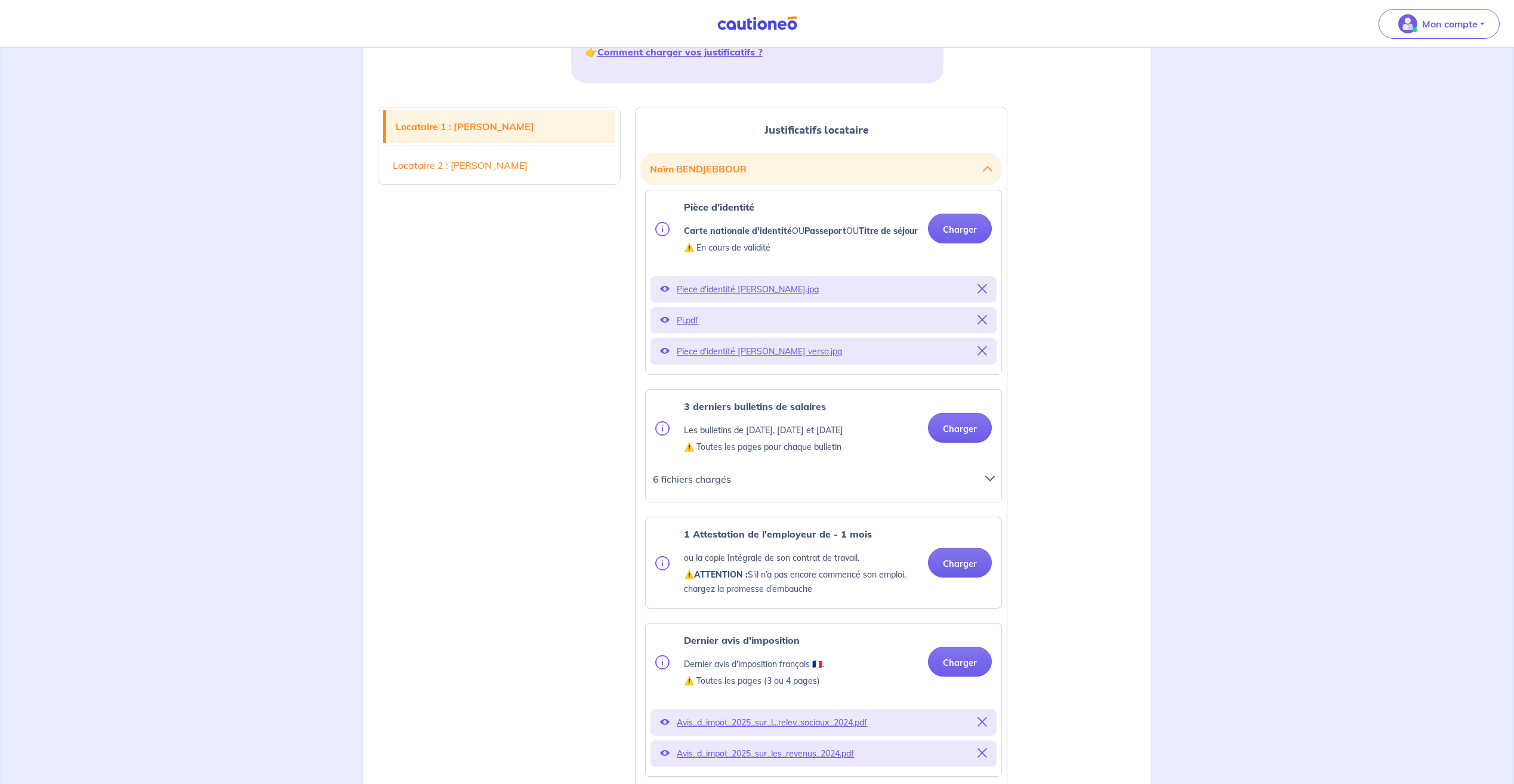
scroll to position [238, 0]
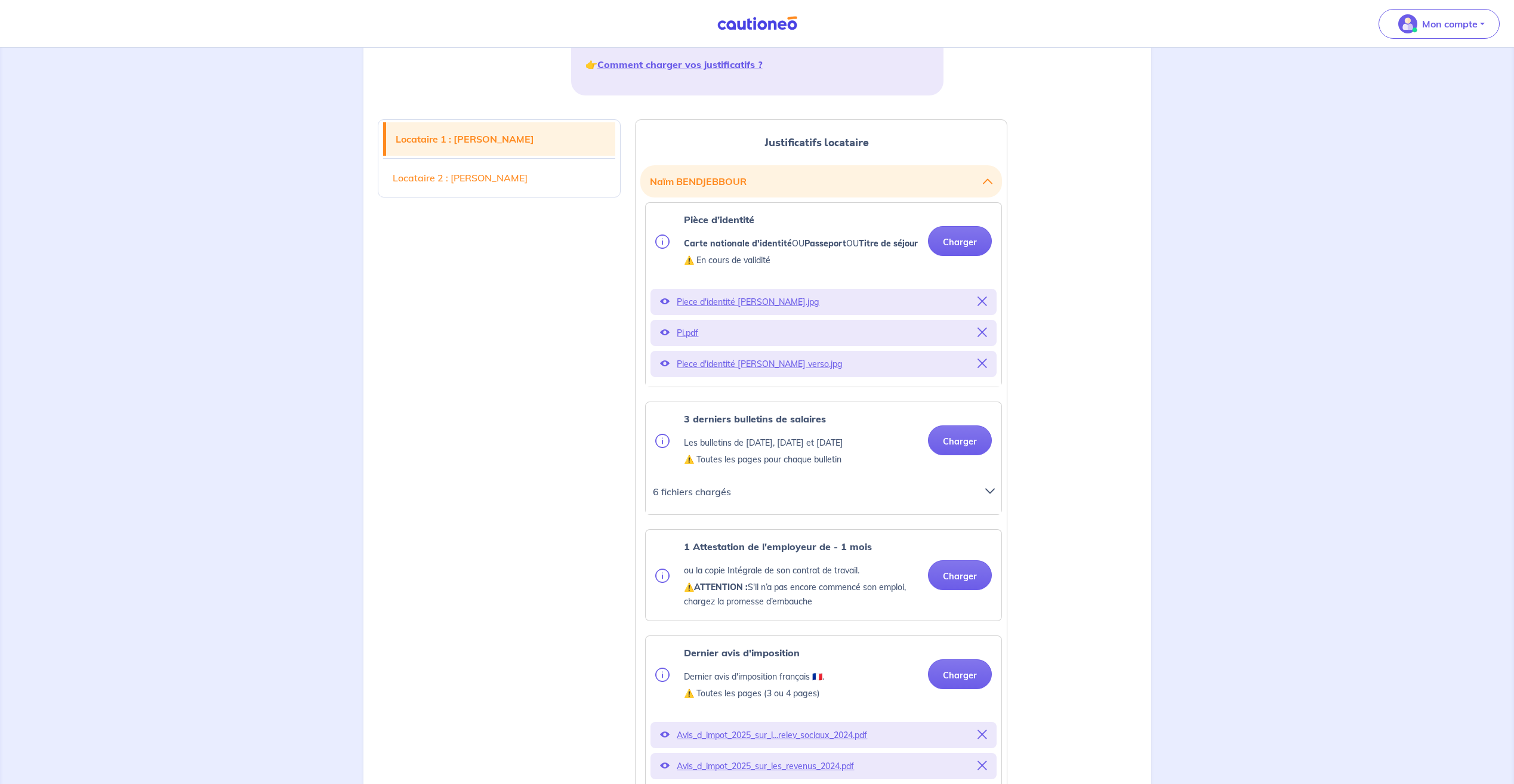
click at [985, 306] on icon at bounding box center [982, 301] width 9 height 9
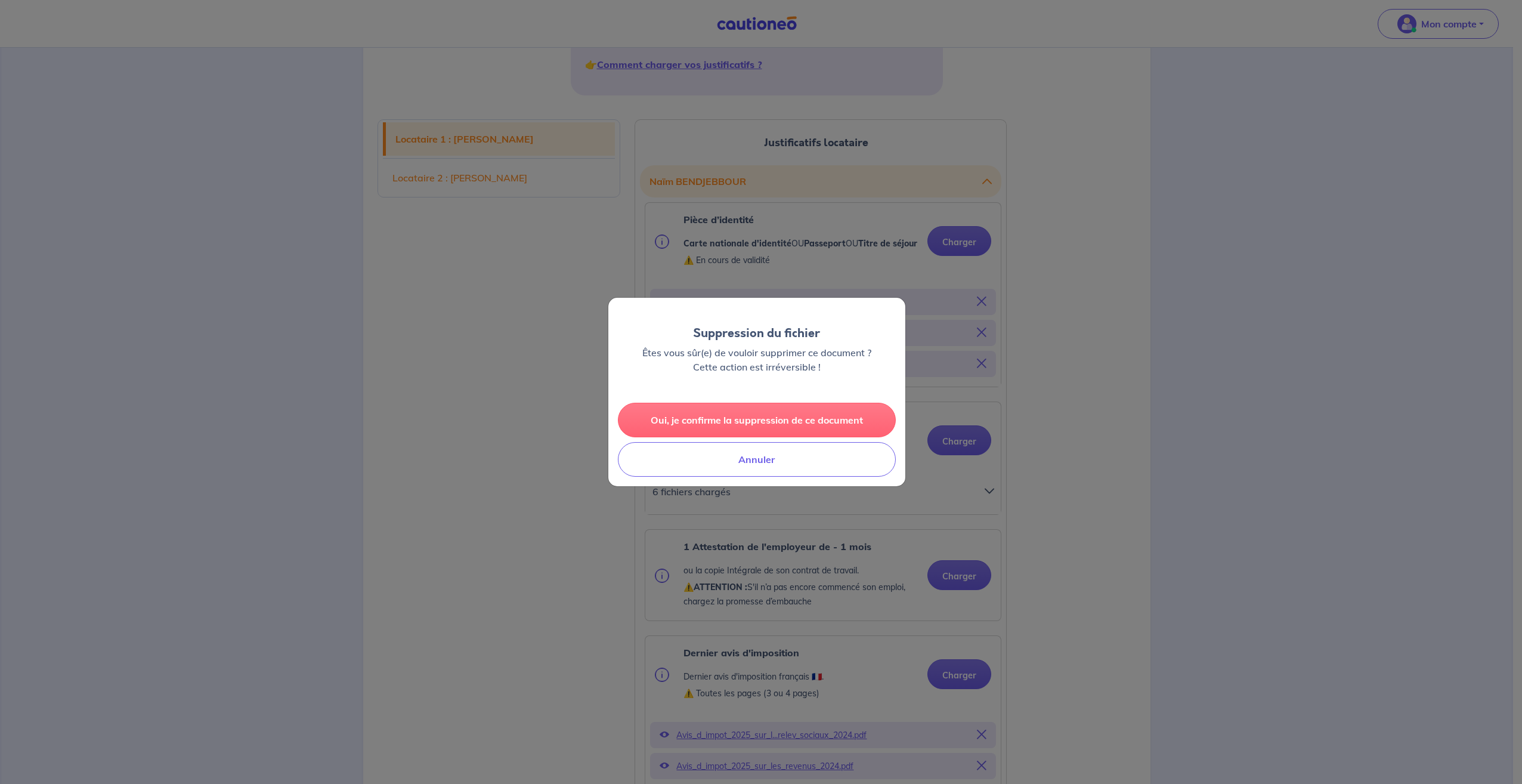
click at [823, 426] on button "Oui, je confirme la suppression de ce document" at bounding box center [757, 420] width 278 height 34
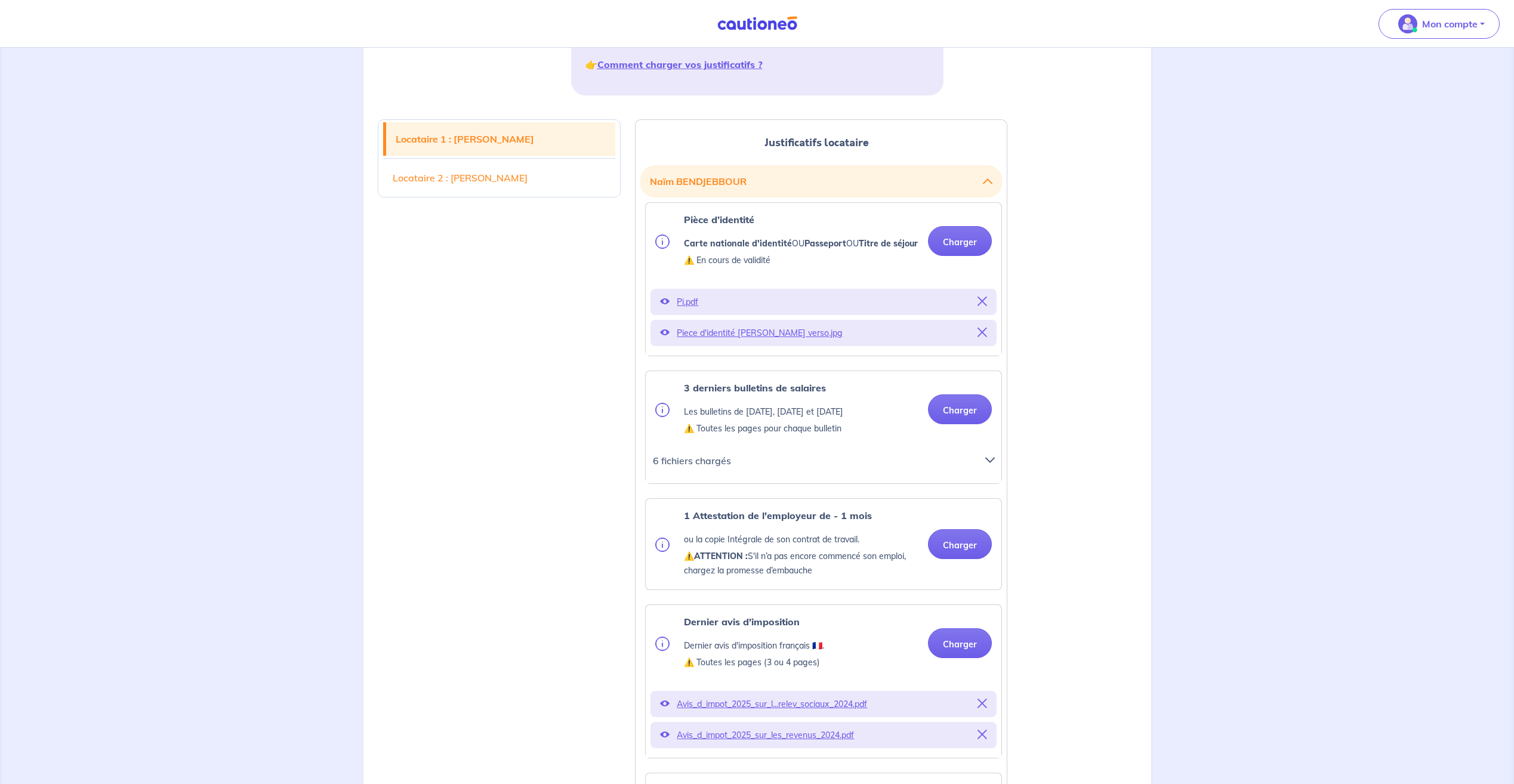
click at [983, 337] on icon at bounding box center [982, 332] width 9 height 9
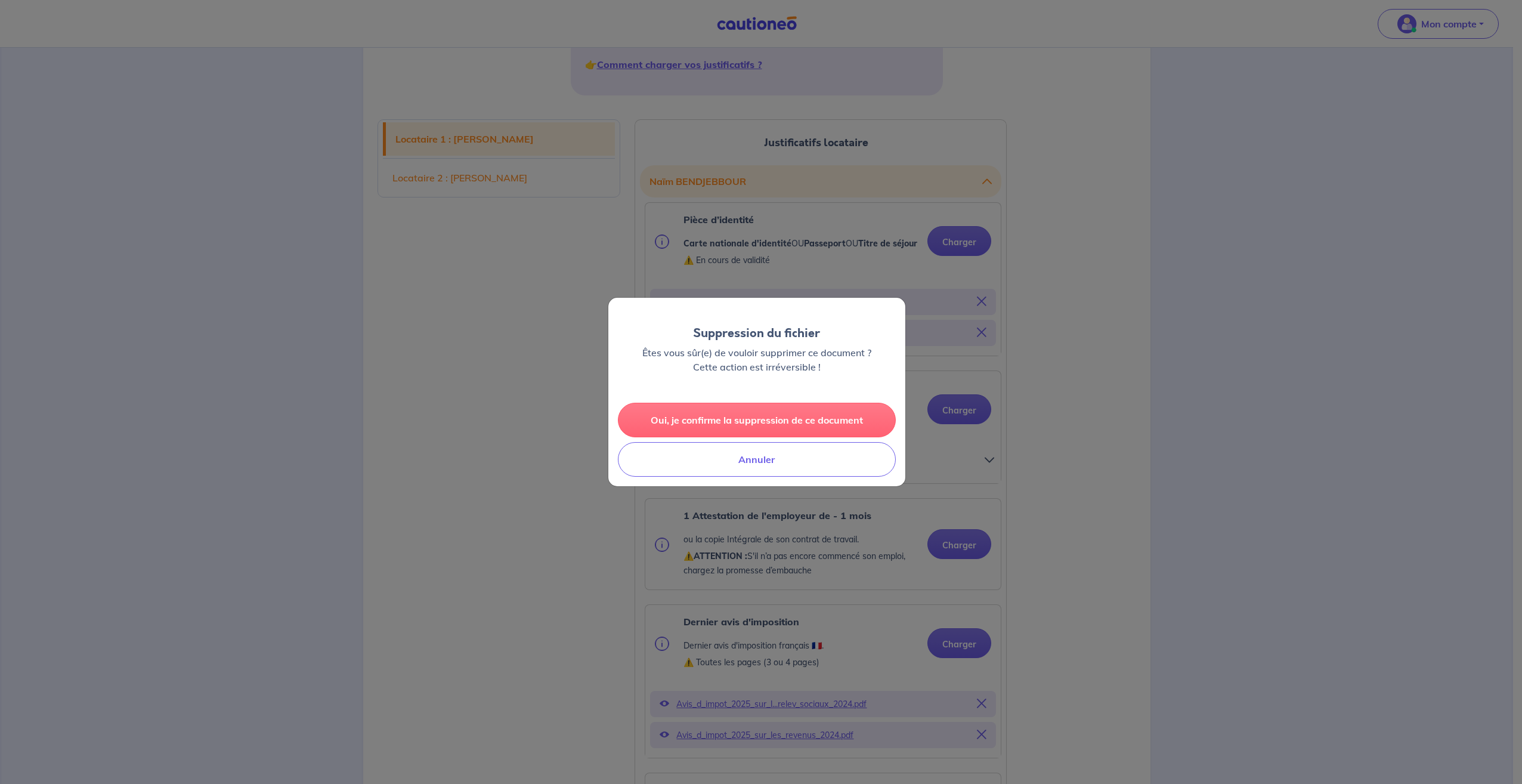
click at [730, 411] on button "Oui, je confirme la suppression de ce document" at bounding box center [757, 420] width 278 height 34
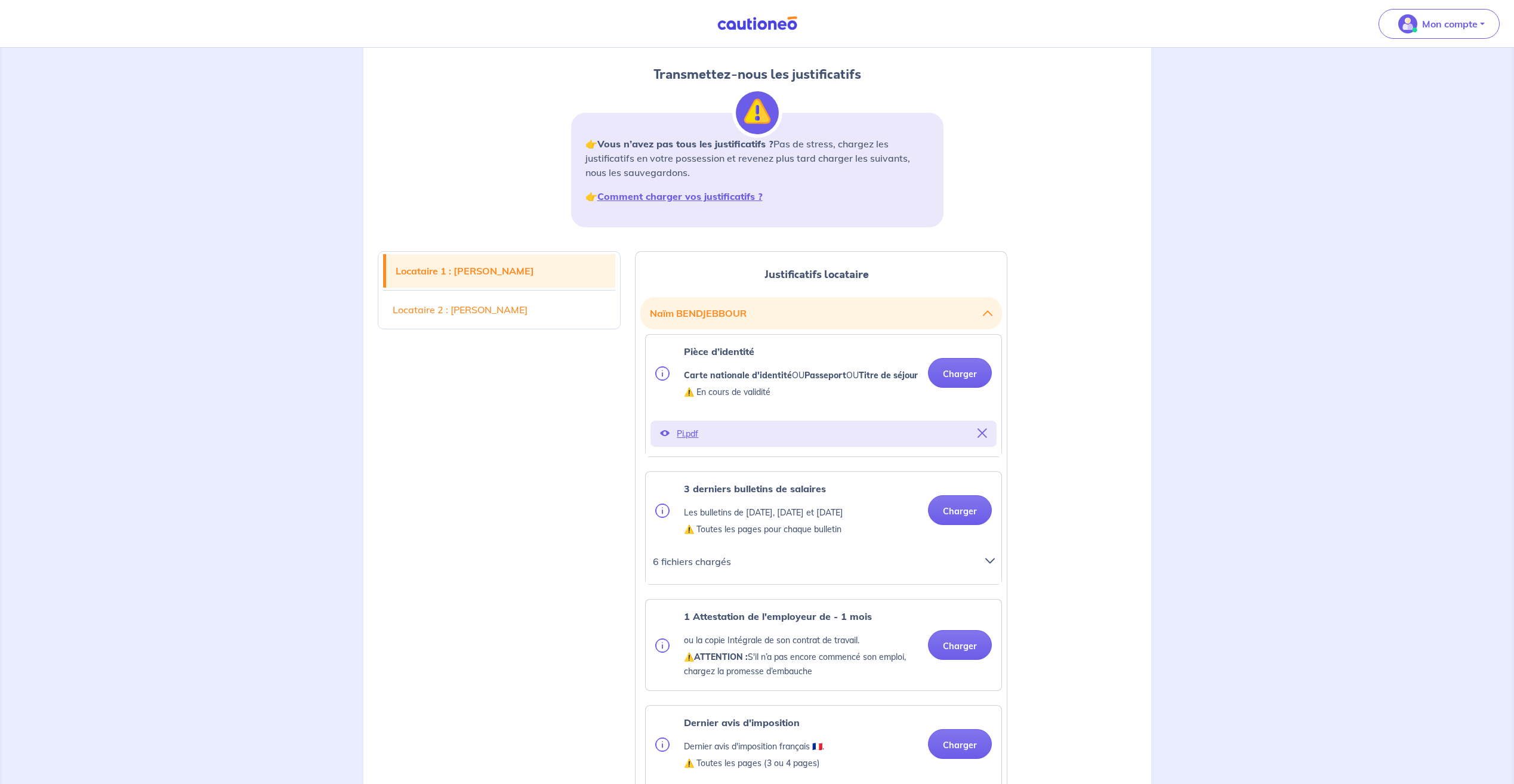
scroll to position [179, 0]
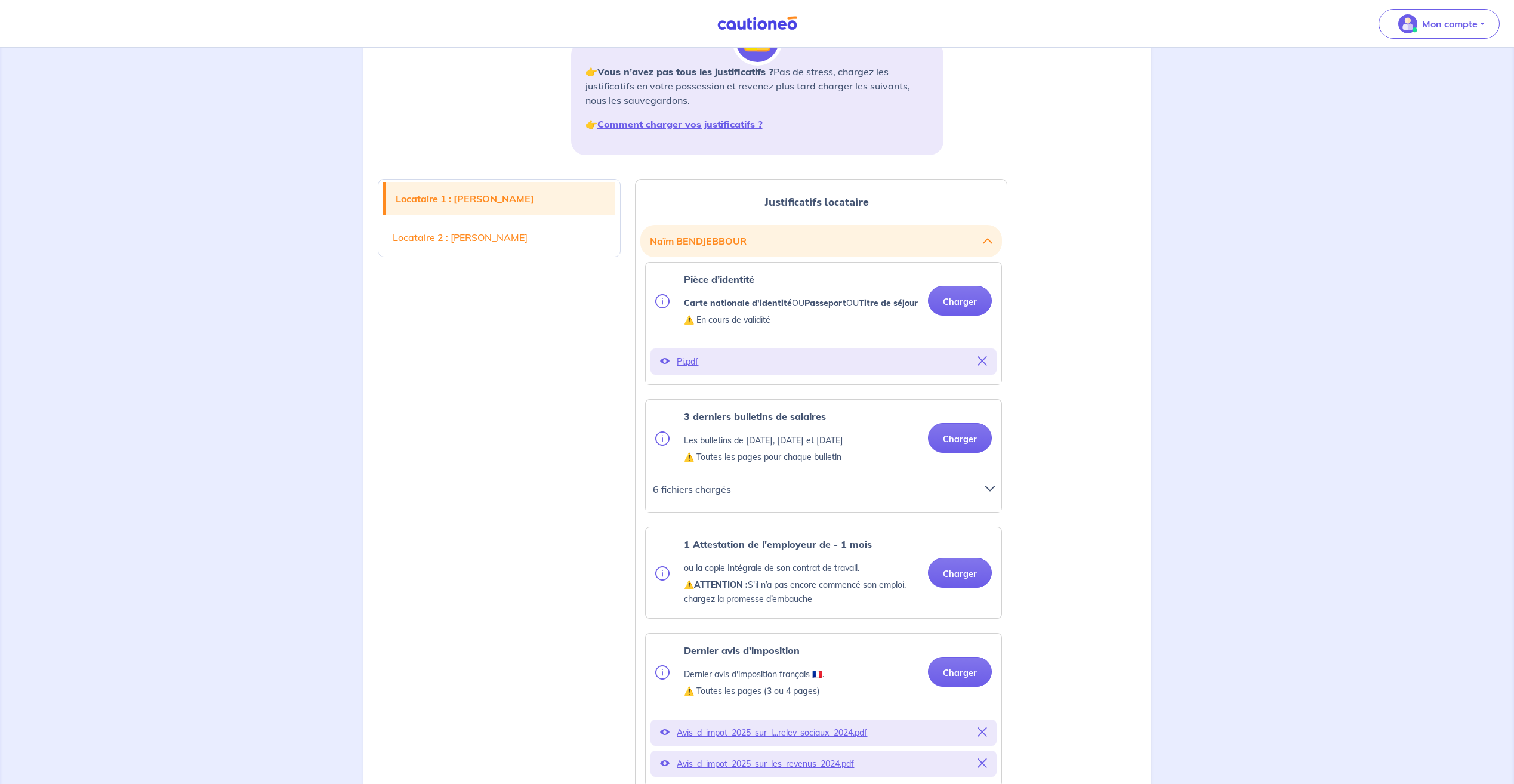
click at [824, 497] on p "6 fichiers chargés" at bounding box center [811, 489] width 317 height 16
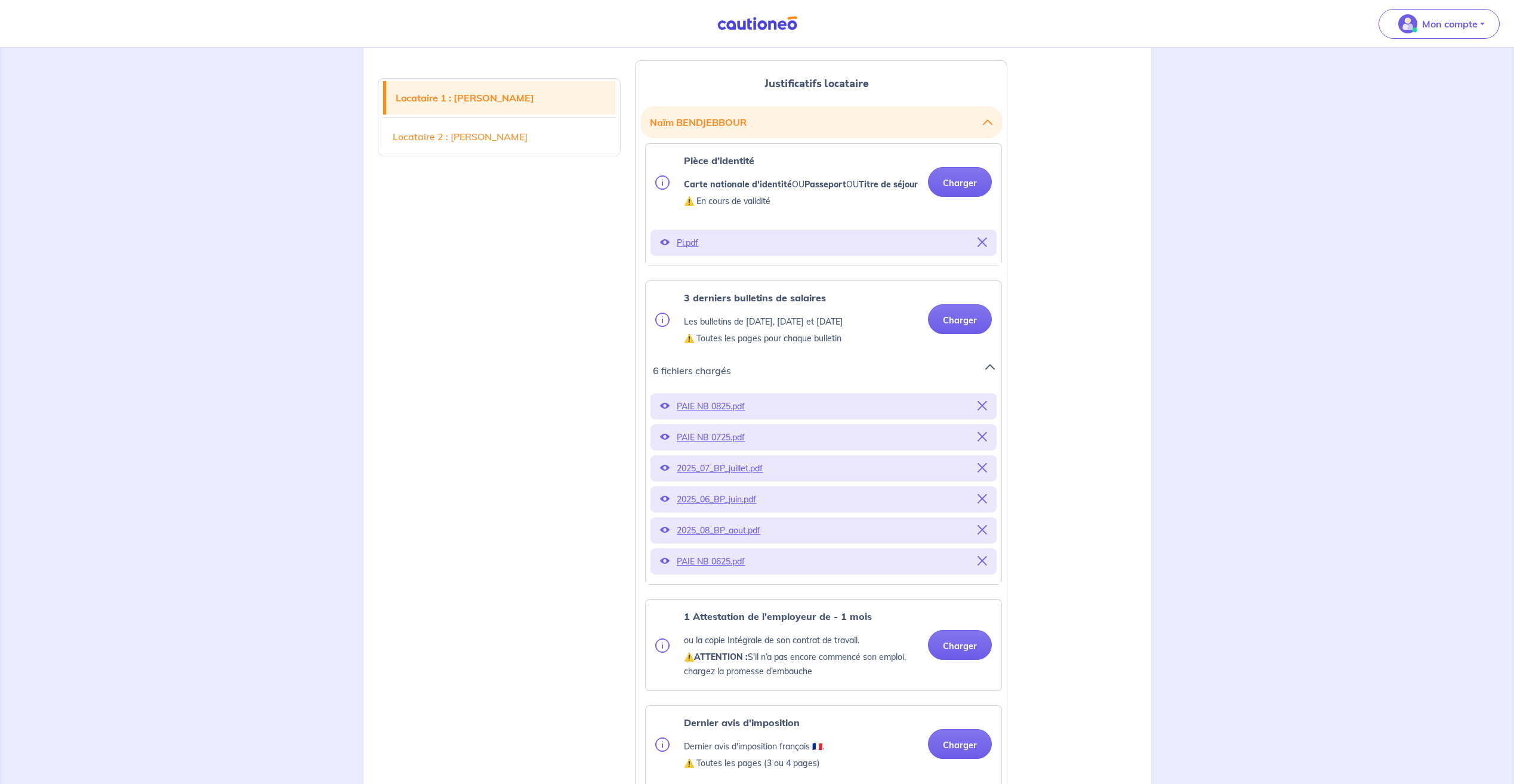
scroll to position [298, 0]
click at [985, 471] on icon at bounding box center [982, 467] width 9 height 9
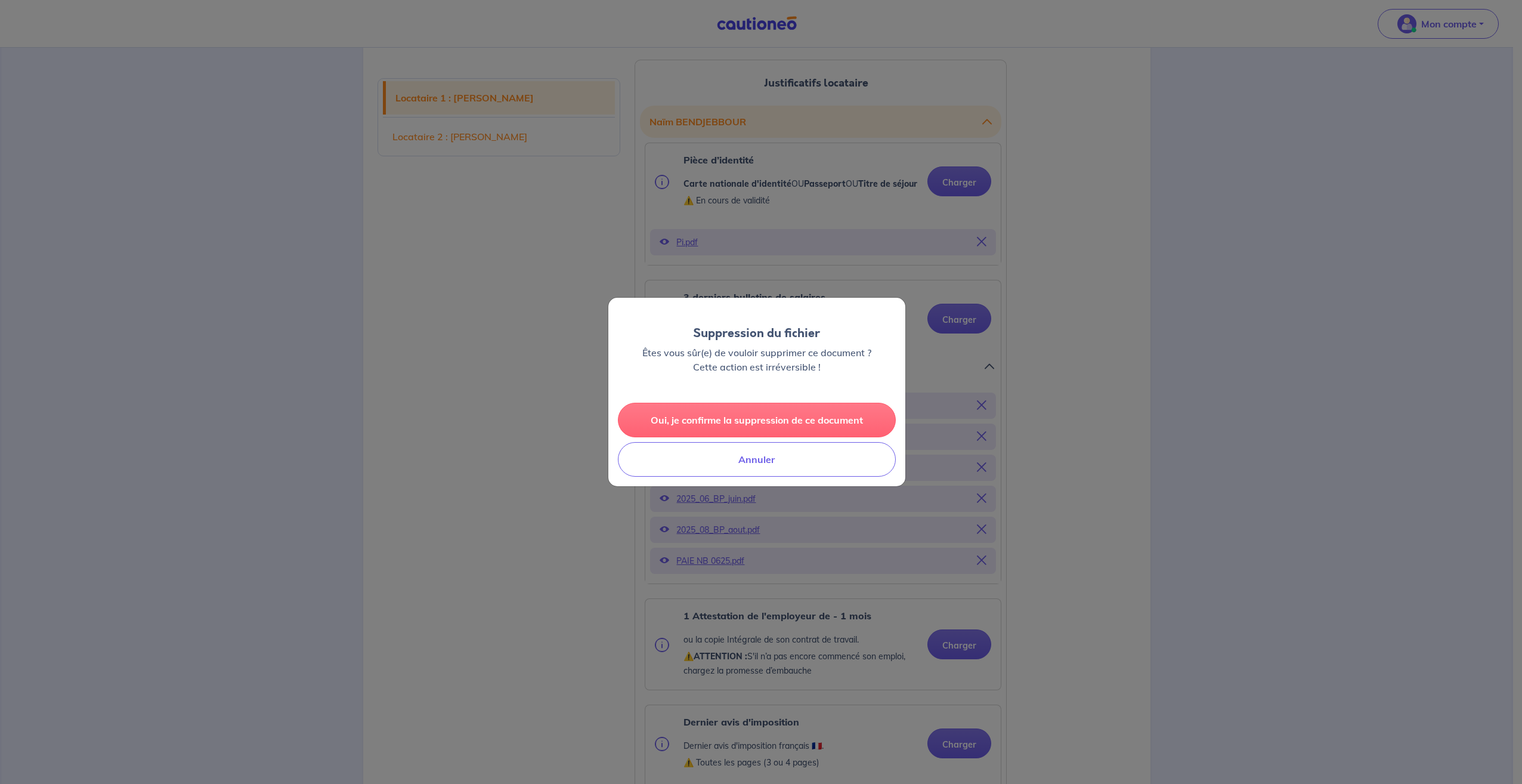
click at [785, 413] on button "Oui, je confirme la suppression de ce document" at bounding box center [757, 420] width 278 height 34
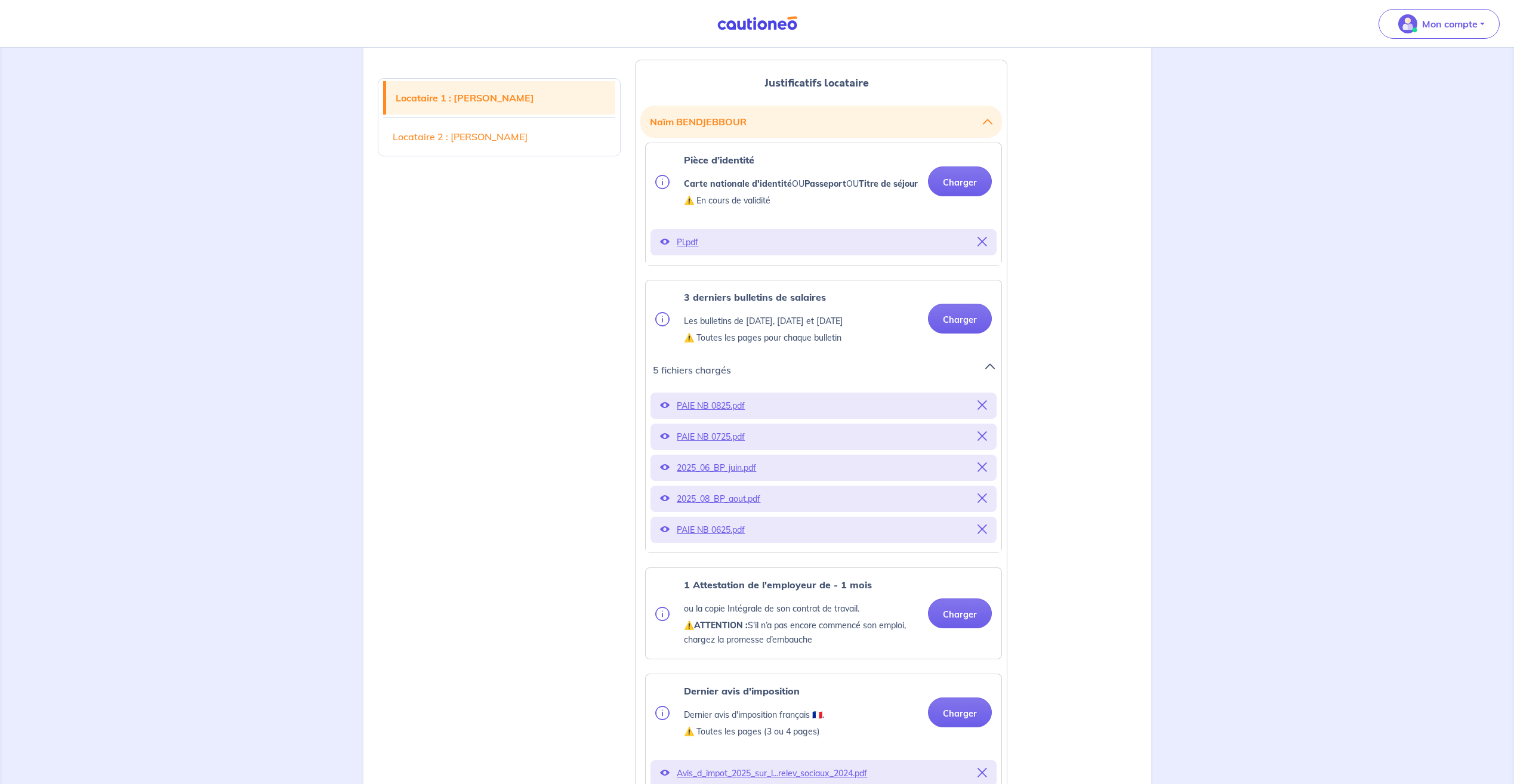
click at [982, 471] on icon at bounding box center [982, 467] width 9 height 9
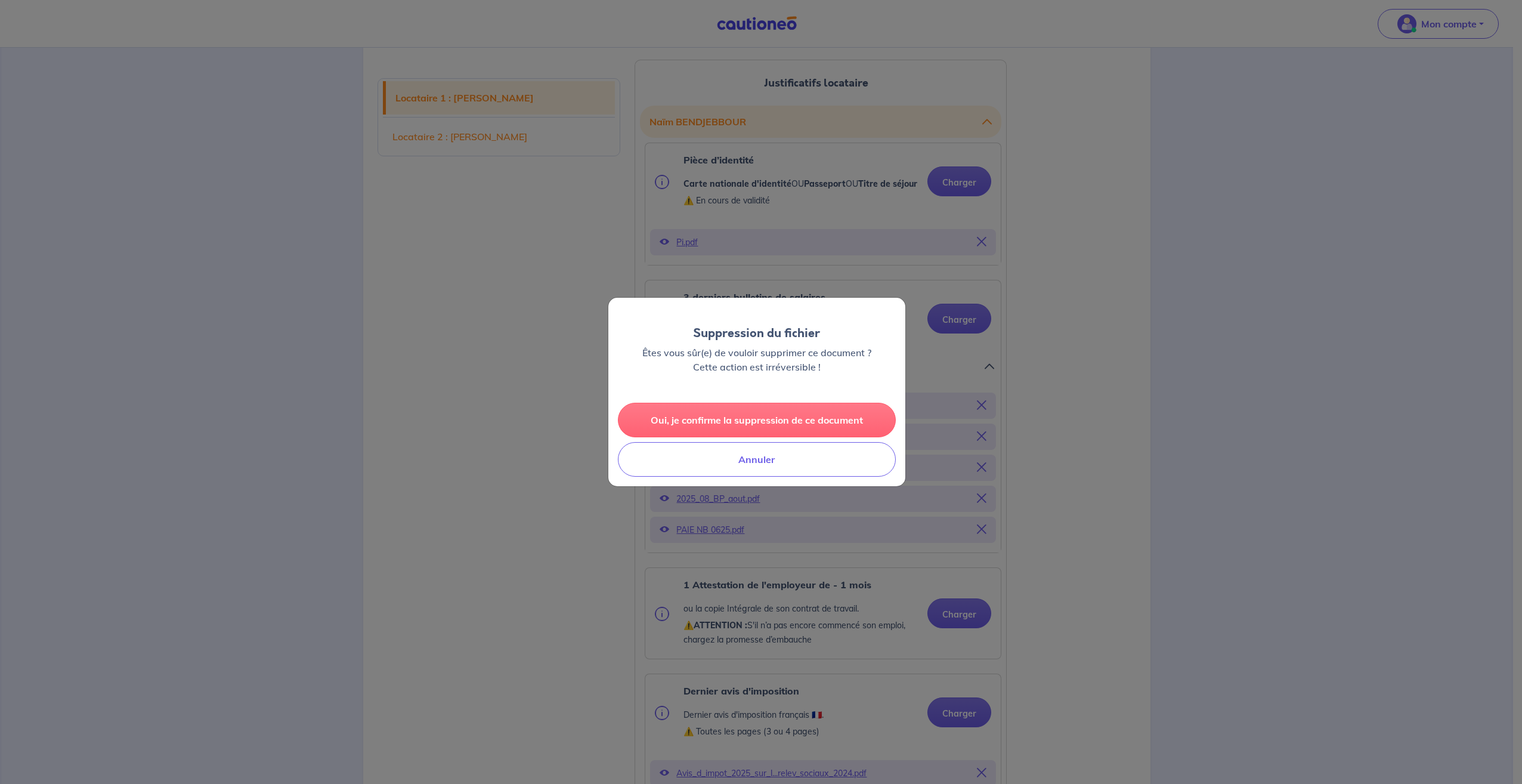
click at [792, 422] on button "Oui, je confirme la suppression de ce document" at bounding box center [757, 420] width 278 height 34
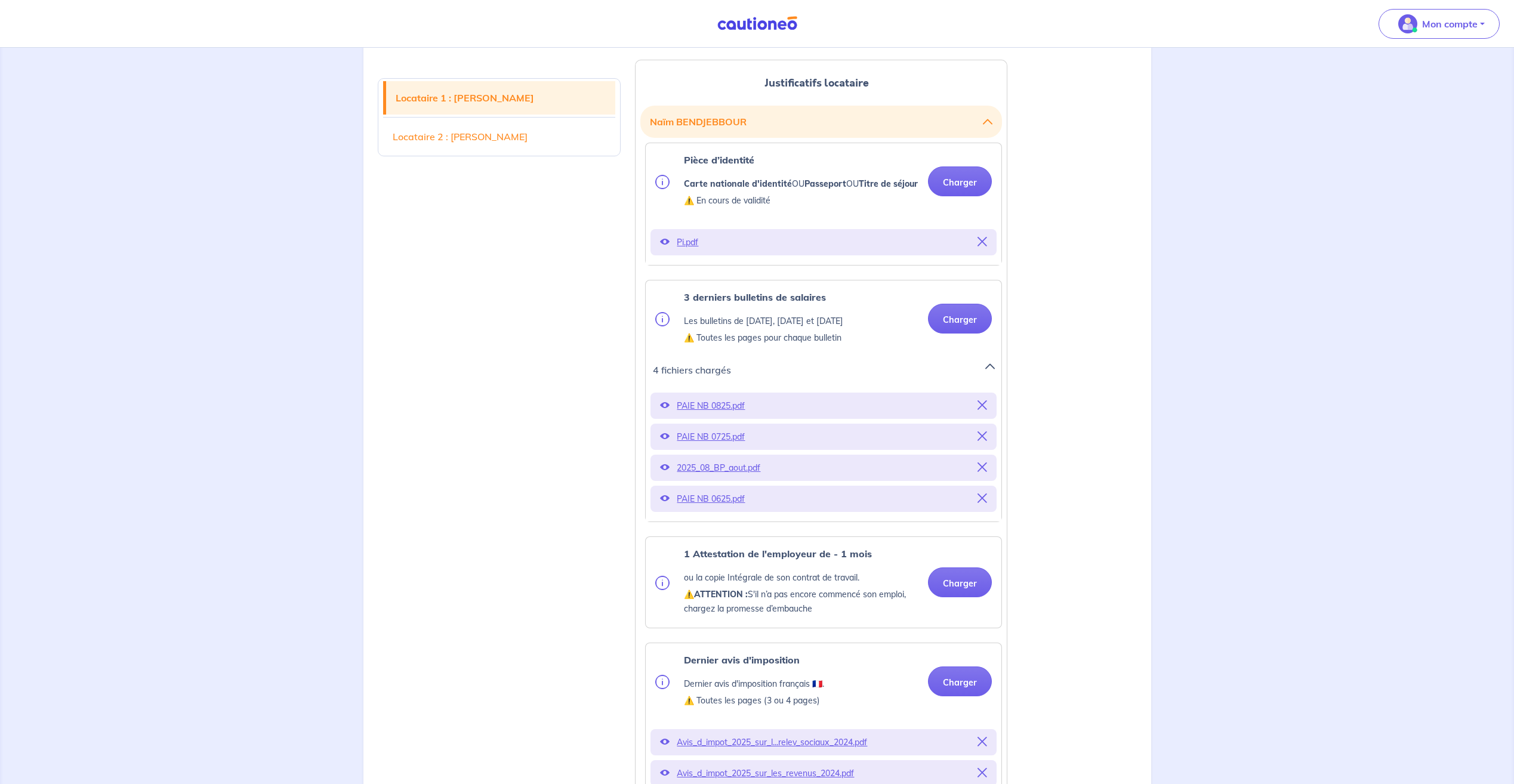
click at [980, 471] on icon at bounding box center [982, 467] width 9 height 9
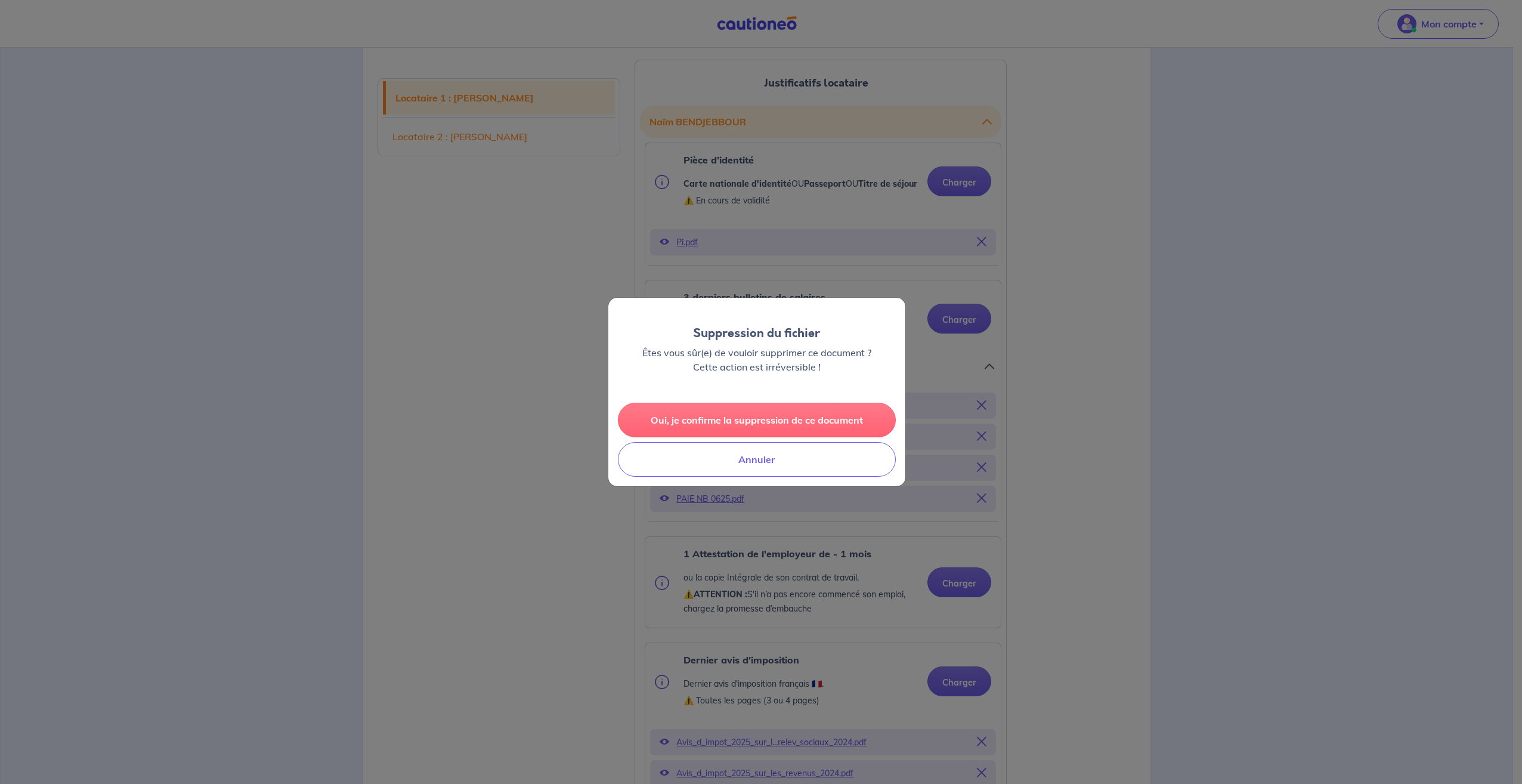
click at [778, 423] on button "Oui, je confirme la suppression de ce document" at bounding box center [757, 420] width 278 height 34
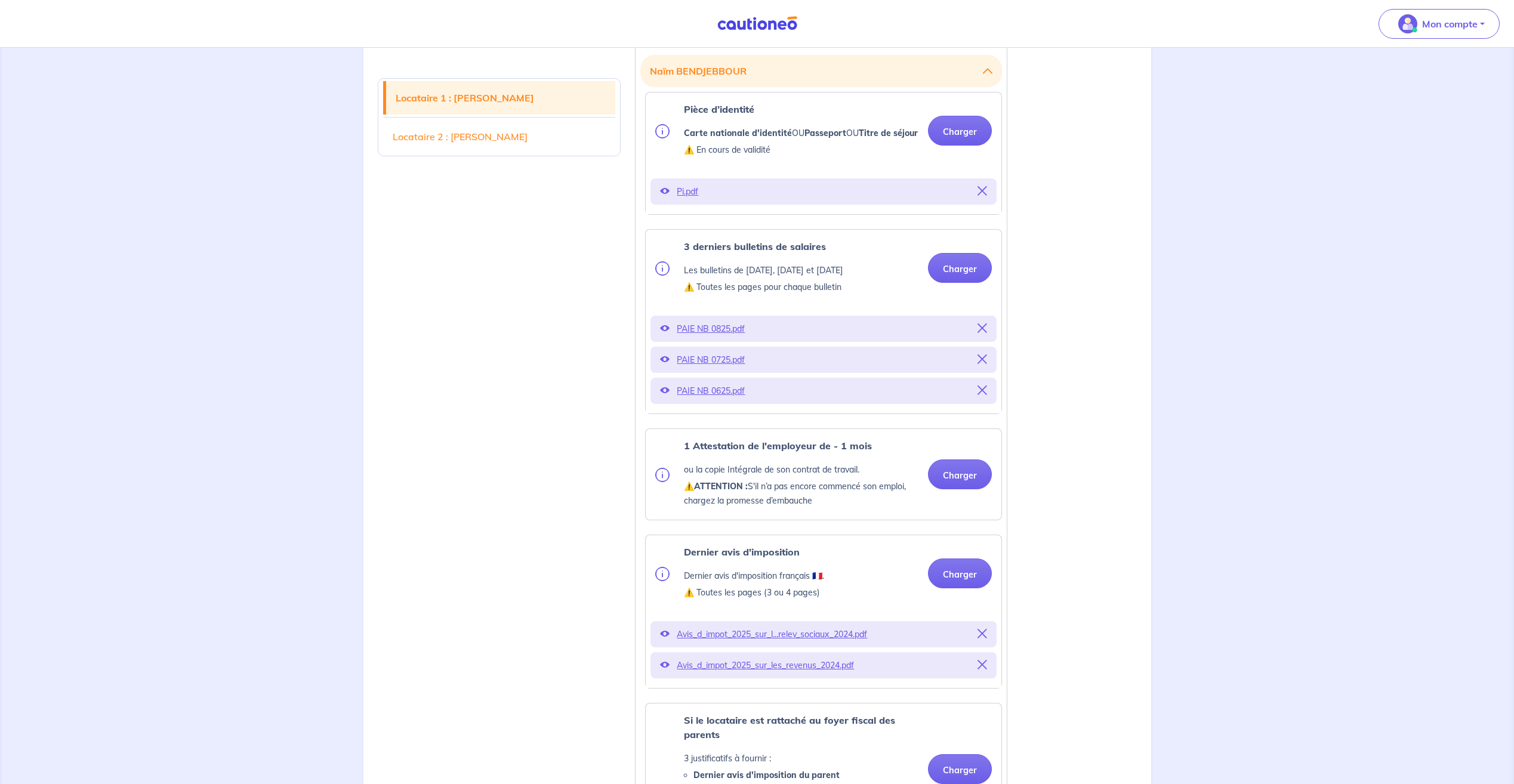
scroll to position [418, 0]
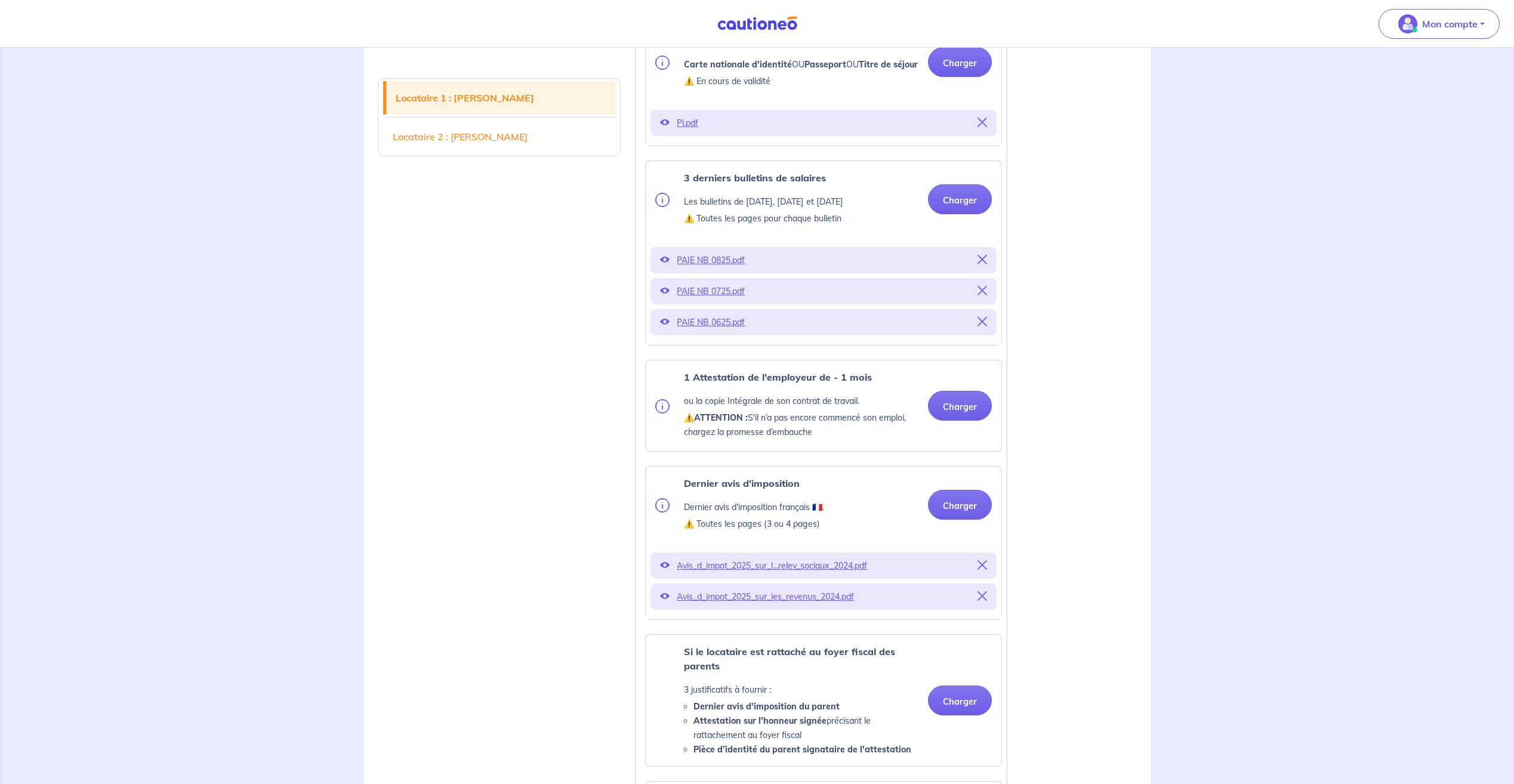
click at [987, 601] on icon at bounding box center [982, 596] width 9 height 9
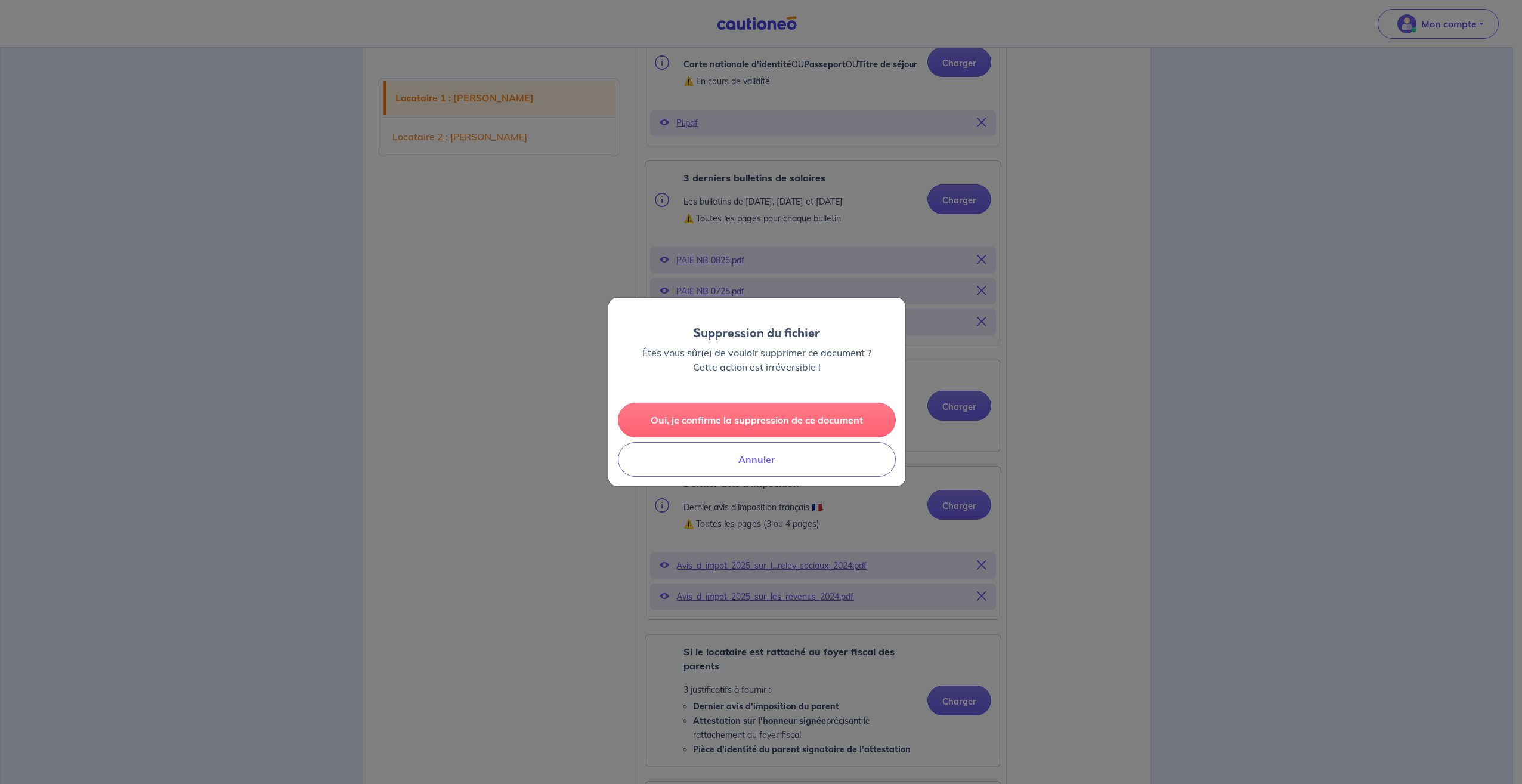
click at [744, 418] on button "Oui, je confirme la suppression de ce document" at bounding box center [757, 420] width 278 height 34
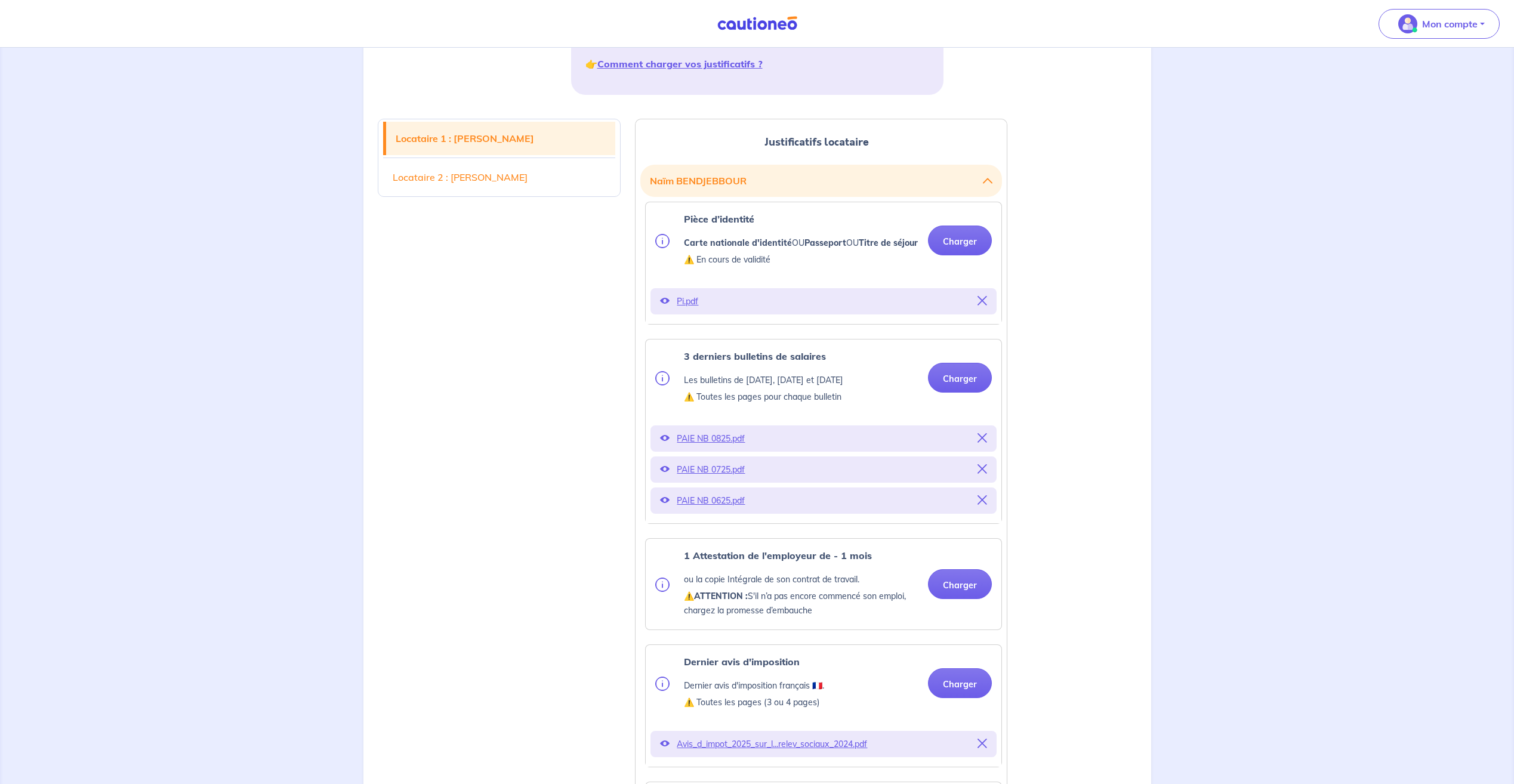
scroll to position [238, 0]
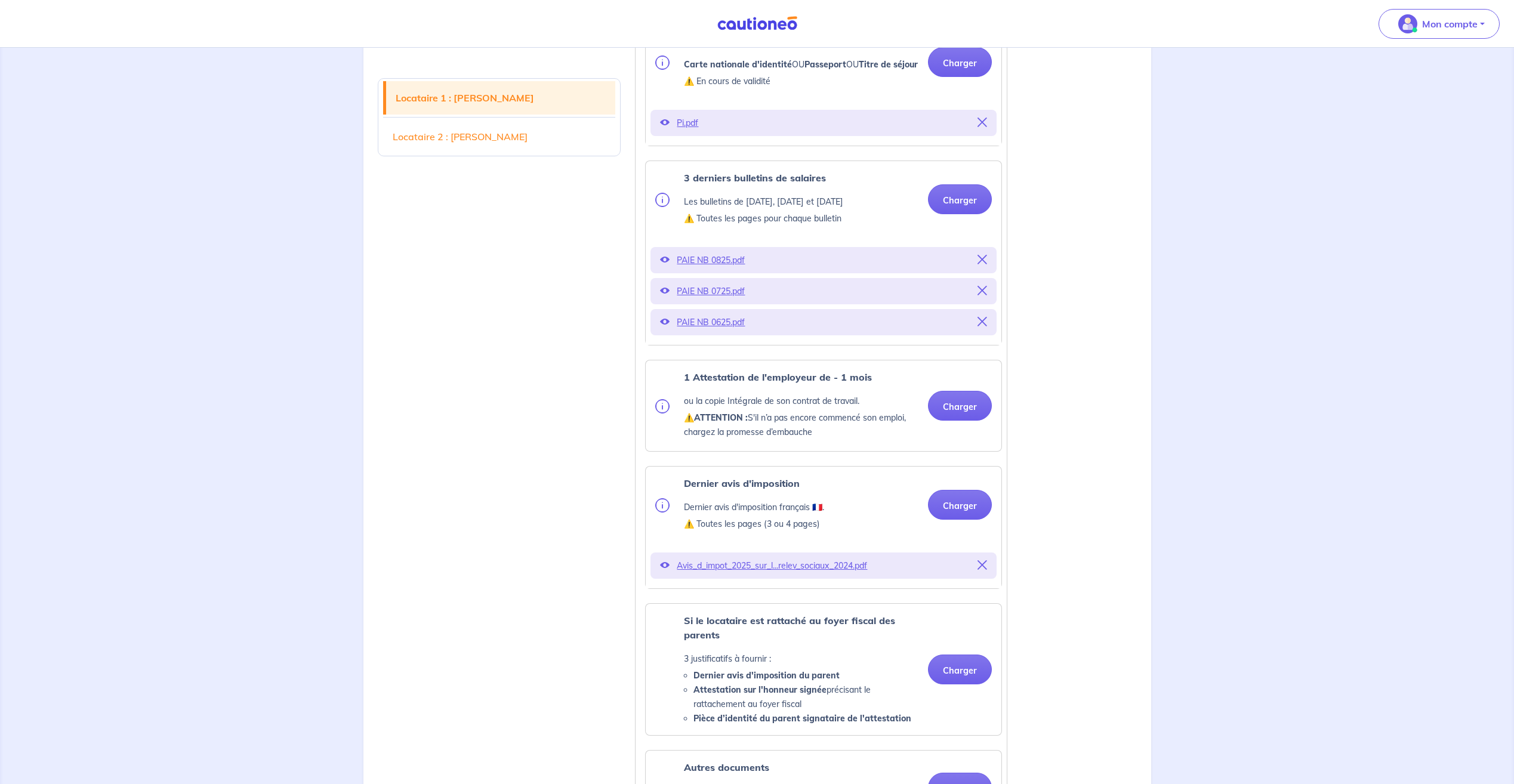
scroll to position [477, 0]
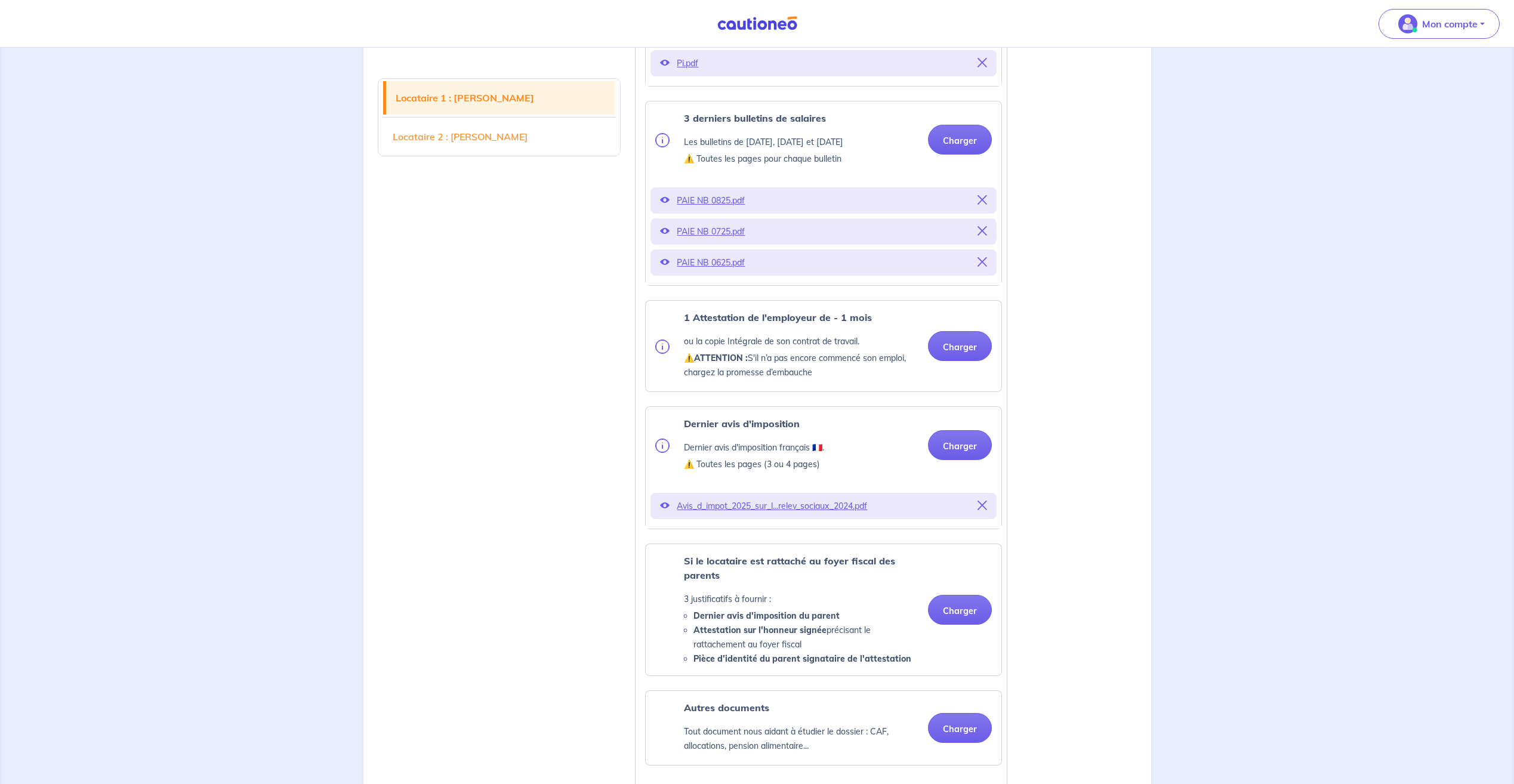
click at [964, 361] on button "Charger" at bounding box center [960, 346] width 64 height 30
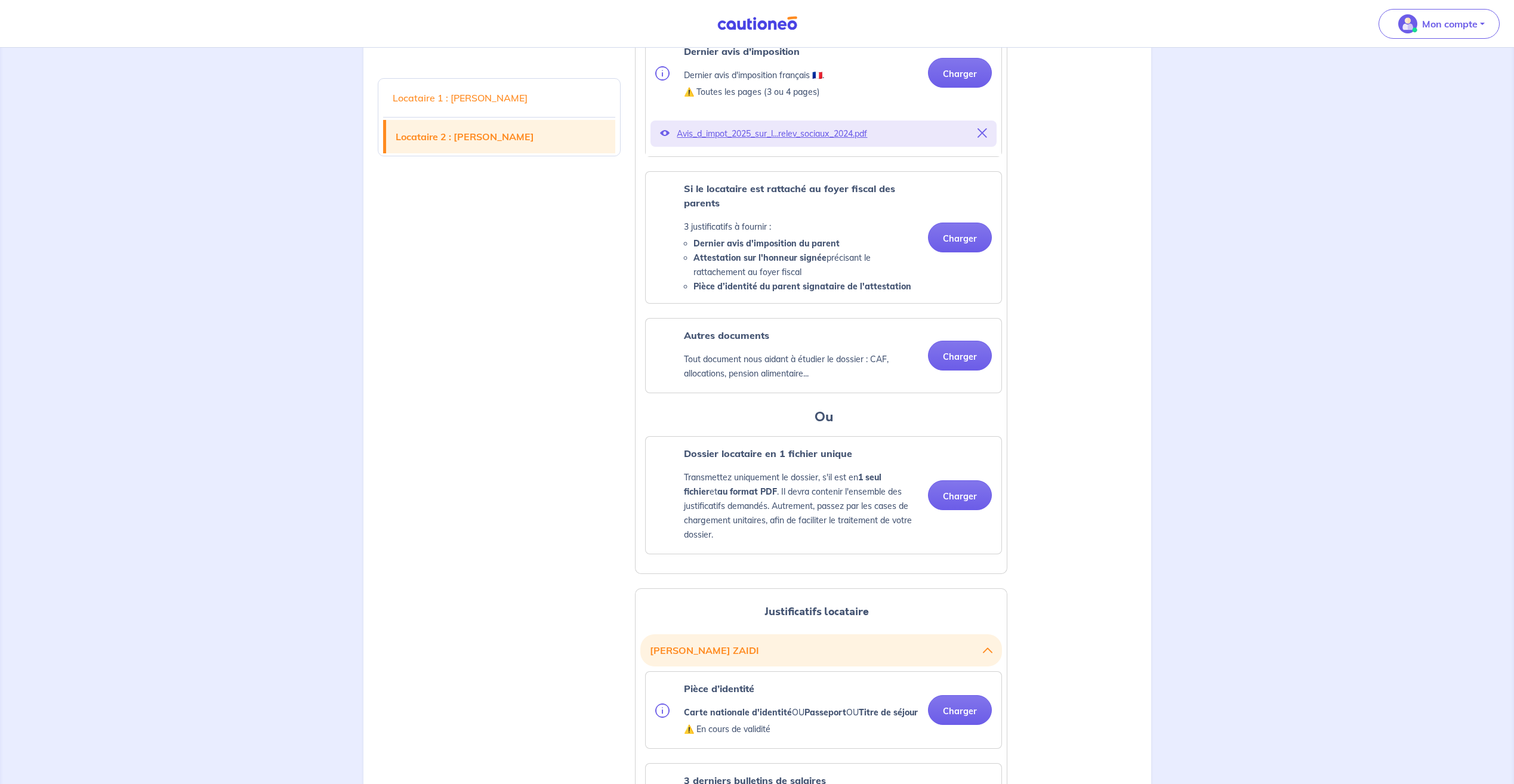
scroll to position [1133, 0]
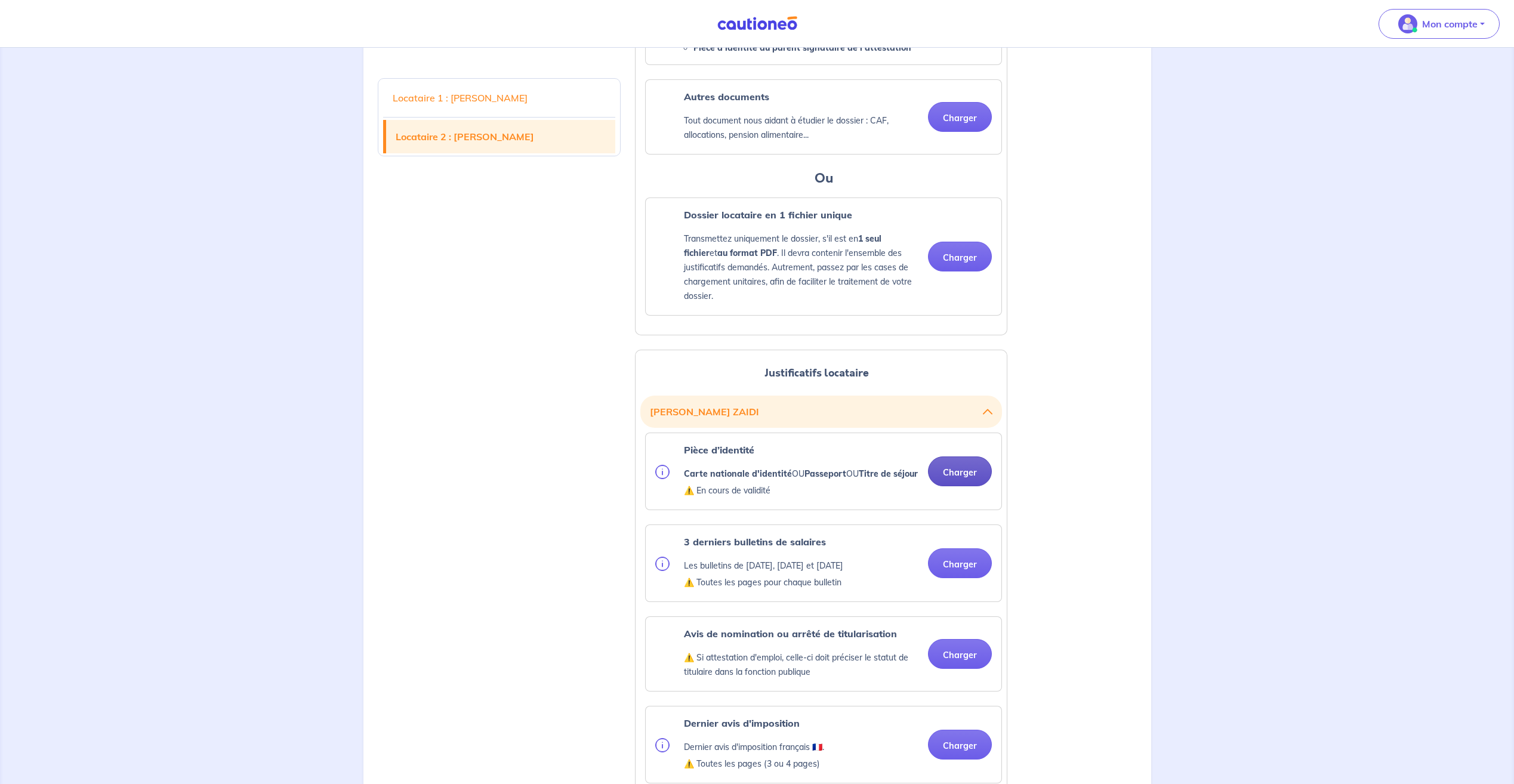
click at [958, 486] on button "Charger" at bounding box center [960, 471] width 64 height 30
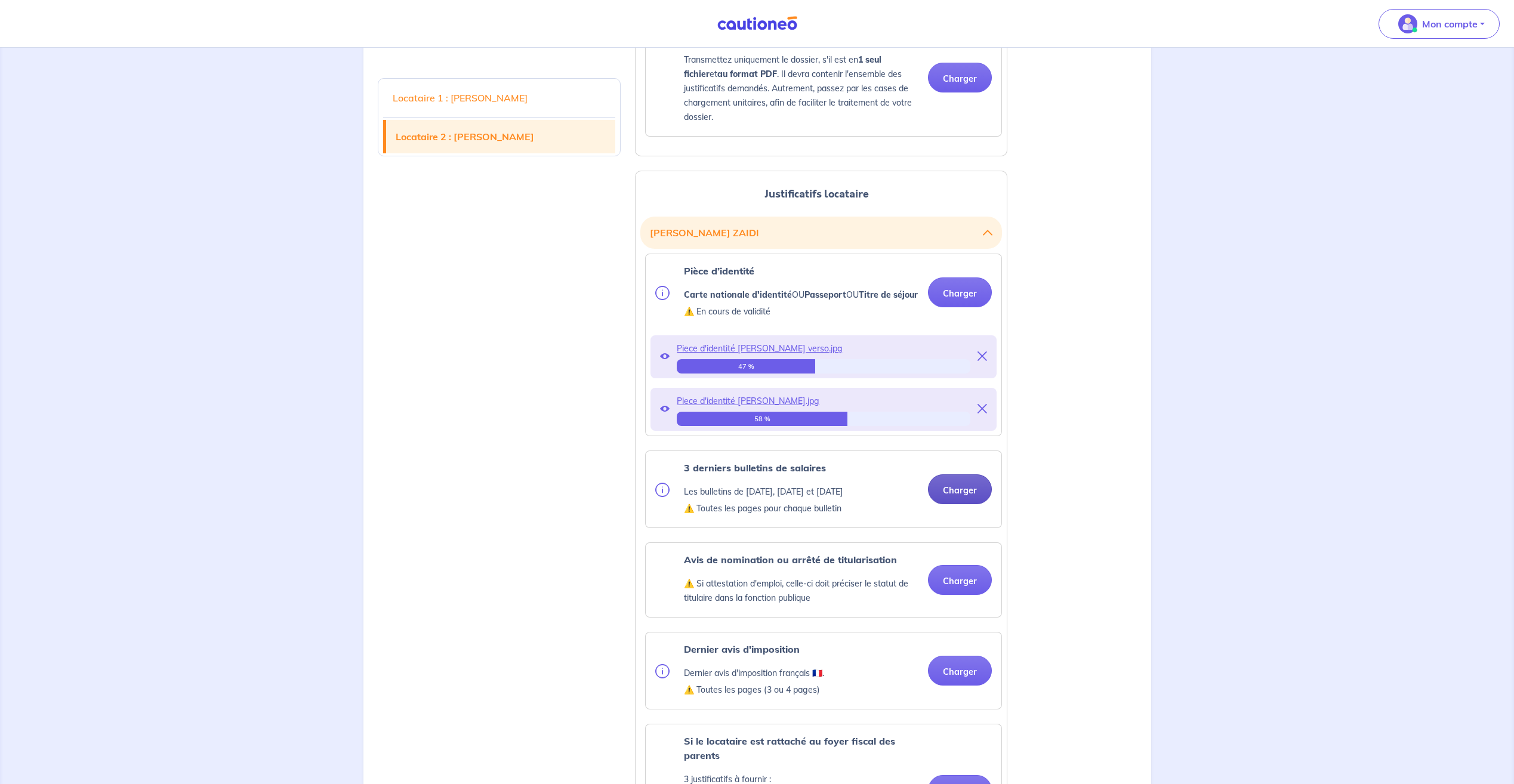
click at [972, 504] on button "Charger" at bounding box center [960, 489] width 64 height 30
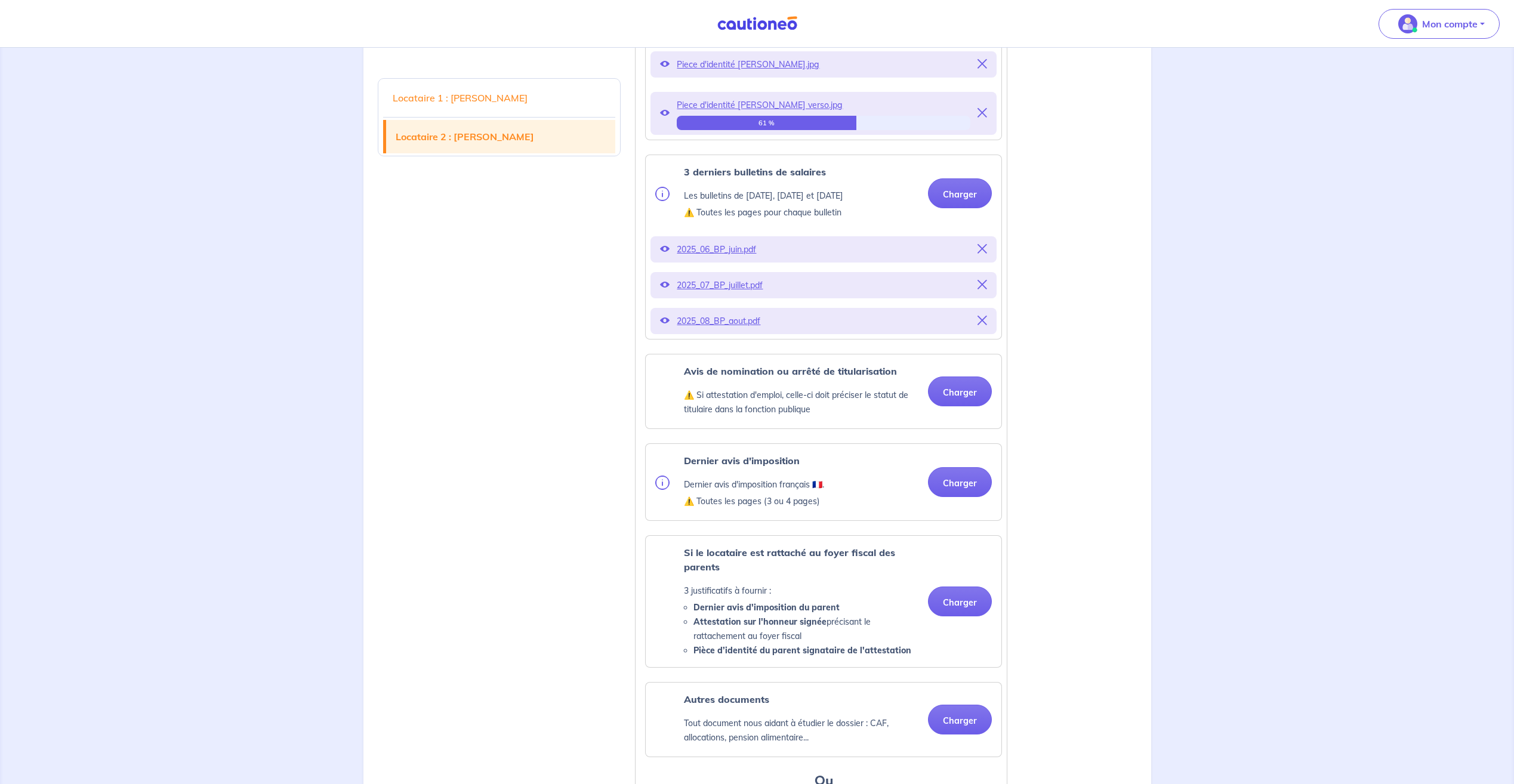
scroll to position [1670, 0]
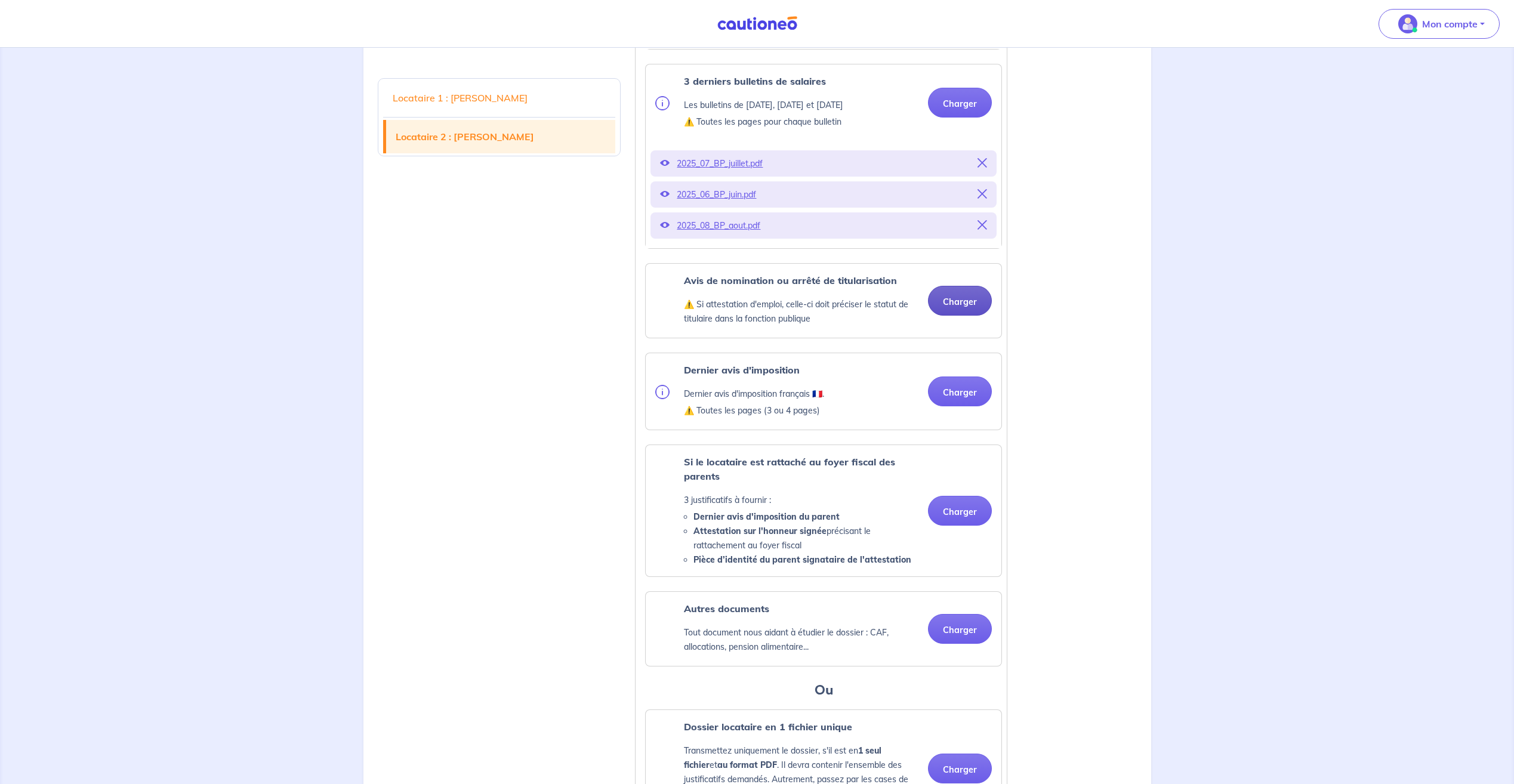
click at [969, 316] on button "Charger" at bounding box center [960, 301] width 64 height 30
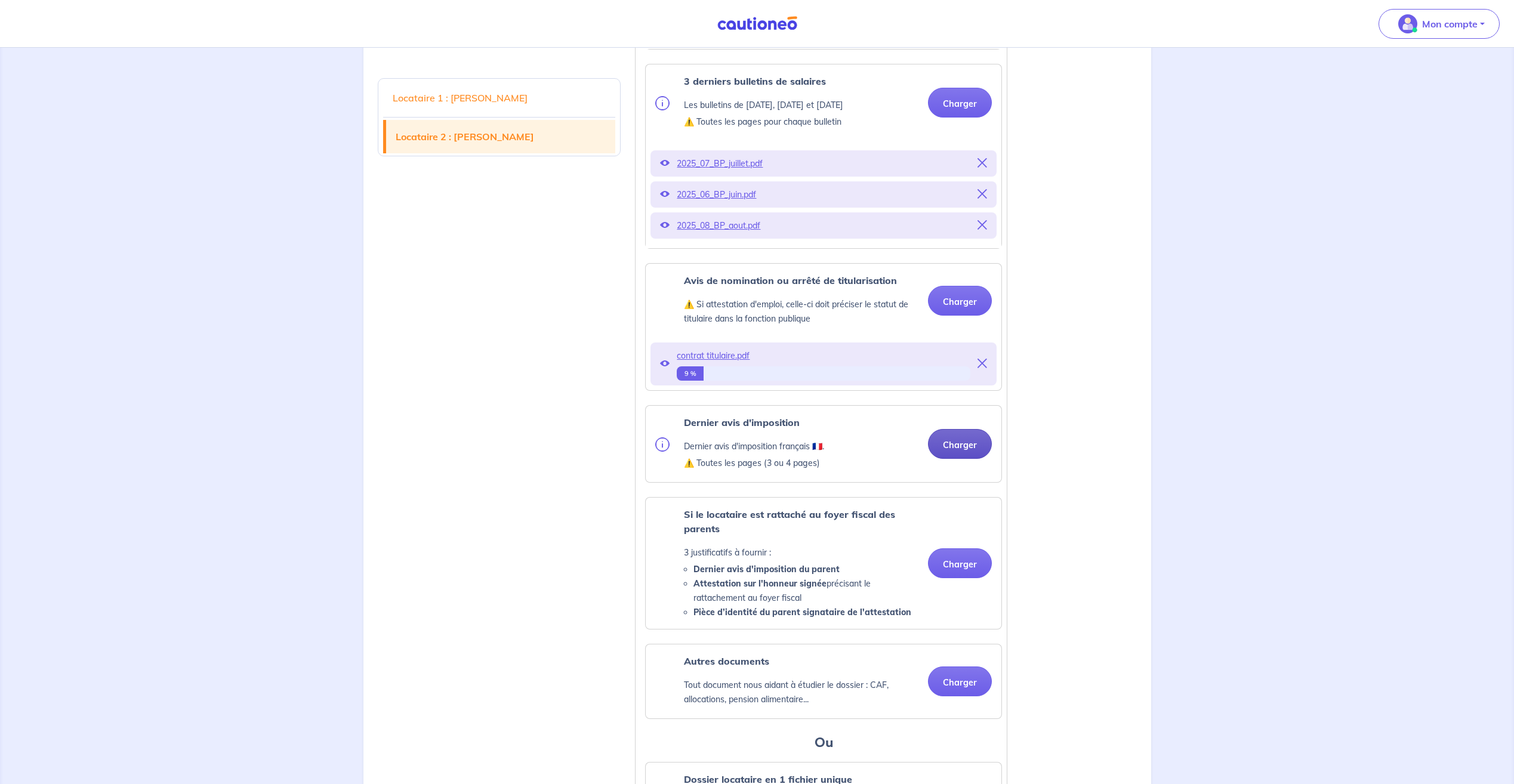
click at [969, 459] on button "Charger" at bounding box center [960, 443] width 64 height 30
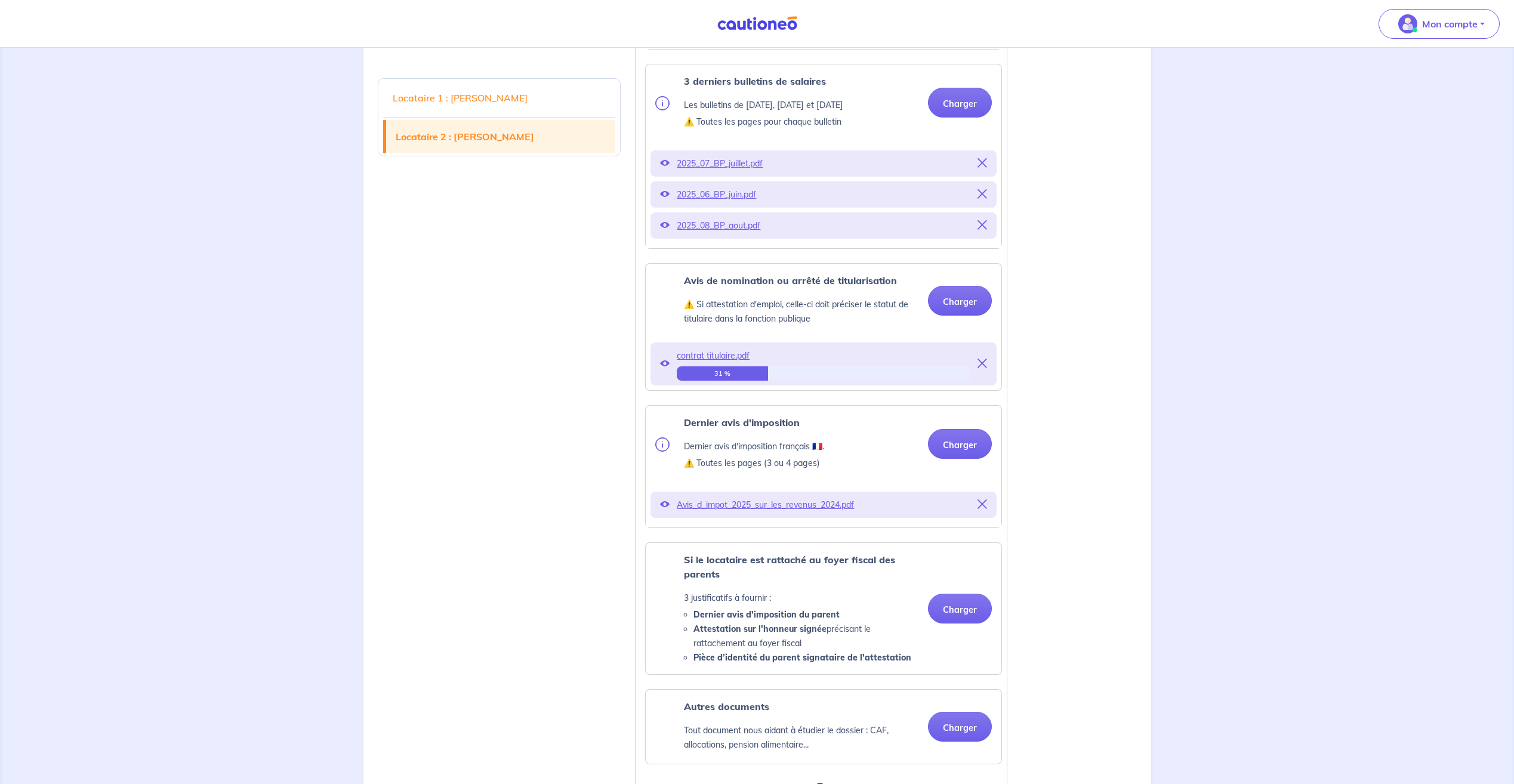
click at [518, 493] on div "Locataire 1 : [PERSON_NAME] Locataire 2 : [PERSON_NAME]" at bounding box center [499, 35] width 258 height 2723
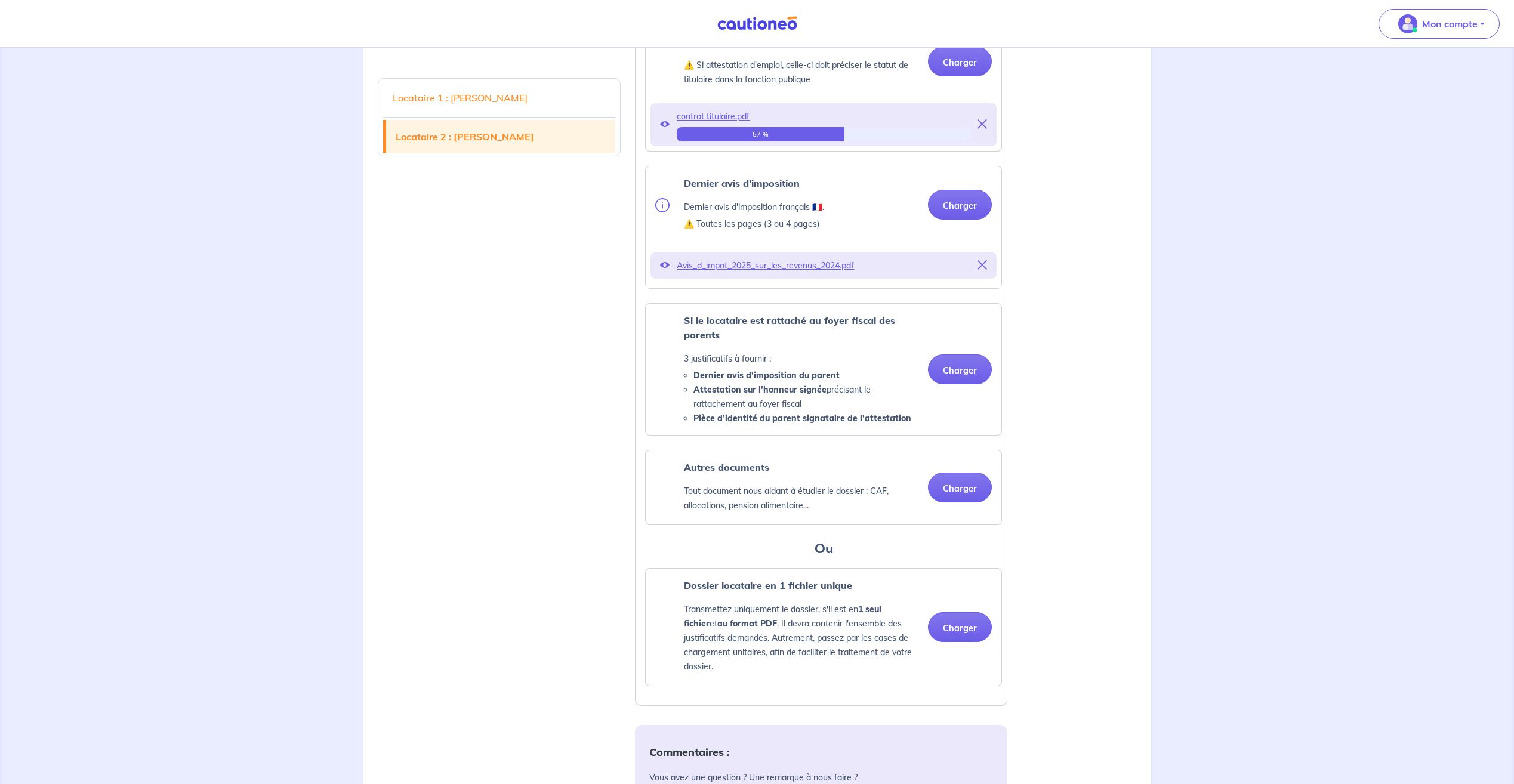
scroll to position [1909, 0]
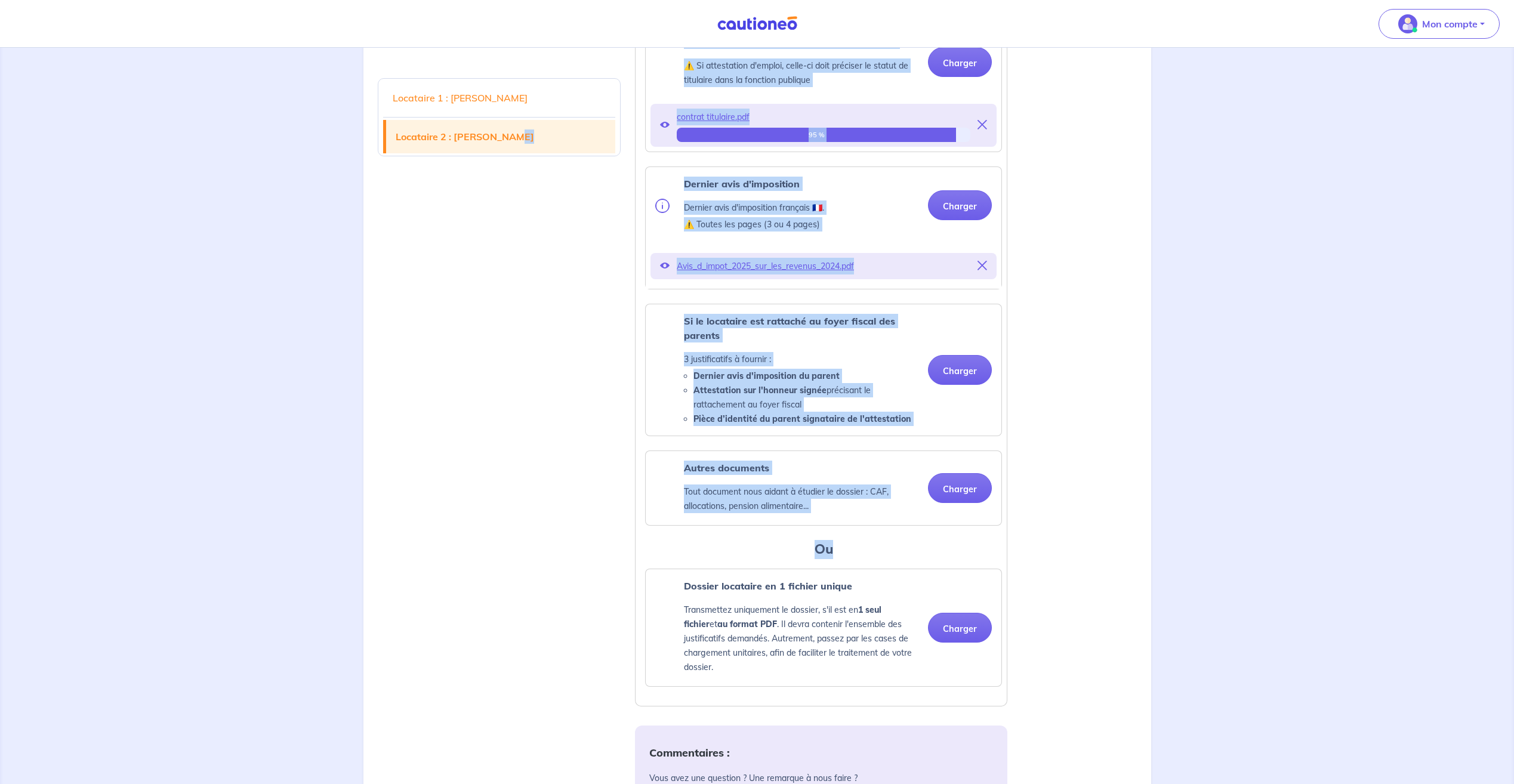
drag, startPoint x: 599, startPoint y: 511, endPoint x: 1077, endPoint y: 561, distance: 480.6
drag, startPoint x: 1077, startPoint y: 561, endPoint x: 1056, endPoint y: 568, distance: 22.1
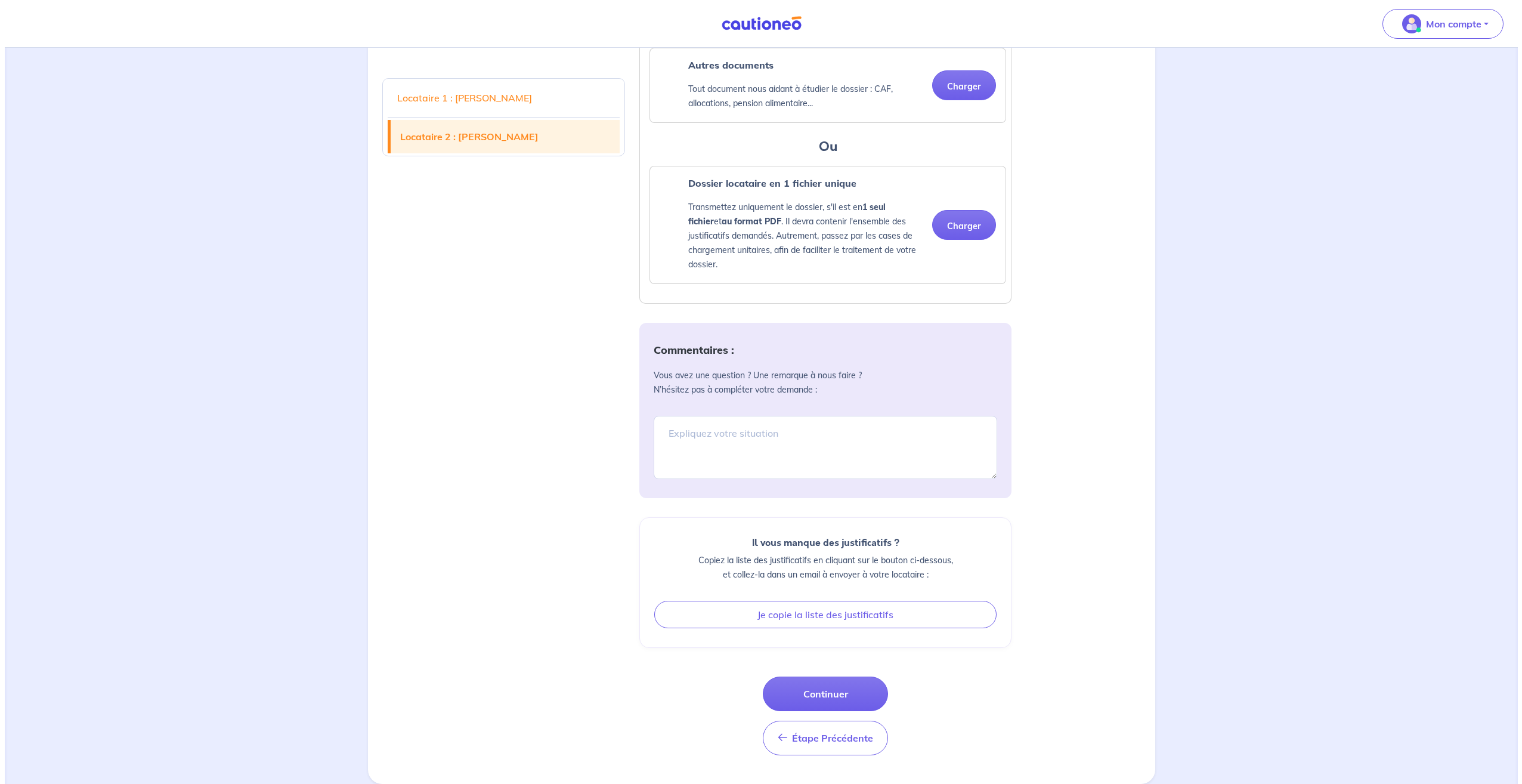
scroll to position [2324, 0]
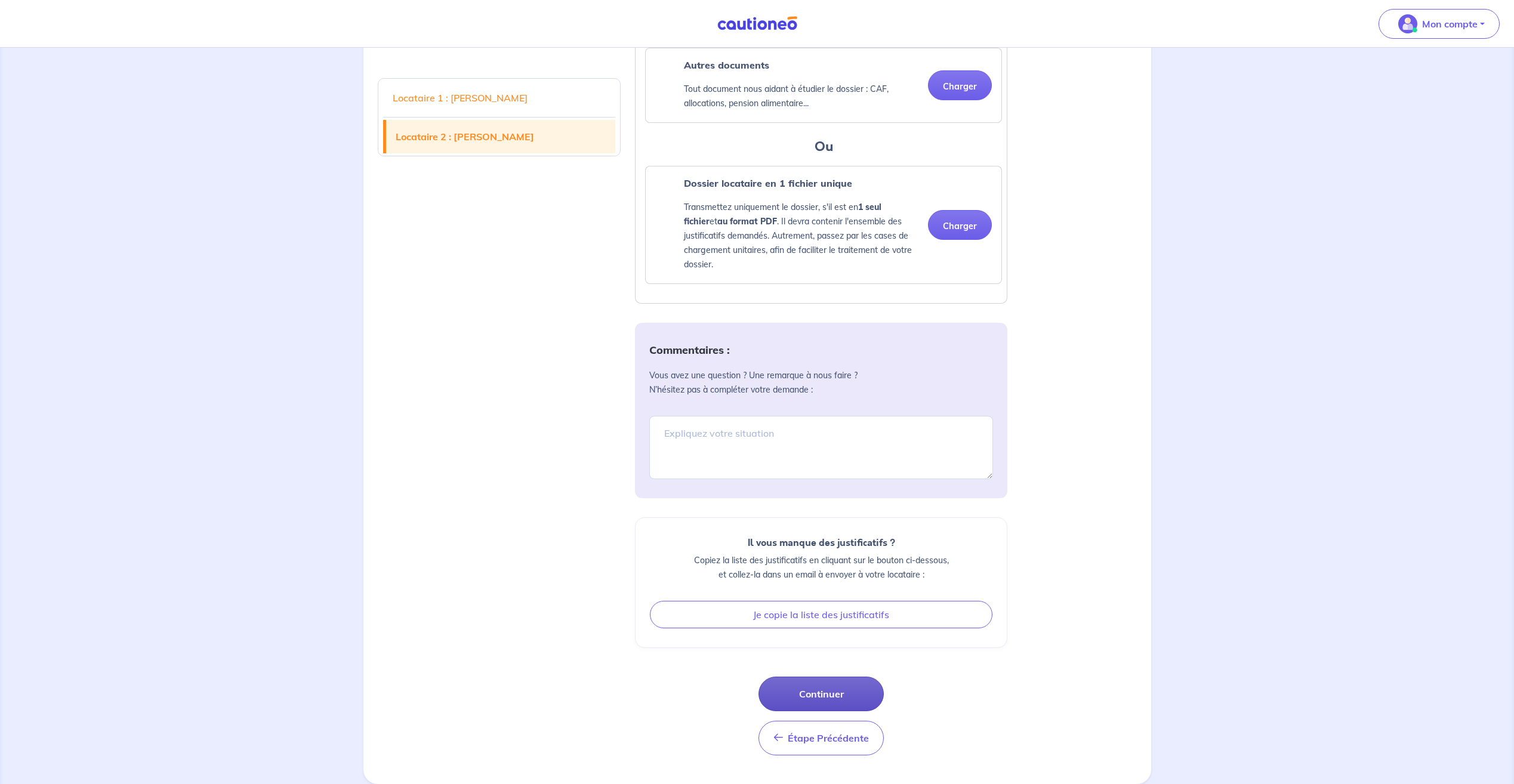
click at [858, 688] on button "Continuer" at bounding box center [821, 694] width 126 height 34
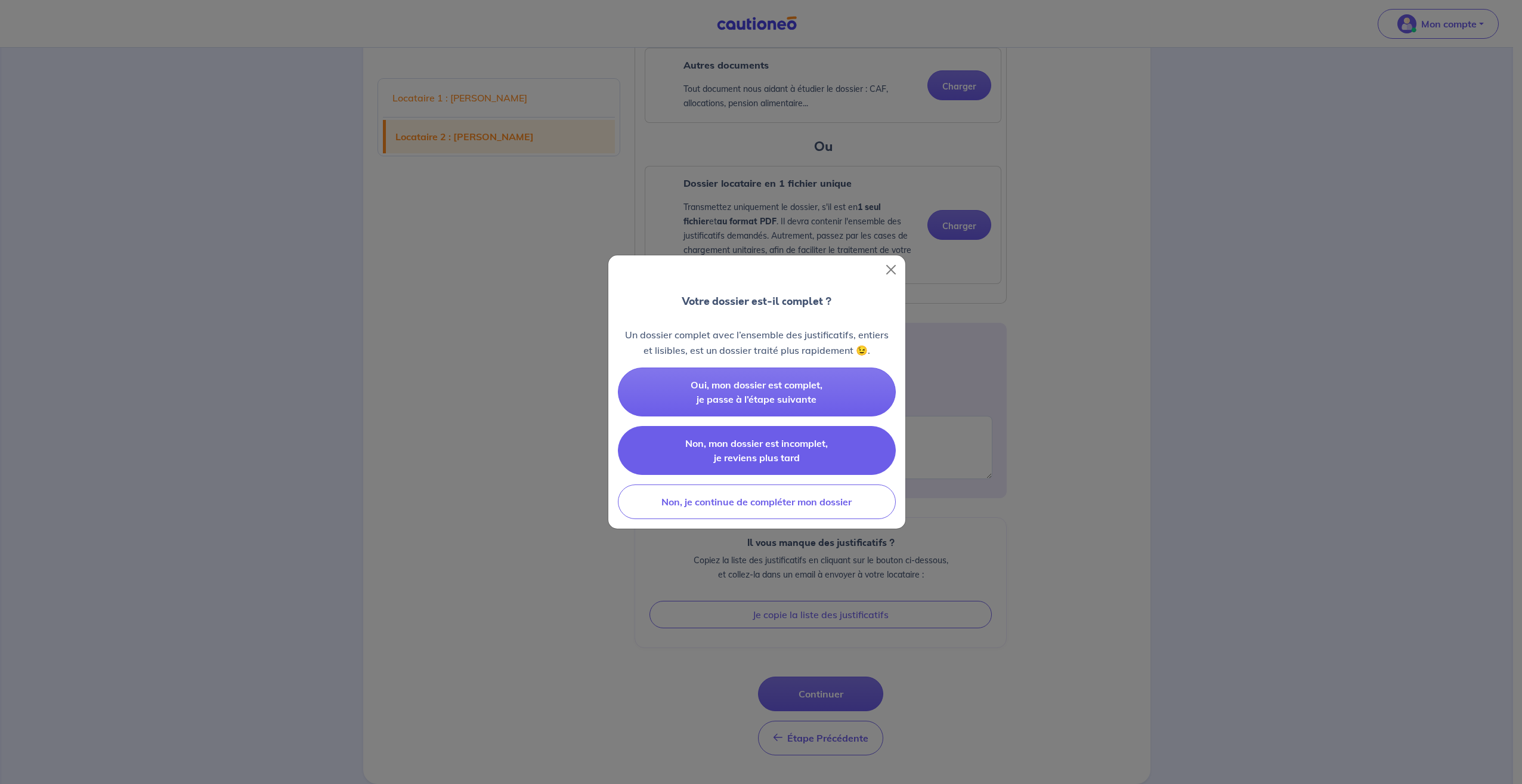
scroll to position [2288, 0]
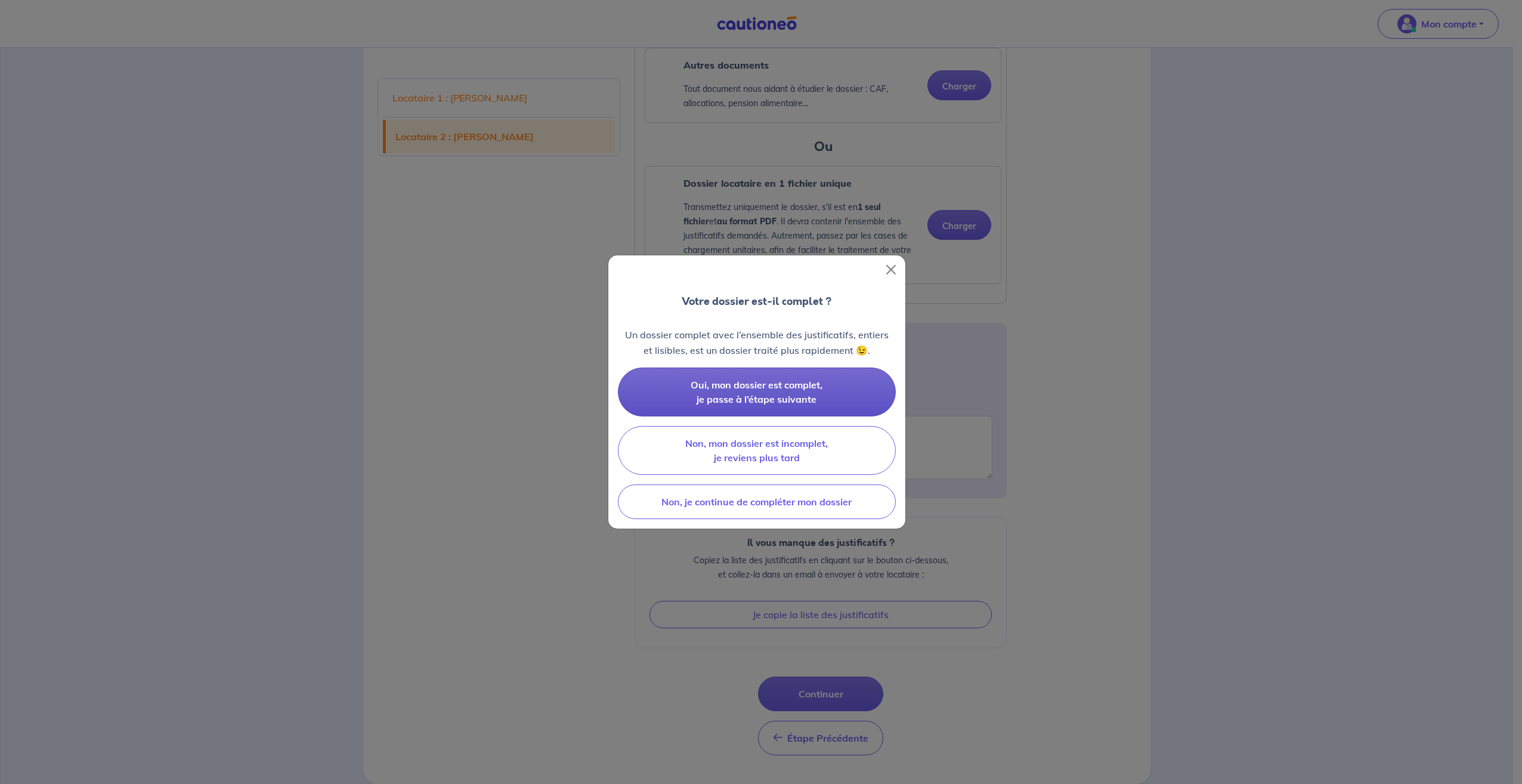
click at [669, 396] on button "Oui, mon dossier est complet, je passe à l’étape suivante" at bounding box center [757, 392] width 278 height 49
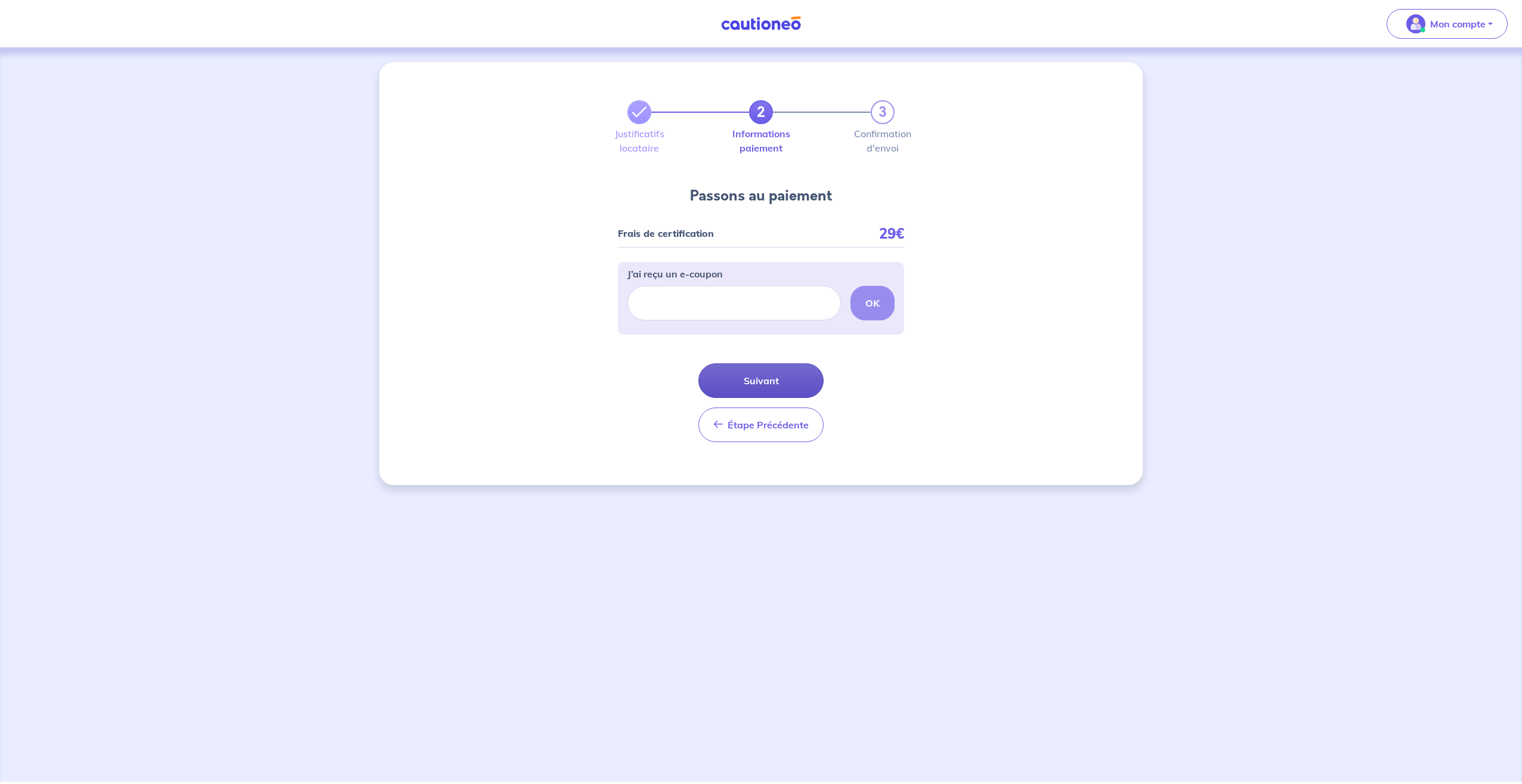
click at [768, 383] on button "Suivant" at bounding box center [761, 380] width 125 height 34
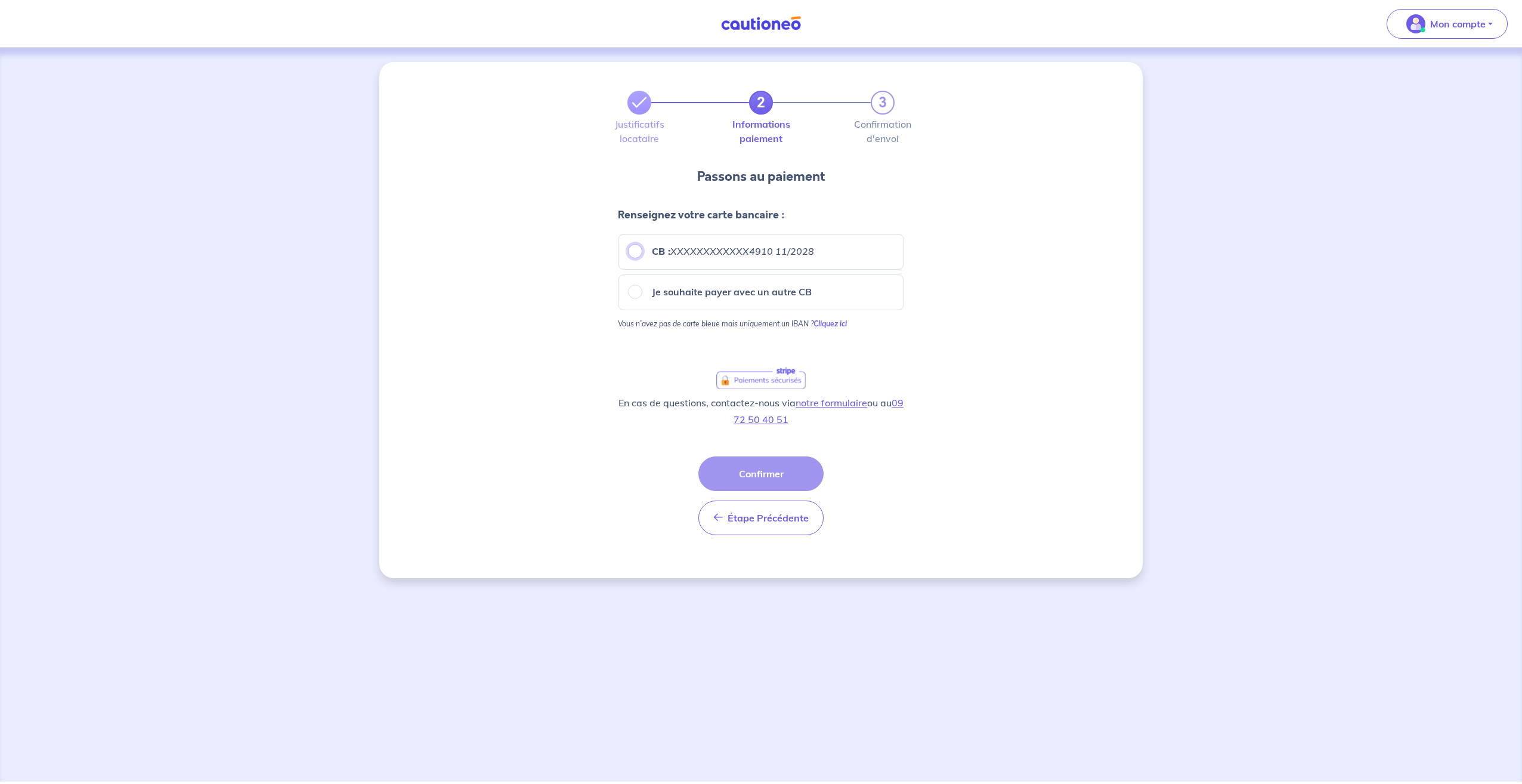
click at [635, 251] on input "CB : XXXXXXXXXXXX4910 11/2028" at bounding box center [635, 251] width 14 height 14
radio input "true"
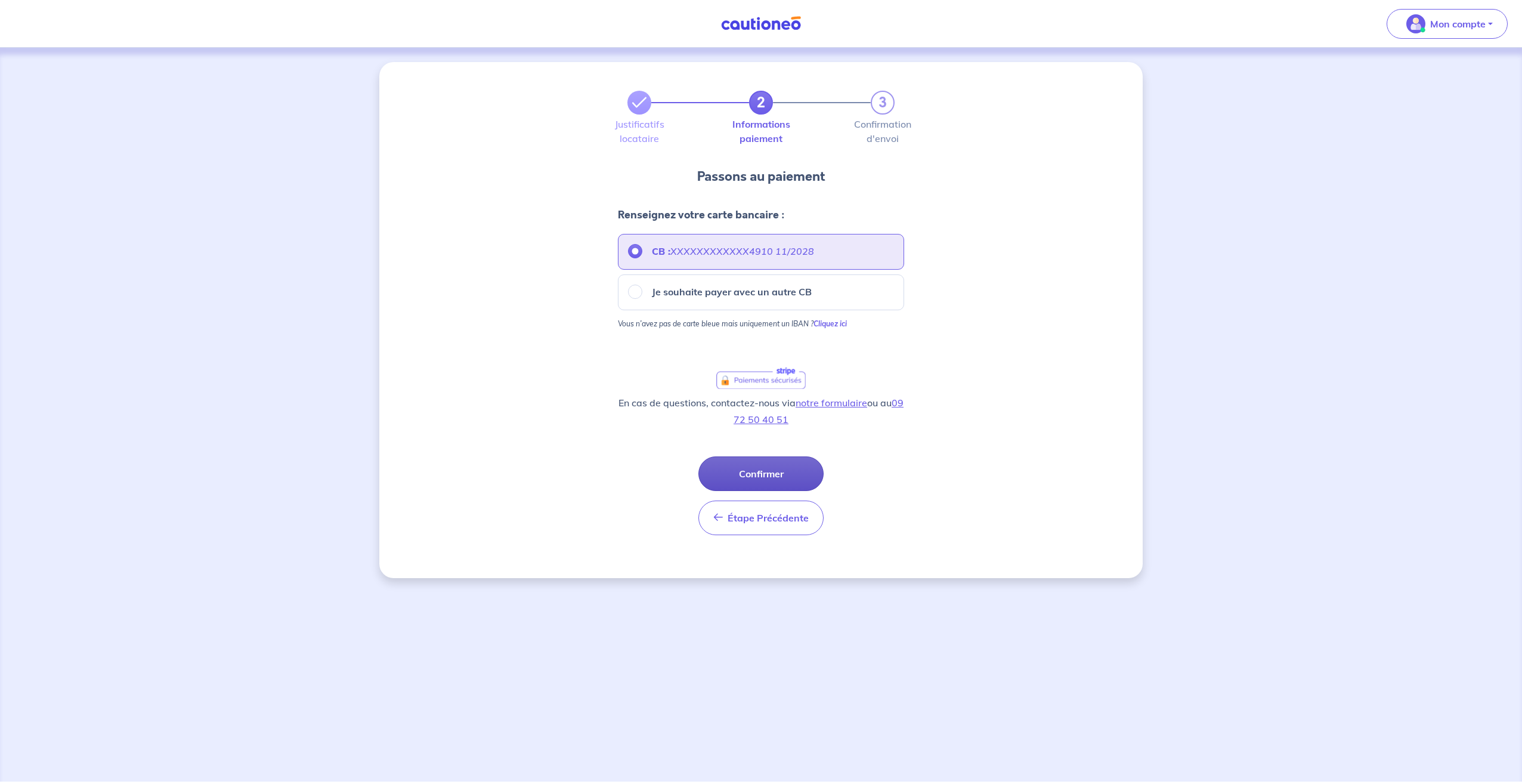
drag, startPoint x: 774, startPoint y: 470, endPoint x: 761, endPoint y: 464, distance: 14.3
click at [773, 470] on button "Confirmer" at bounding box center [761, 474] width 125 height 34
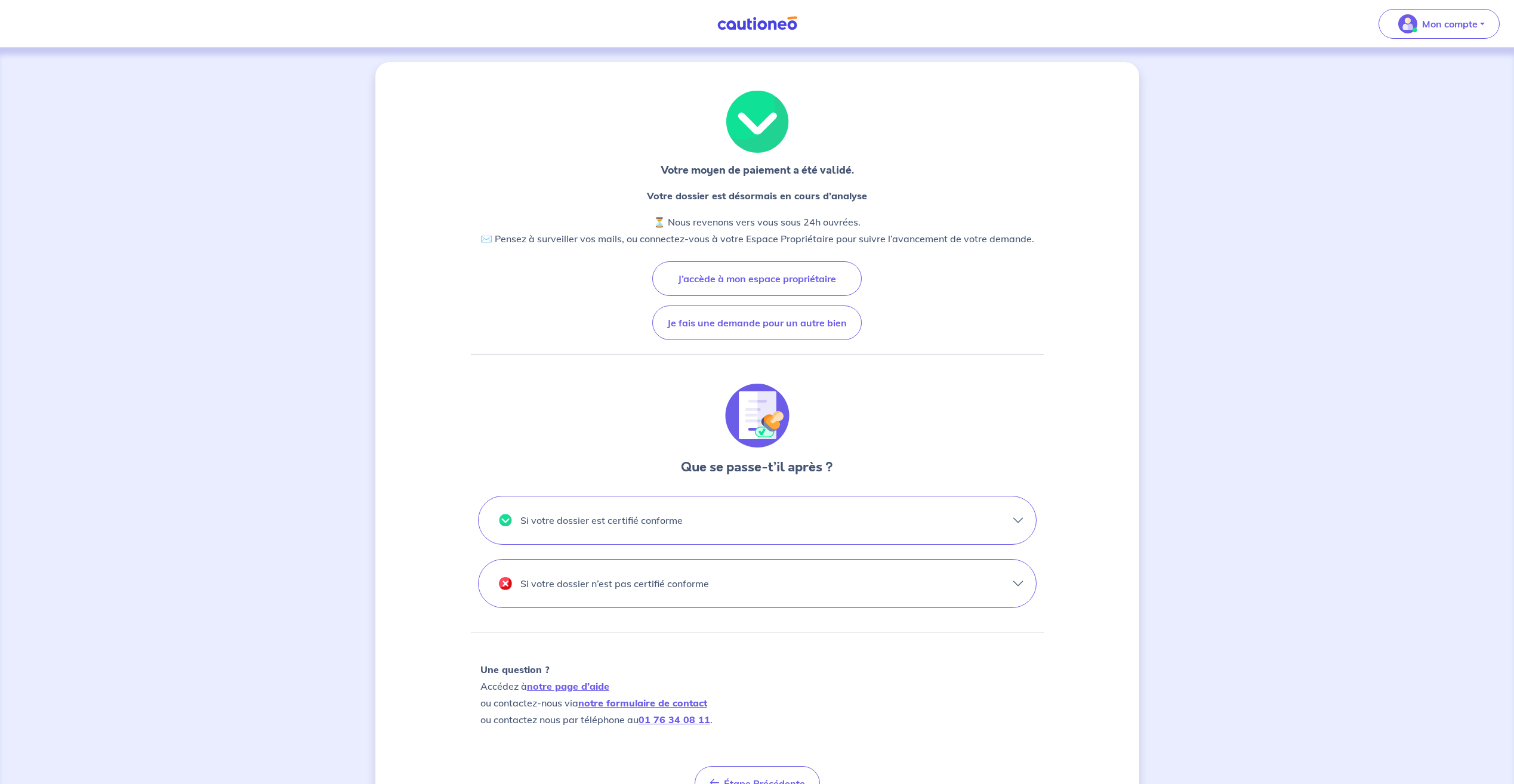
click at [676, 584] on p "Si votre dossier n’est pas certifié conforme" at bounding box center [614, 583] width 189 height 19
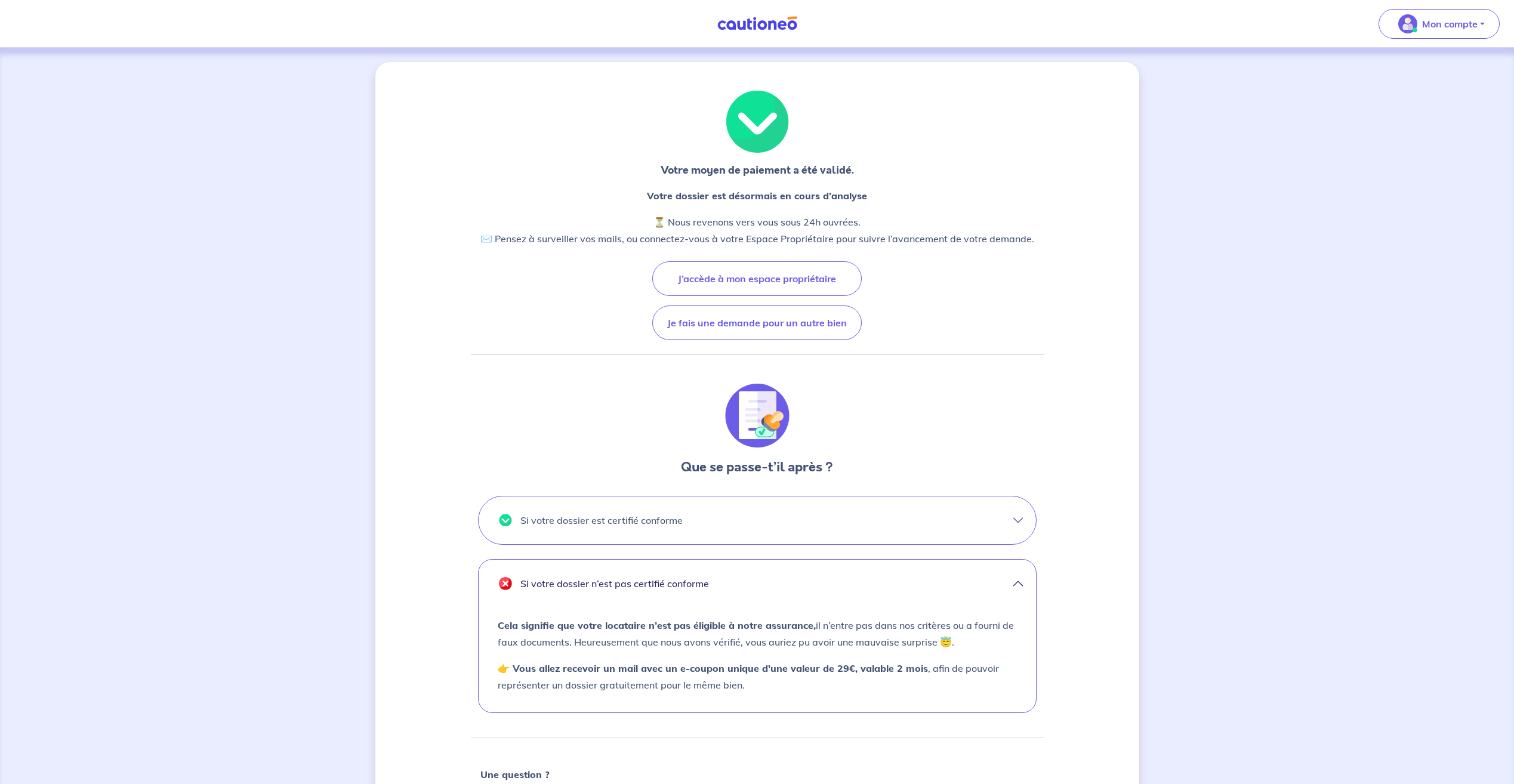
click at [675, 583] on p "Si votre dossier n’est pas certifié conforme" at bounding box center [614, 583] width 189 height 19
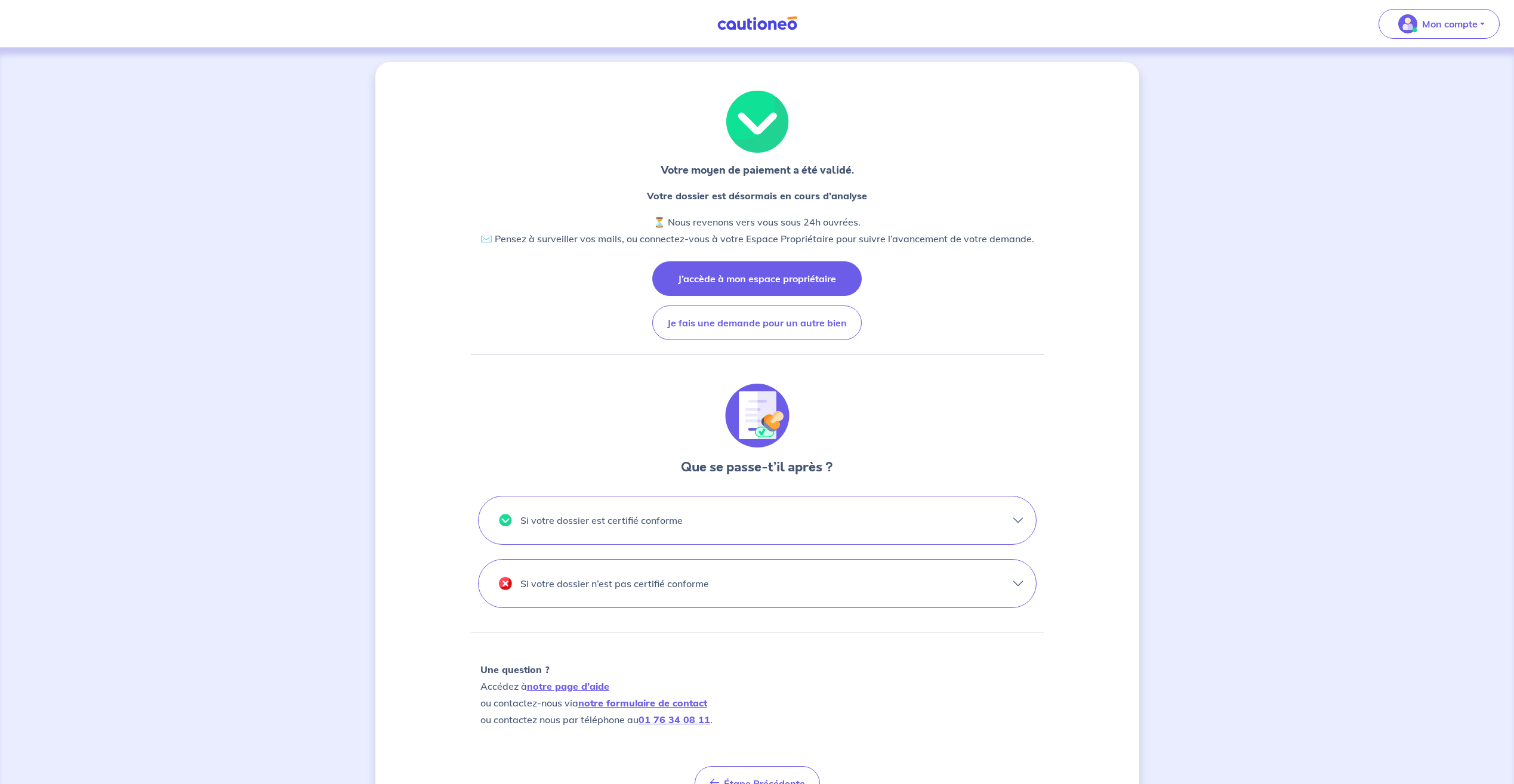
click at [758, 281] on button "J’accède à mon espace propriétaire" at bounding box center [757, 278] width 210 height 34
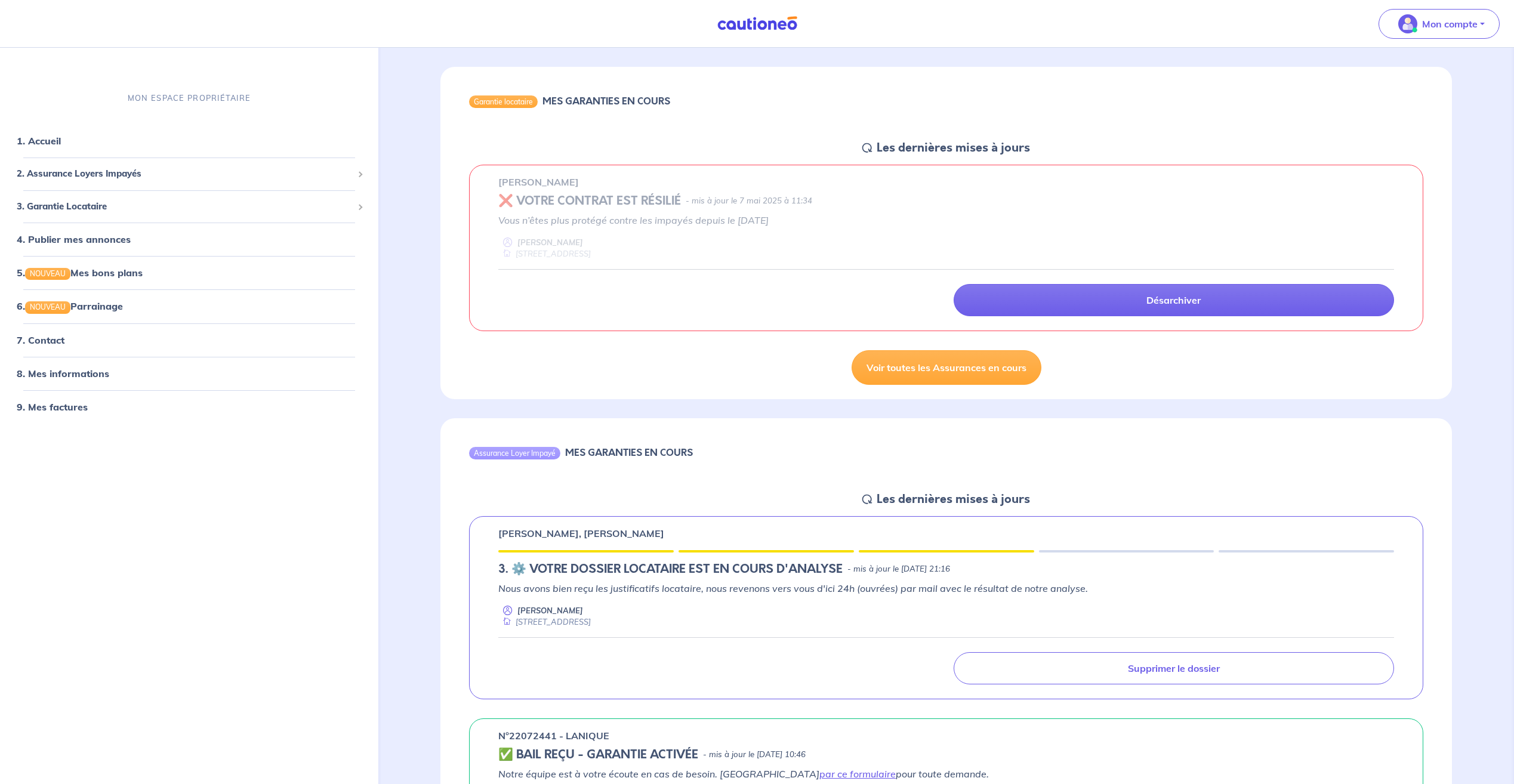
scroll to position [238, 0]
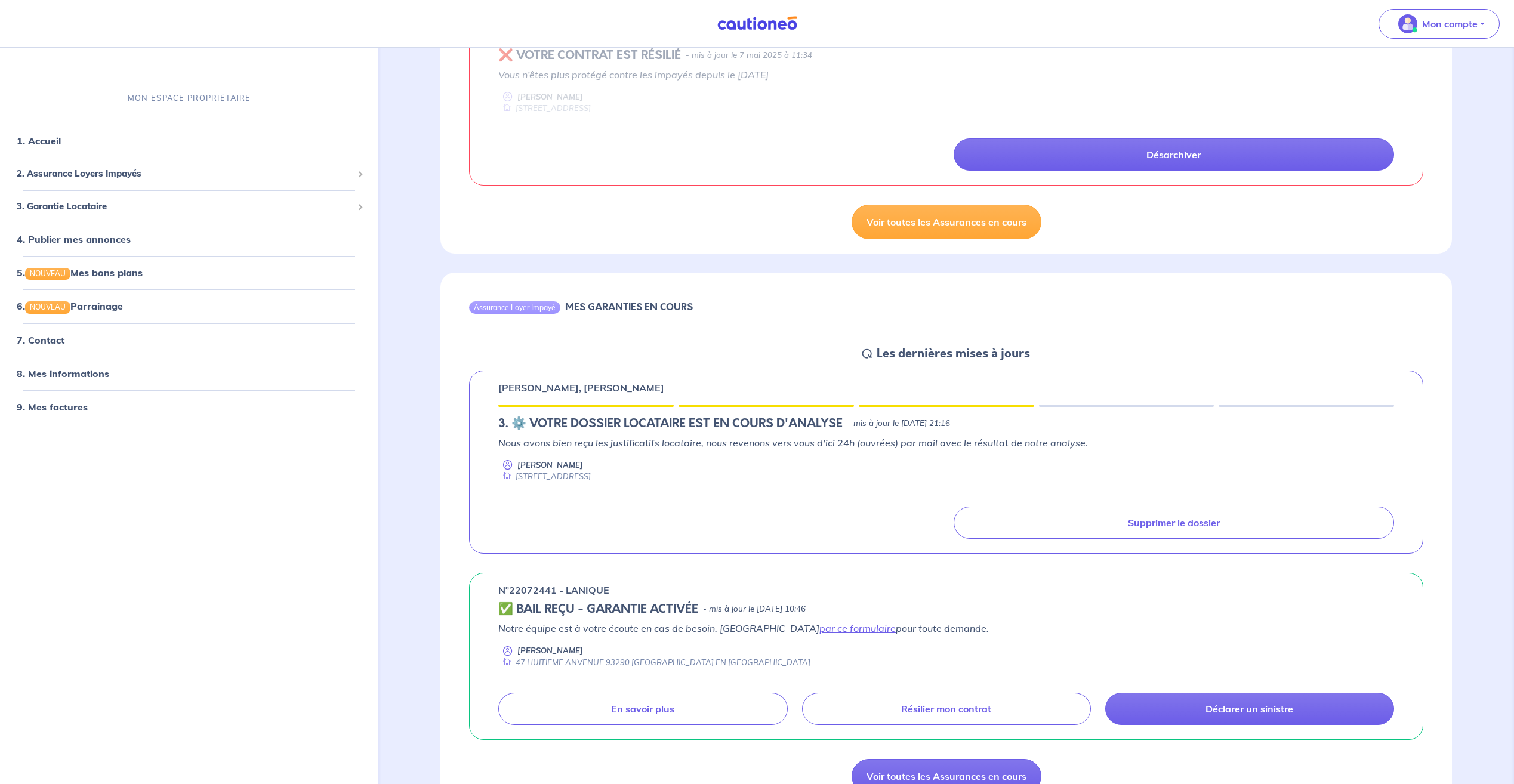
click at [493, 337] on div "Assurance Loyer Impayé MES GARANTIES EN COURS" at bounding box center [946, 309] width 1011 height 73
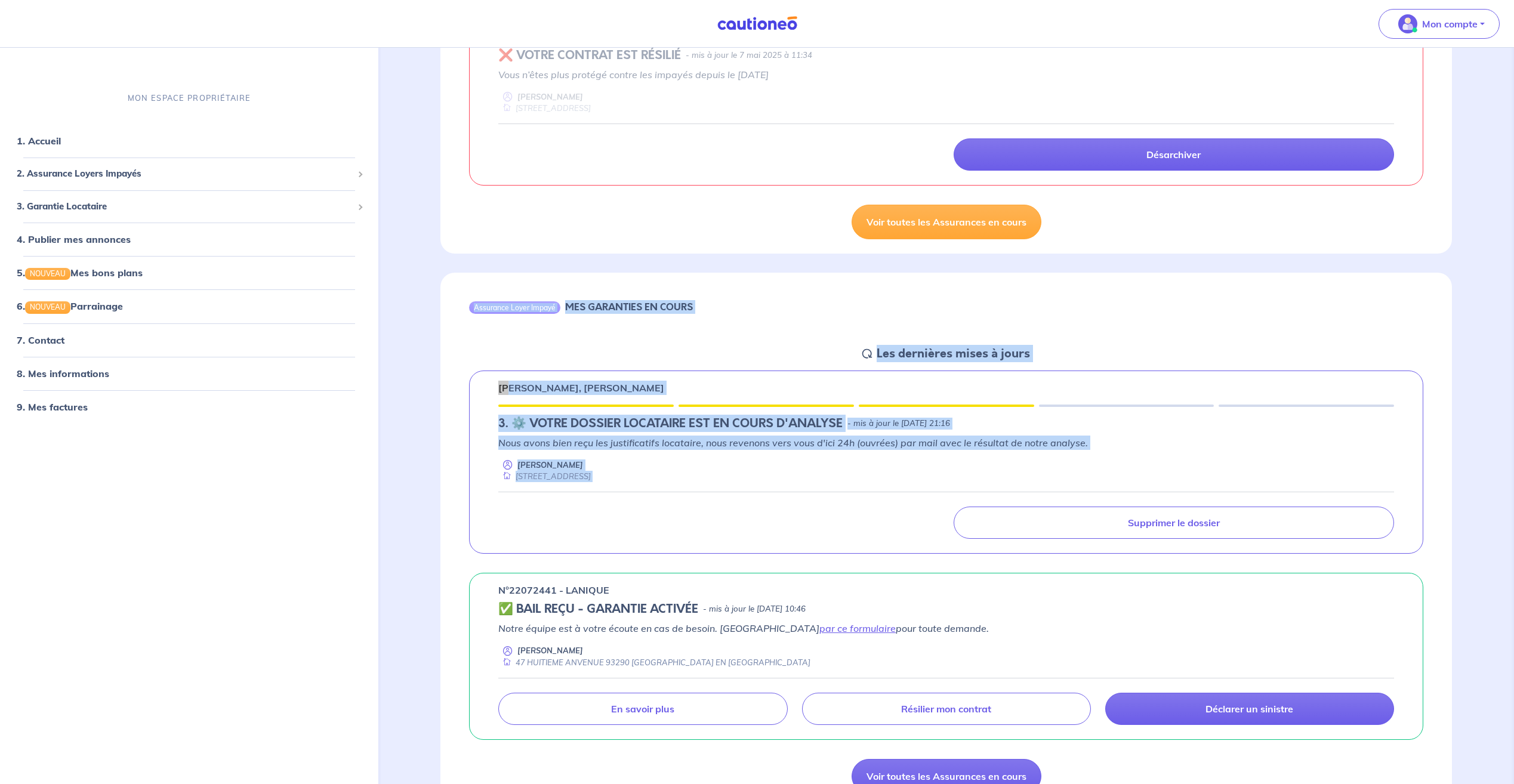
drag, startPoint x: 462, startPoint y: 352, endPoint x: 670, endPoint y: 531, distance: 274.4
click at [670, 531] on div "Assurance Loyer Impayé MES GARANTIES EN COURS Les dernières mises à jours [PERS…" at bounding box center [946, 540] width 1011 height 535
drag, startPoint x: 670, startPoint y: 531, endPoint x: 635, endPoint y: 528, distance: 35.1
click at [635, 528] on div "Supprimer le dossier" at bounding box center [946, 522] width 910 height 32
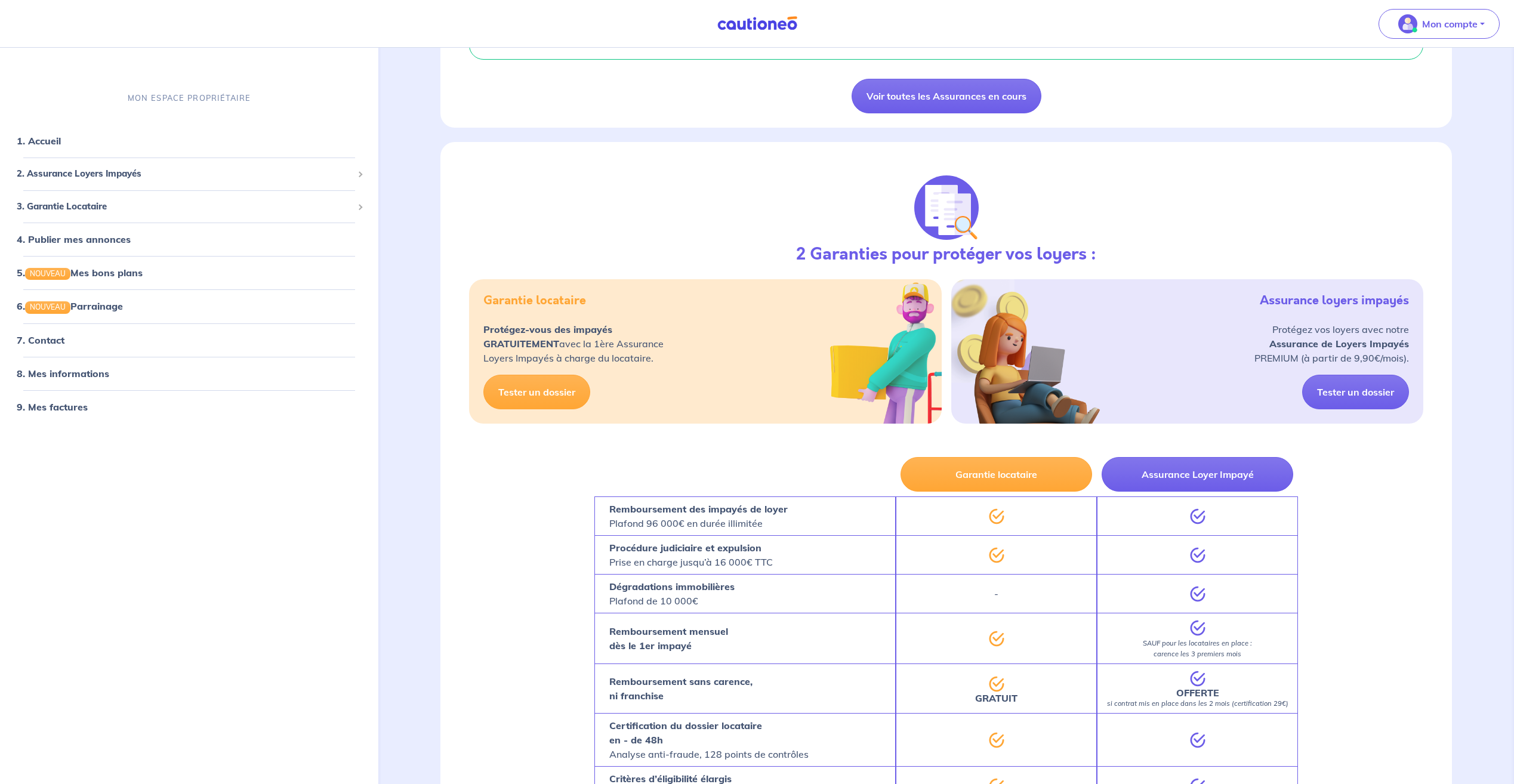
scroll to position [1093, 0]
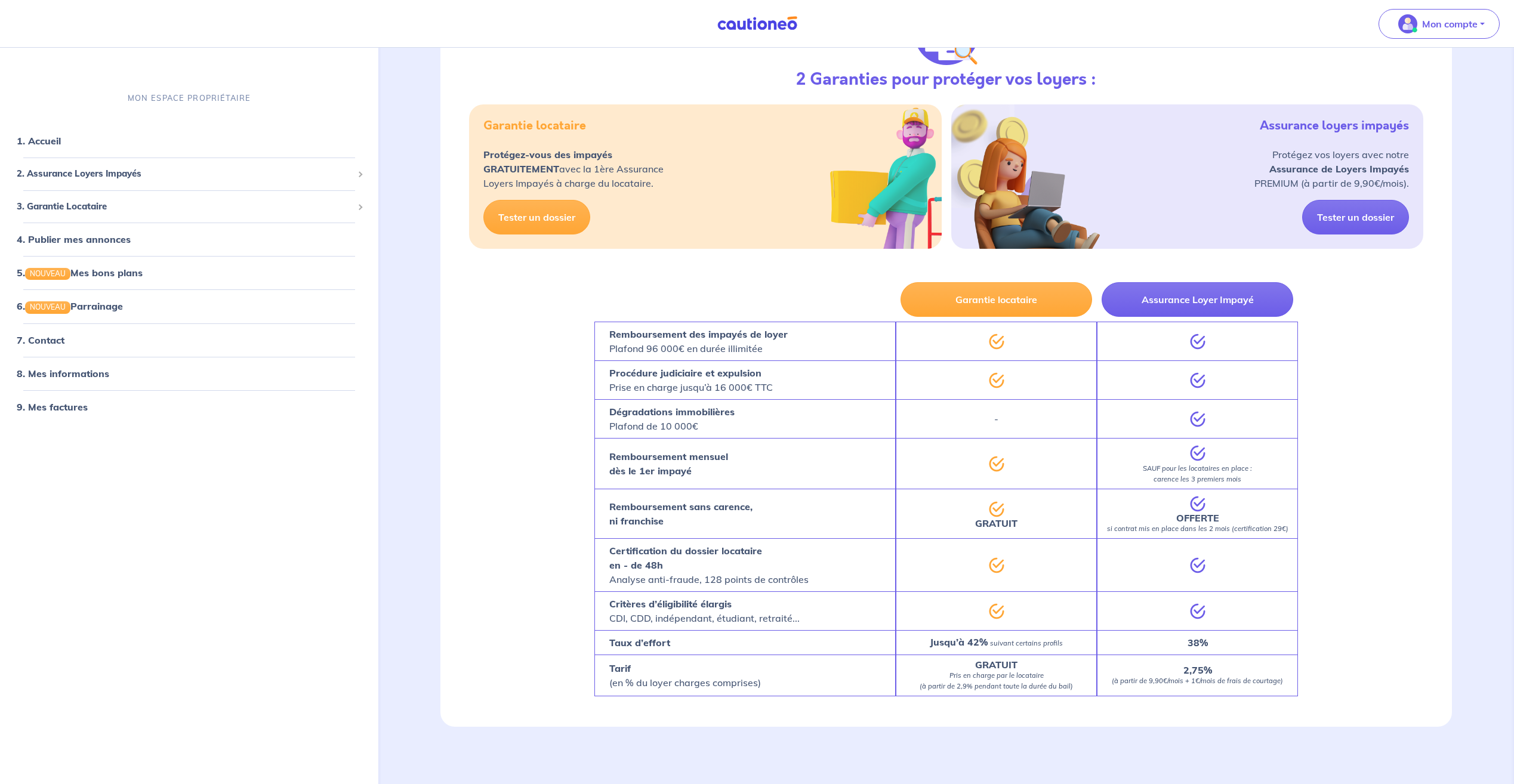
click at [507, 78] on div "2 Garanties pour protéger vos loyers : Garantie locataire Protégez-vous des imp…" at bounding box center [946, 122] width 1011 height 310
